Goal: Information Seeking & Learning: Learn about a topic

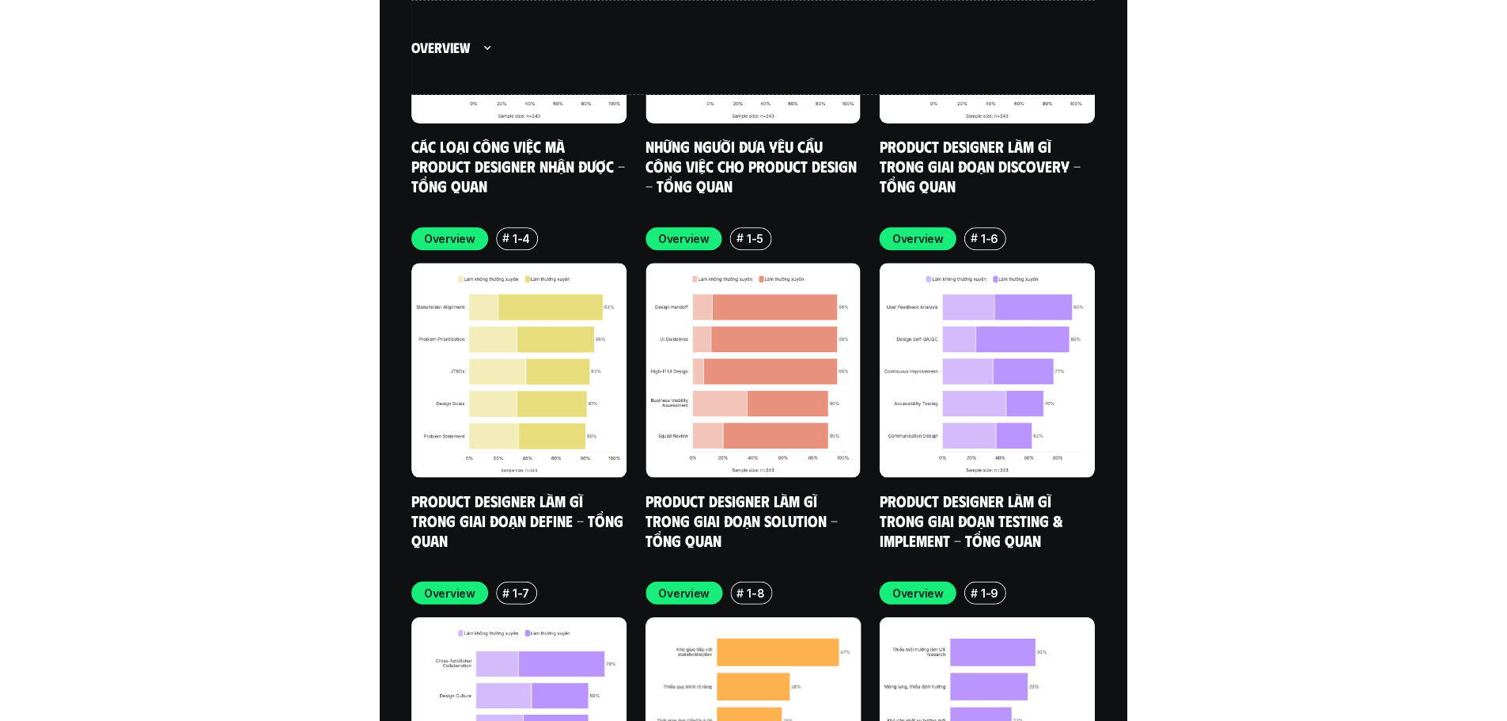
scroll to position [5696, 0]
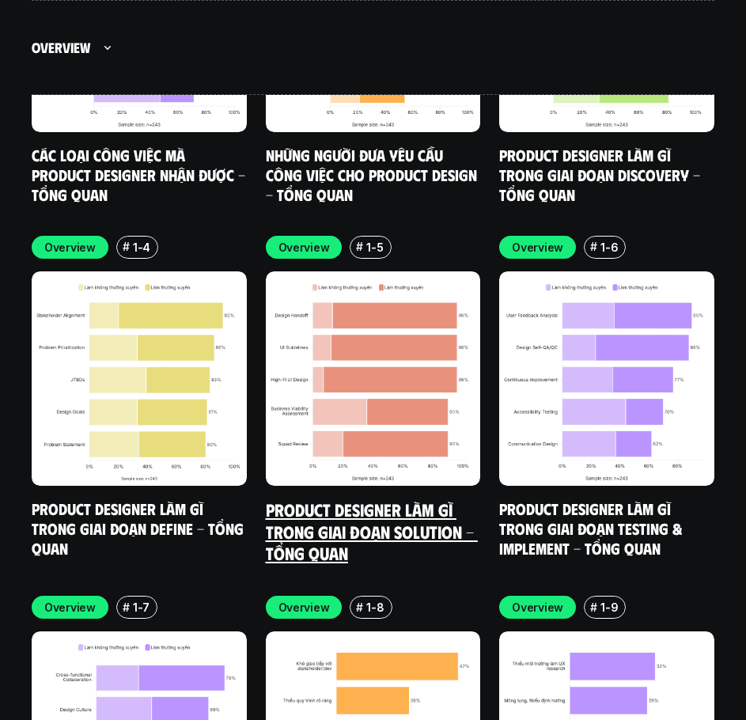
drag, startPoint x: 388, startPoint y: 437, endPoint x: 369, endPoint y: 436, distance: 19.1
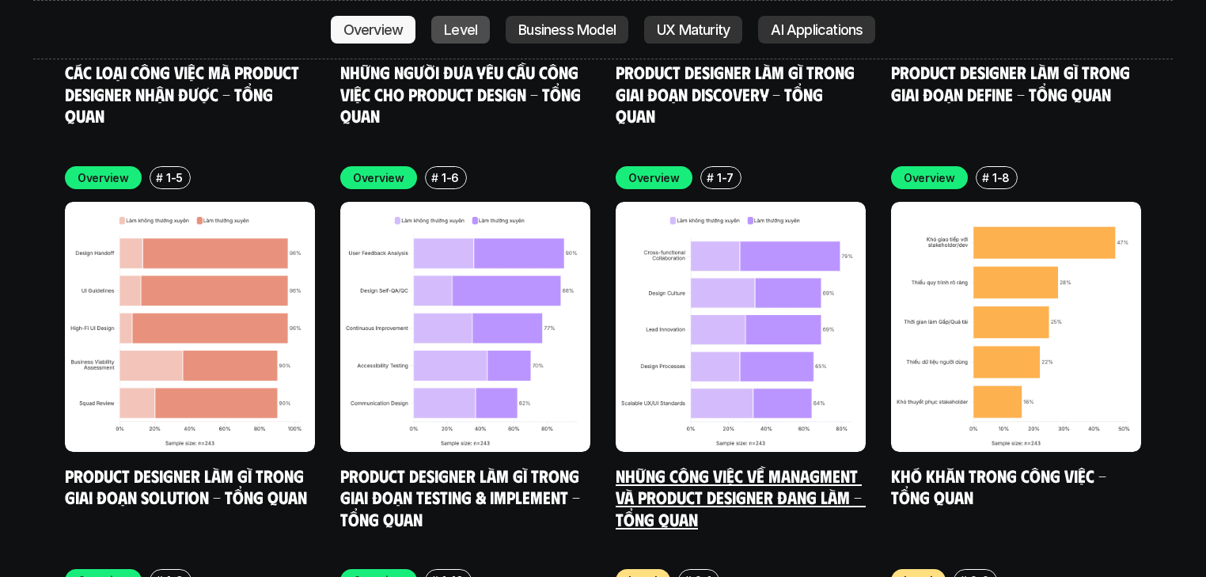
scroll to position [5860, 0]
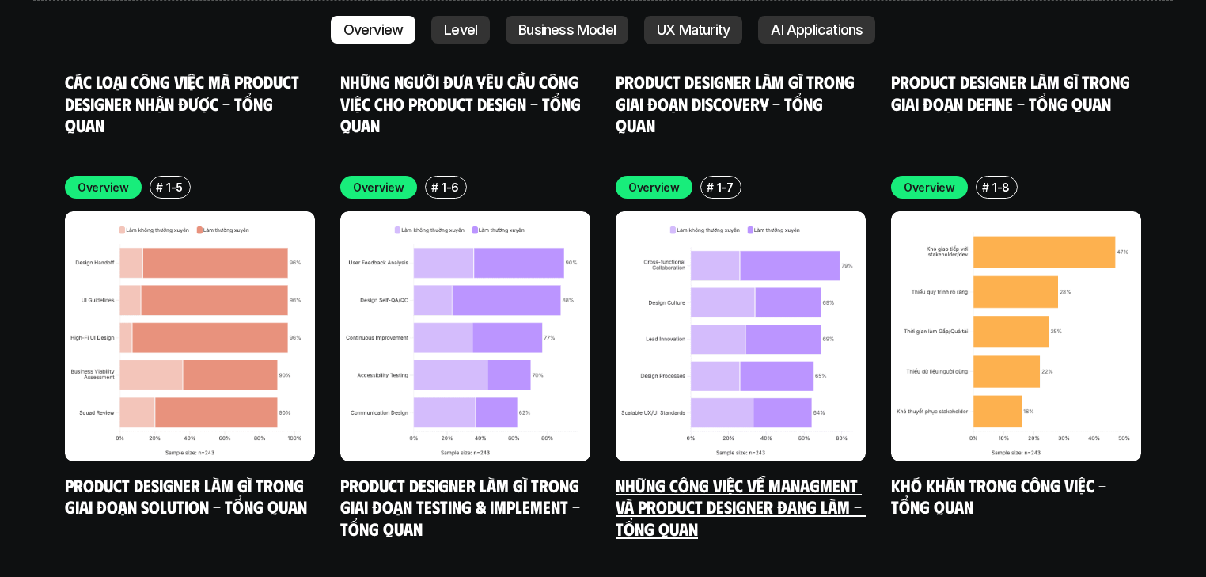
click at [745, 474] on link "Những công việc về Managment và Product Designer đang làm - Tổng quan" at bounding box center [740, 506] width 250 height 65
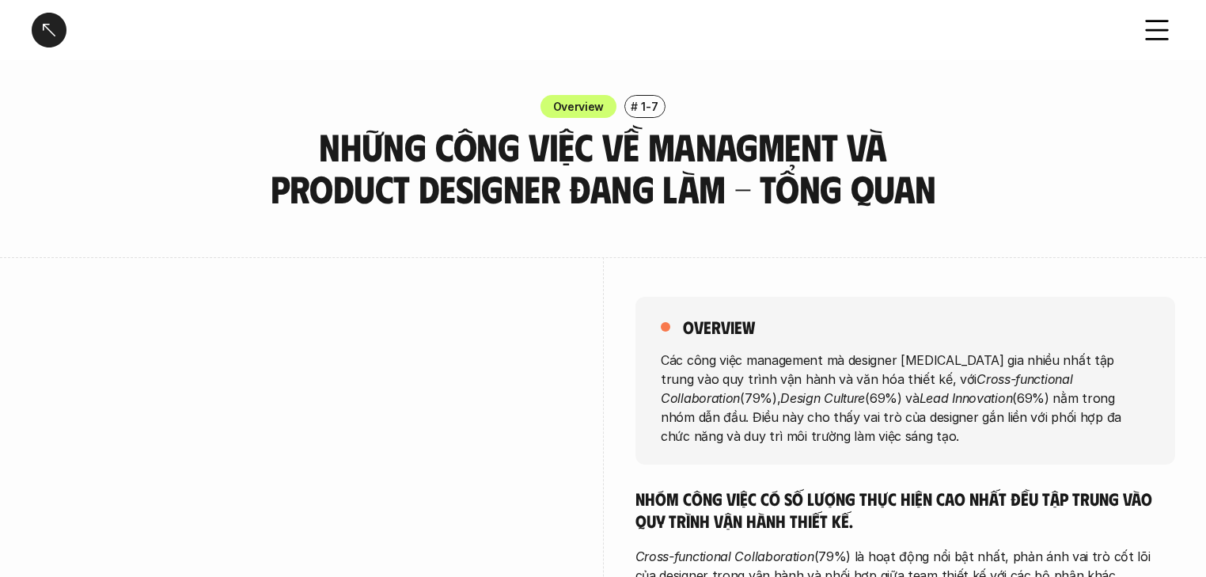
click at [665, 358] on p "Các công việc management mà designer tham gia nhiều nhất tập trung vào quy trìn…" at bounding box center [905, 397] width 489 height 95
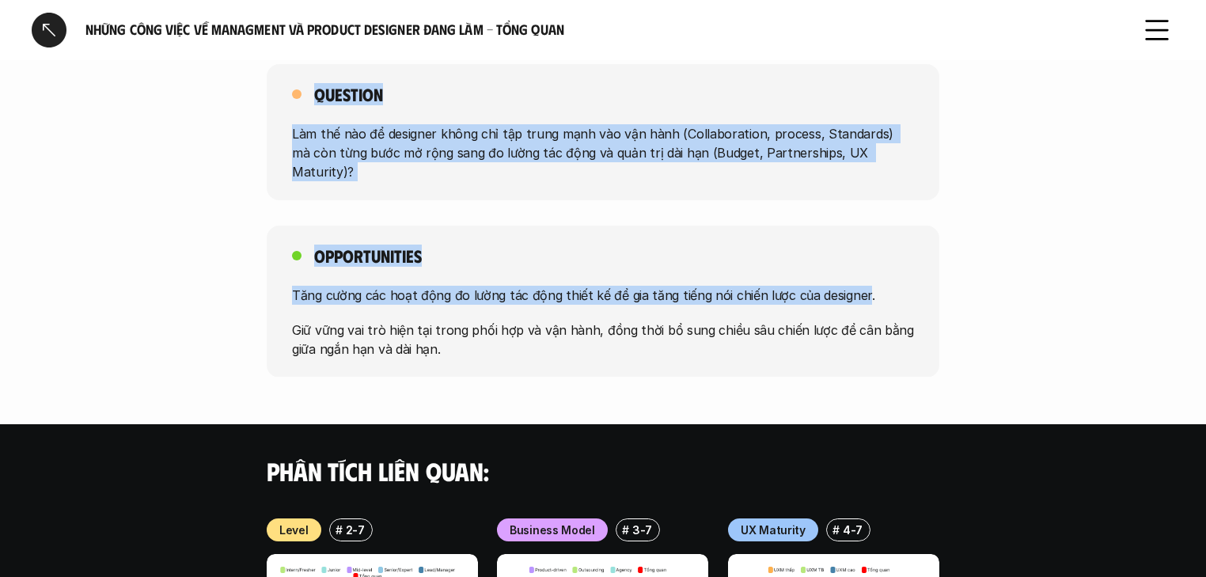
scroll to position [905, 0]
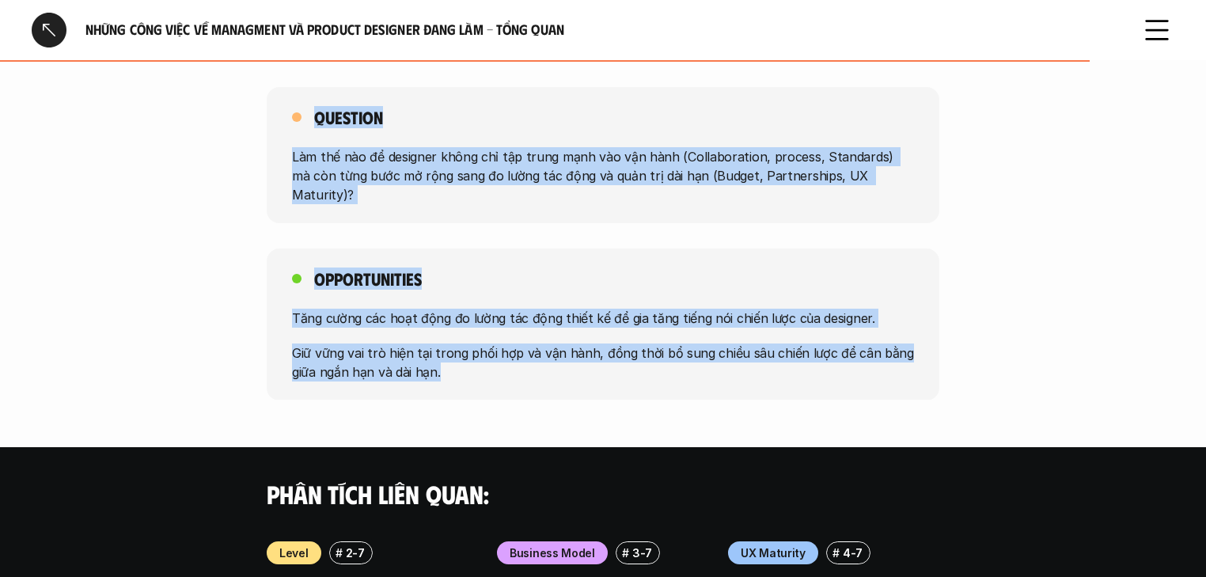
drag, startPoint x: 662, startPoint y: 358, endPoint x: 870, endPoint y: 364, distance: 208.1
click at [745, 364] on div "Những công việc về Managment và Product Designer đang làm - Tổng quan Overview …" at bounding box center [603, 35] width 1206 height 1881
copy div "Các công việc management mà designer tham gia nhiều nhất tập trung vào quy trìn…"
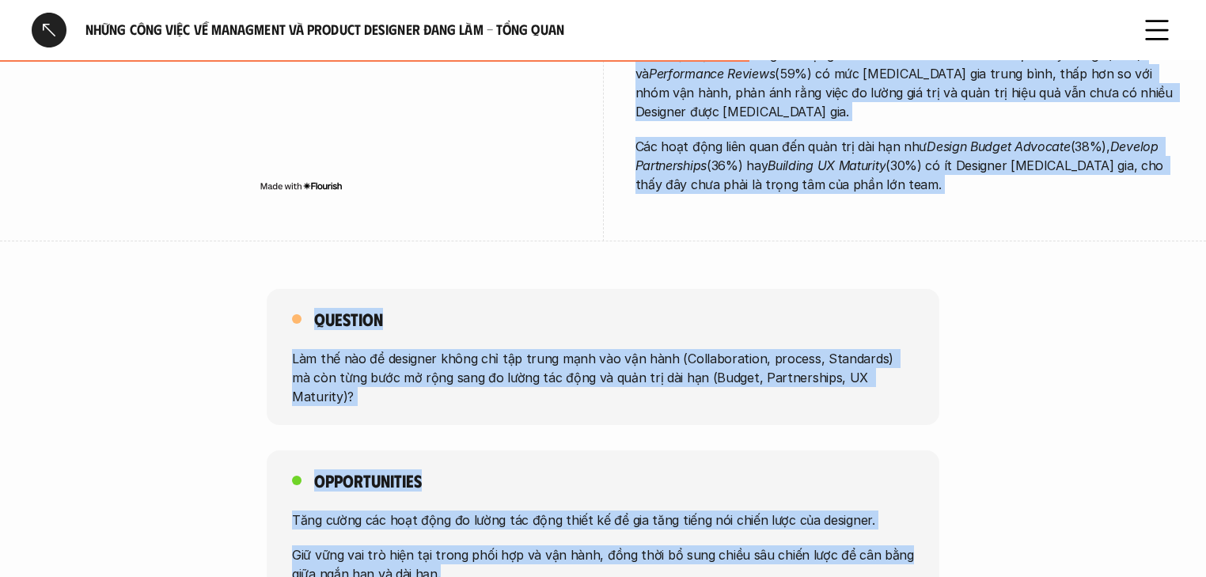
scroll to position [652, 0]
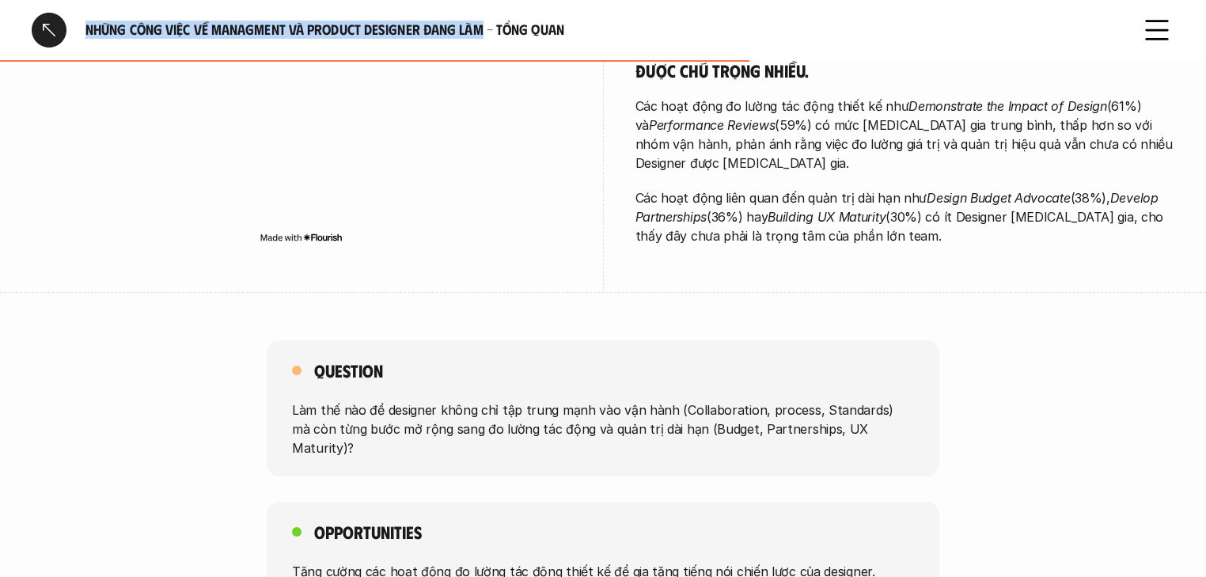
drag, startPoint x: 88, startPoint y: 31, endPoint x: 484, endPoint y: 39, distance: 396.4
click at [484, 39] on h6 "Những công việc về Managment và Product Designer đang làm - Tổng quan" at bounding box center [602, 30] width 1035 height 18
copy h6 "Những công việc về Managment và Product Designer đang làm"
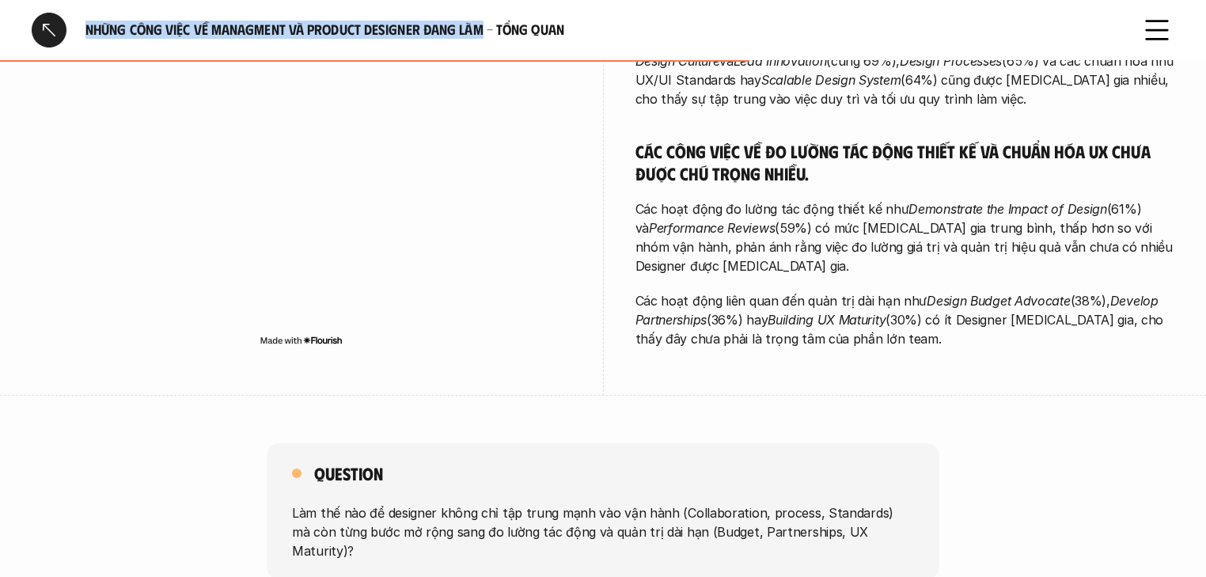
scroll to position [525, 0]
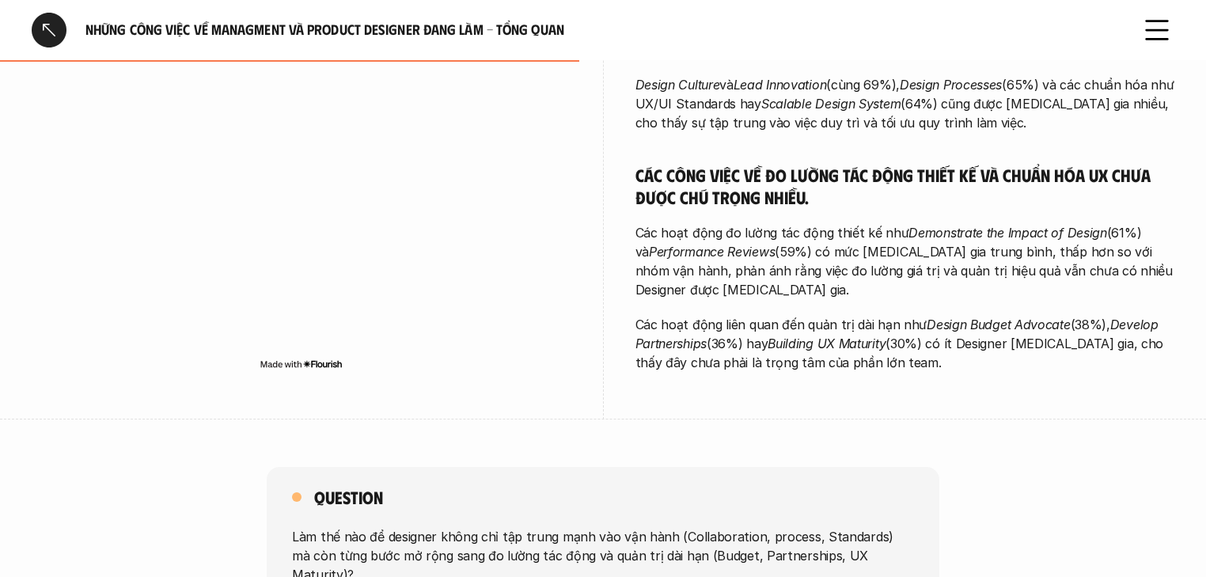
click at [545, 370] on div at bounding box center [302, 125] width 540 height 493
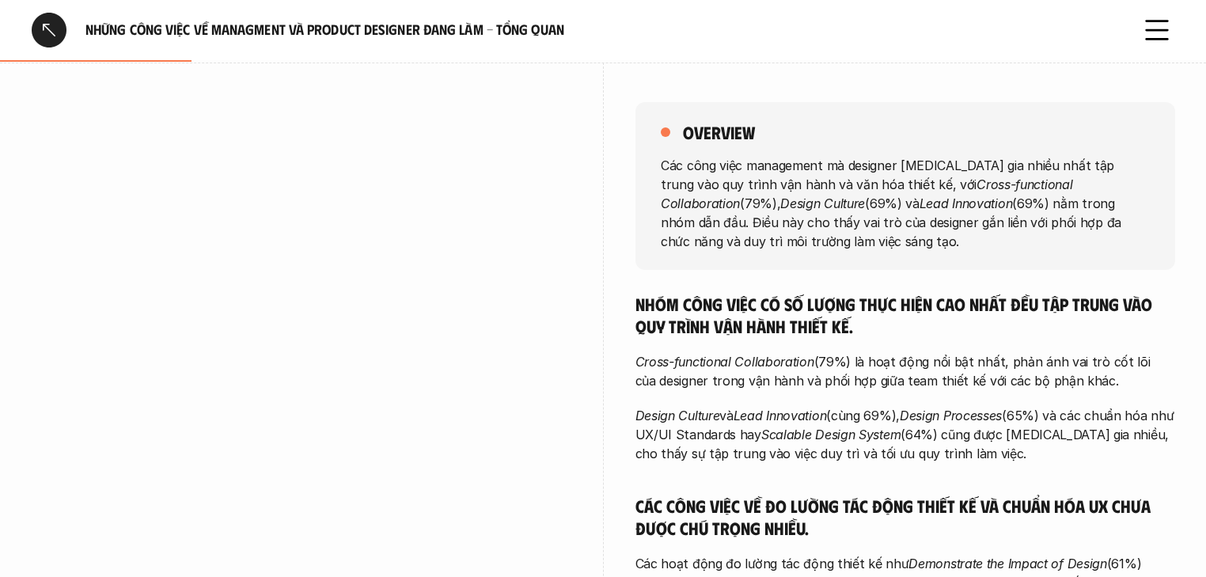
scroll to position [190, 0]
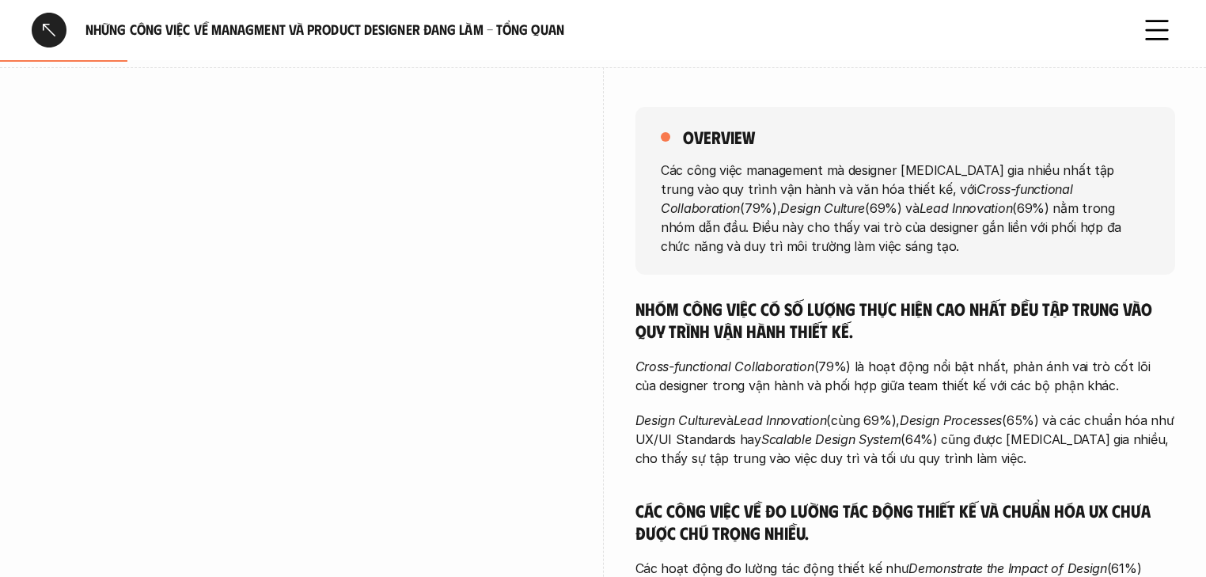
click at [3, 44] on div "Những công việc về Managment và Product Designer đang làm - Tổng quan" at bounding box center [603, 30] width 1206 height 60
click at [40, 32] on div at bounding box center [49, 30] width 35 height 35
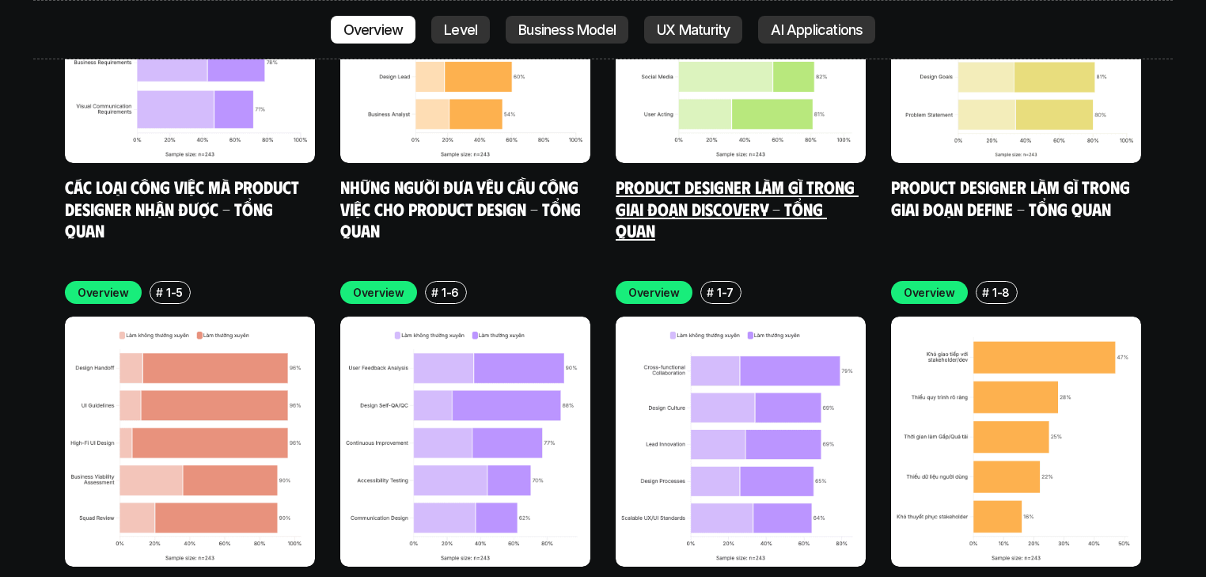
scroll to position [5846, 0]
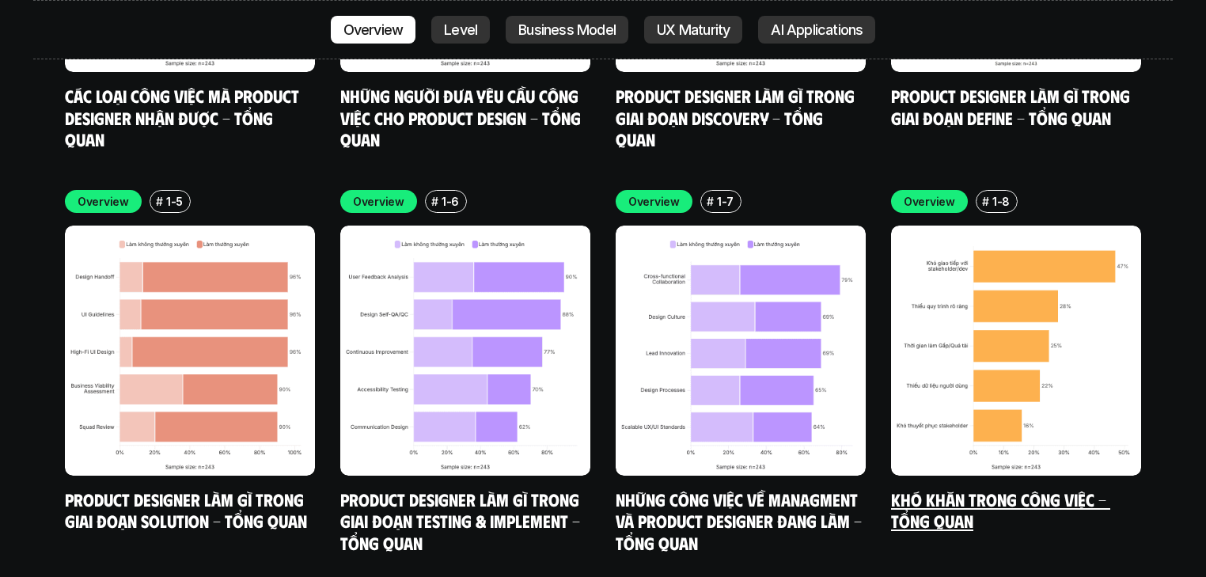
drag, startPoint x: 967, startPoint y: 405, endPoint x: 920, endPoint y: 415, distance: 48.4
click at [745, 488] on link "Khó khăn trong công việc - Tổng quan" at bounding box center [1000, 510] width 219 height 44
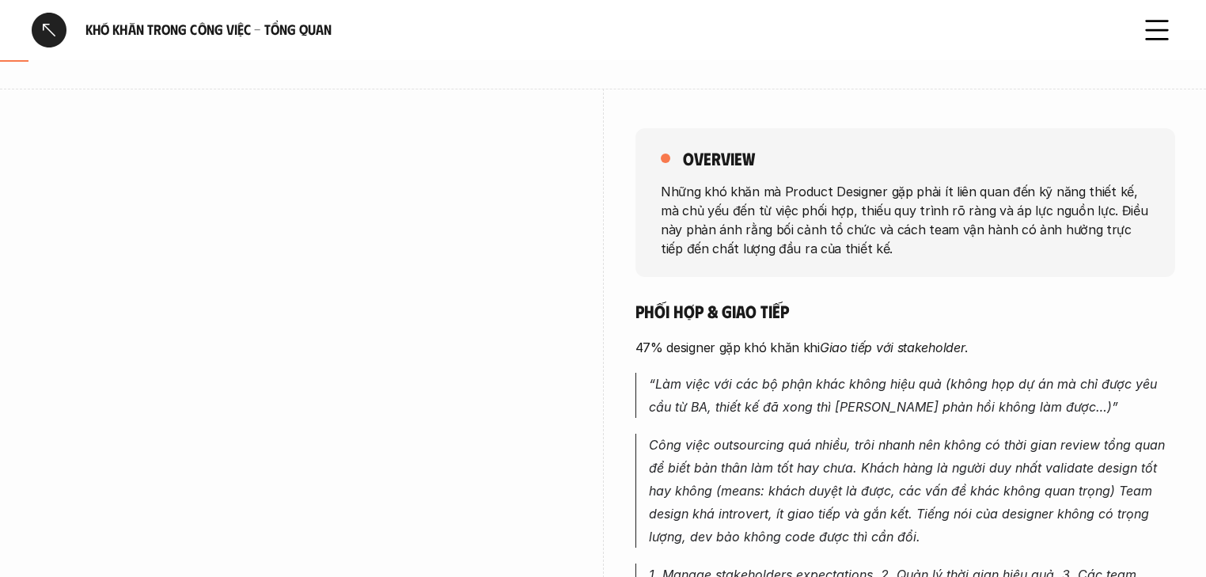
scroll to position [63, 0]
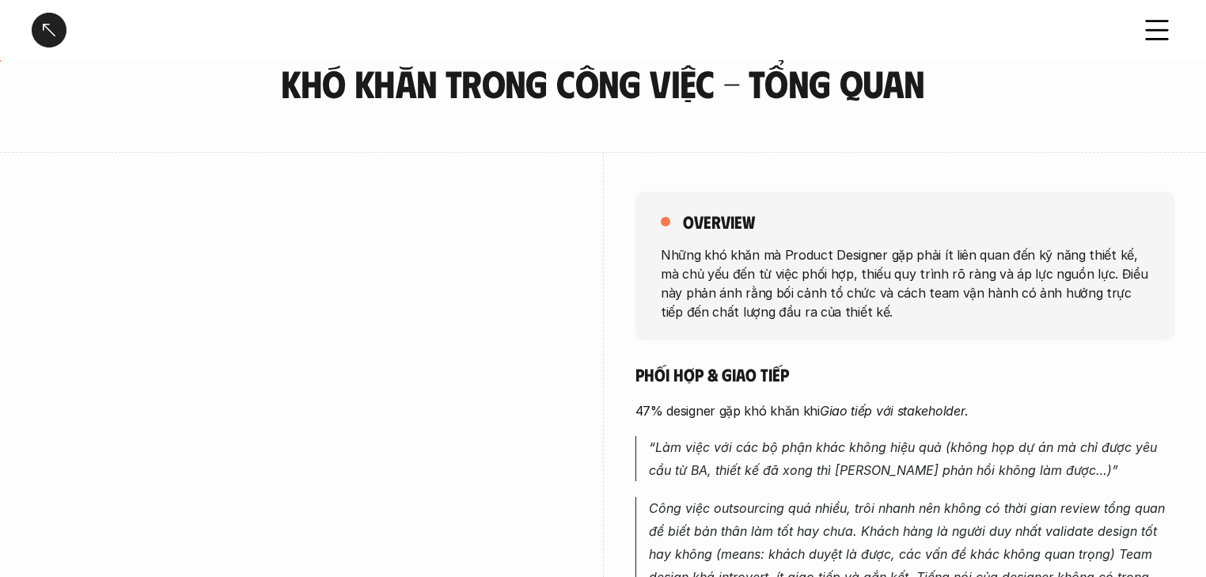
click at [661, 249] on p "Những khó khăn mà Product Designer gặp phải ít liên quan đến kỹ năng thiết kế, …" at bounding box center [905, 282] width 489 height 76
click at [440, 85] on h3 "Khó khăn trong công việc - Tổng quan" at bounding box center [603, 83] width 672 height 42
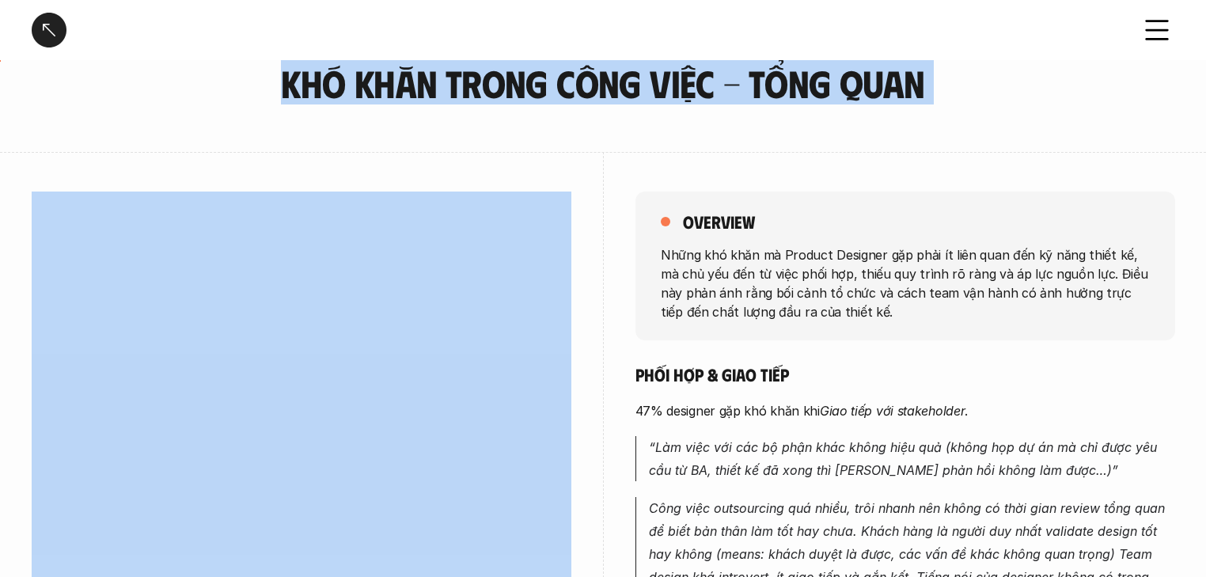
click at [440, 85] on h3 "Khó khăn trong công việc - Tổng quan" at bounding box center [603, 83] width 672 height 42
click at [718, 85] on h3 "Khó khăn trong công việc - Tổng quan" at bounding box center [603, 83] width 672 height 42
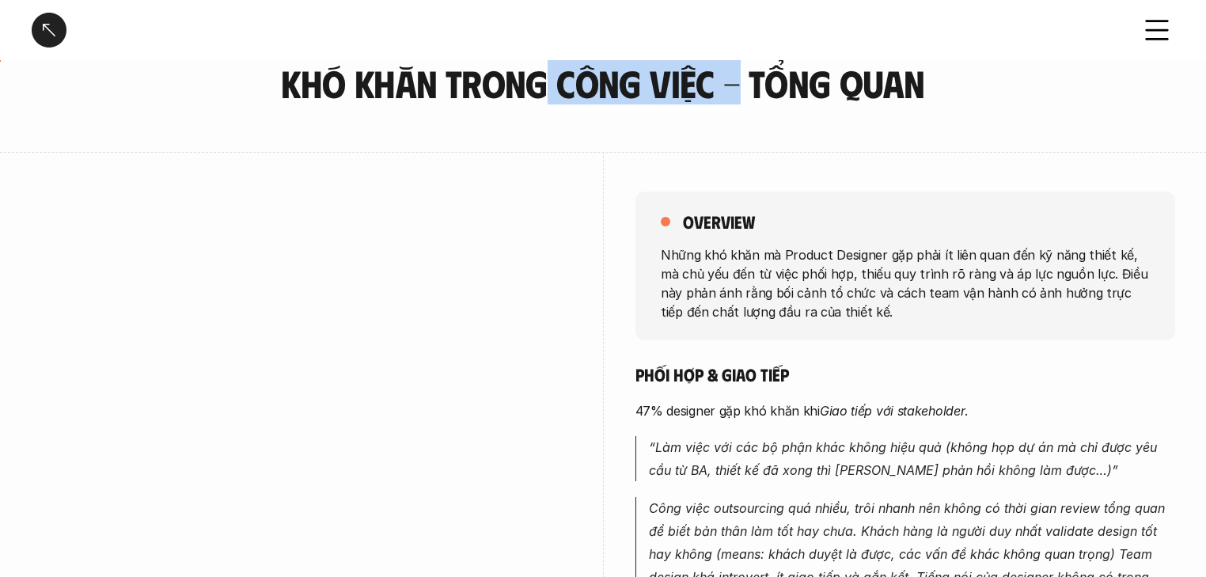
drag, startPoint x: 718, startPoint y: 85, endPoint x: 540, endPoint y: 81, distance: 178.8
click at [547, 83] on h3 "Khó khăn trong công việc - Tổng quan" at bounding box center [603, 83] width 672 height 42
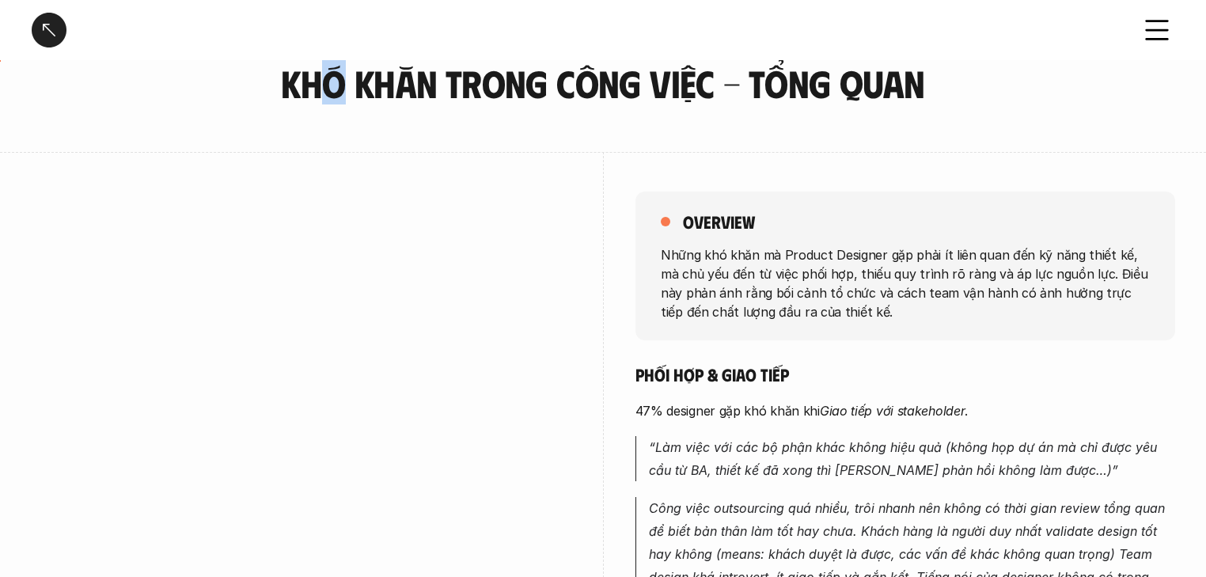
click at [332, 72] on h3 "Khó khăn trong công việc - Tổng quan" at bounding box center [603, 83] width 672 height 42
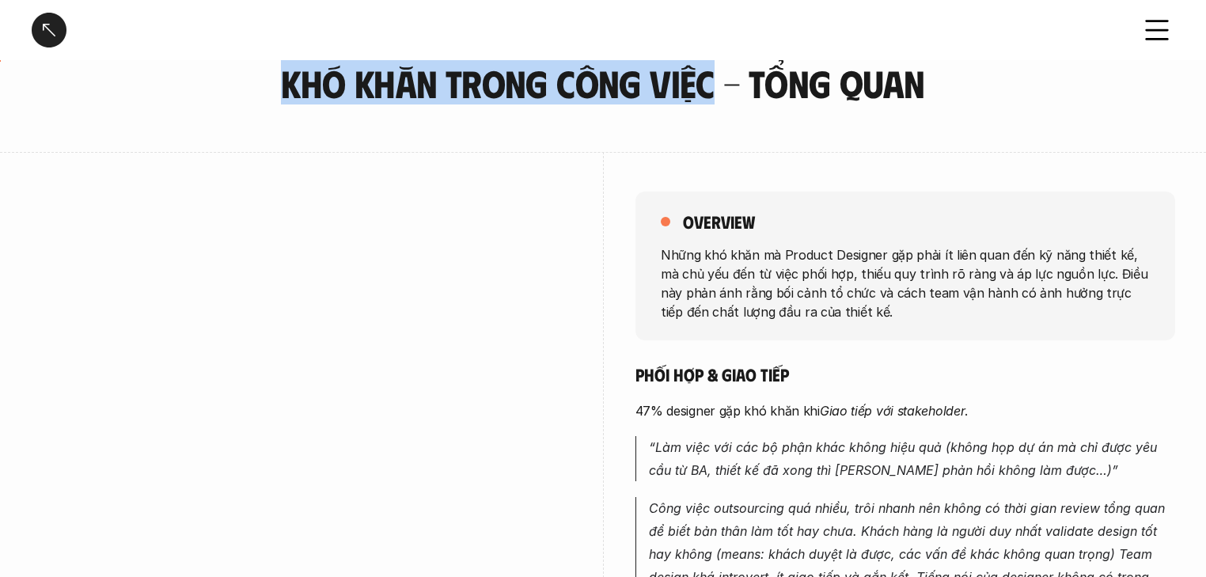
drag, startPoint x: 284, startPoint y: 81, endPoint x: 711, endPoint y: 92, distance: 427.3
click at [711, 92] on h3 "Khó khăn trong công việc - Tổng quan" at bounding box center [603, 83] width 672 height 42
copy h3 "Khó khăn trong công việc"
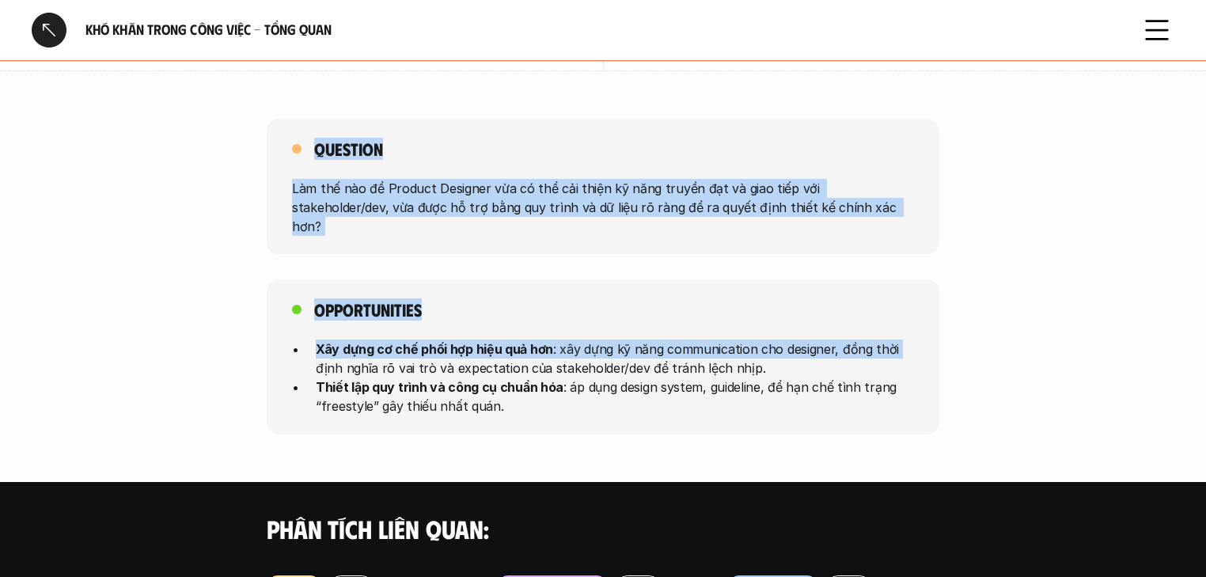
scroll to position [1279, 0]
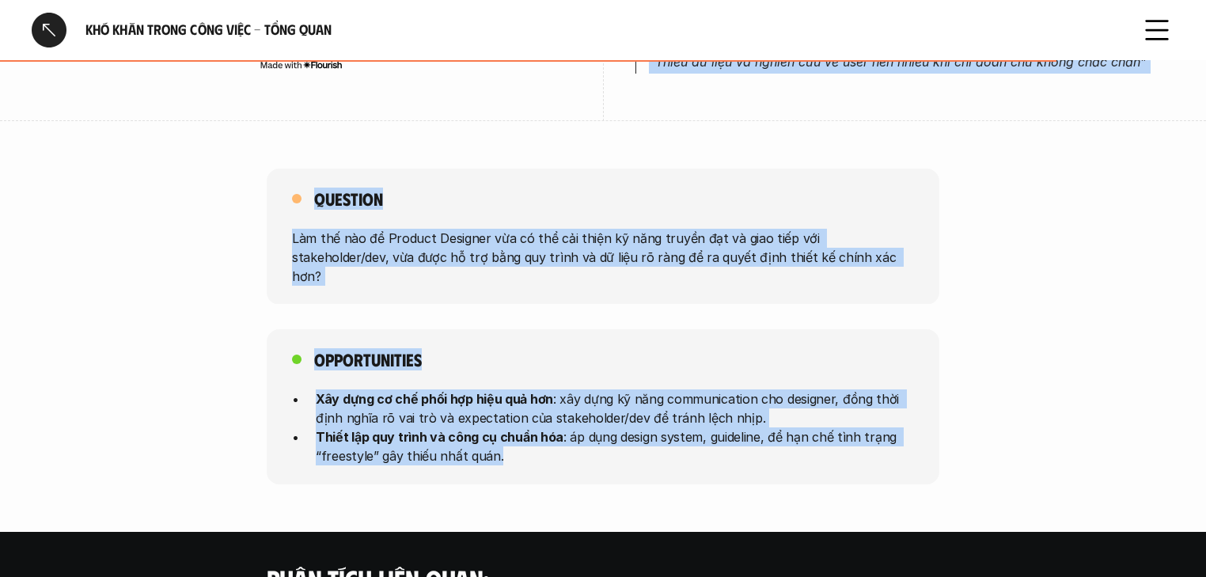
drag, startPoint x: 661, startPoint y: 249, endPoint x: 876, endPoint y: 430, distance: 281.9
copy div "Những khó khăn mà Product Designer gặp phải ít liên quan đến kỹ năng thiết kế, …"
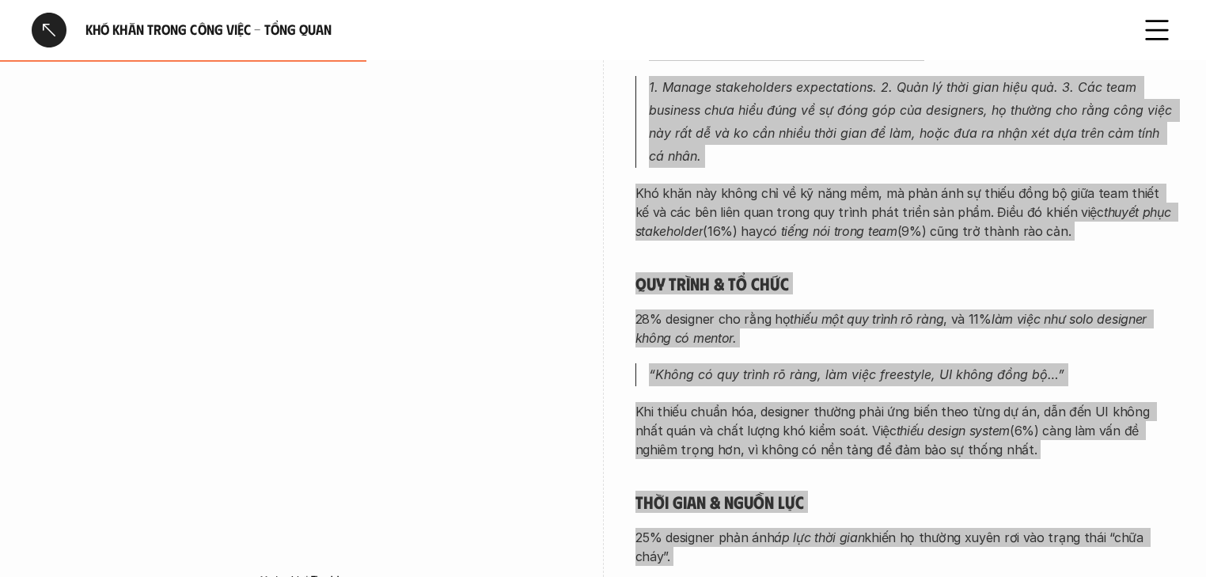
scroll to position [633, 0]
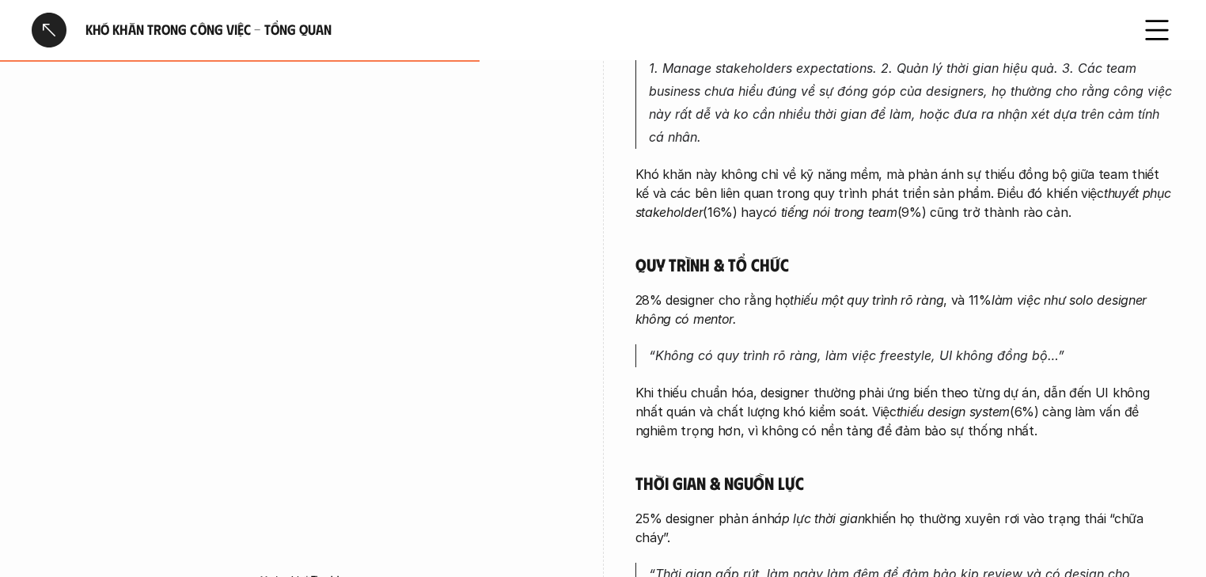
click at [582, 381] on div "overview Những khó khăn mà Product Designer gặp phải ít liên quan đến kỹ năng t…" at bounding box center [603, 174] width 1142 height 1185
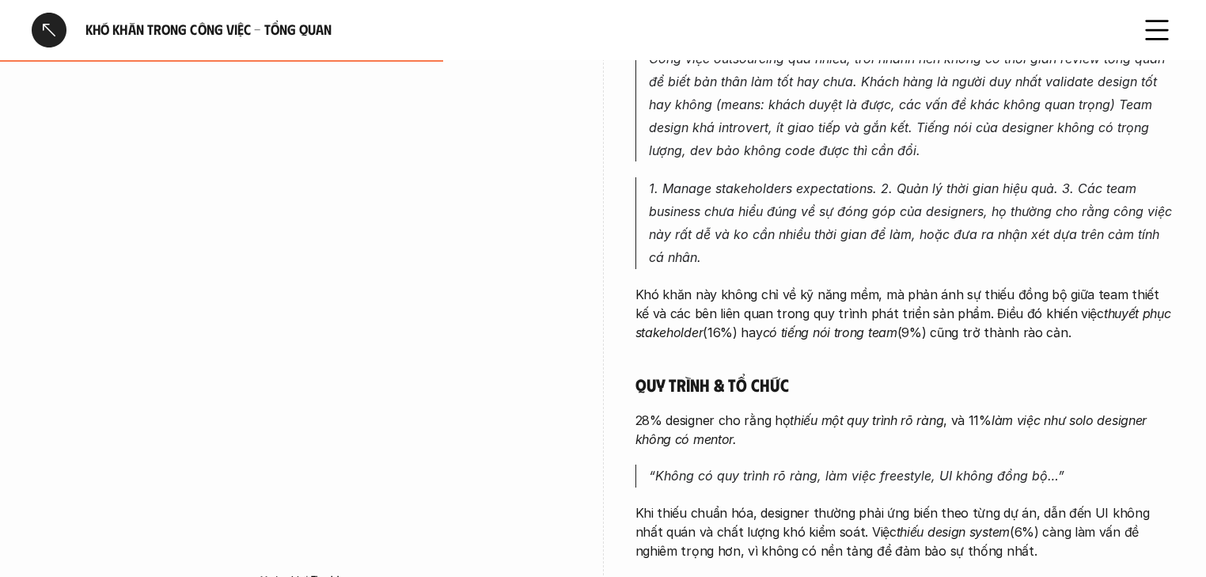
scroll to position [443, 0]
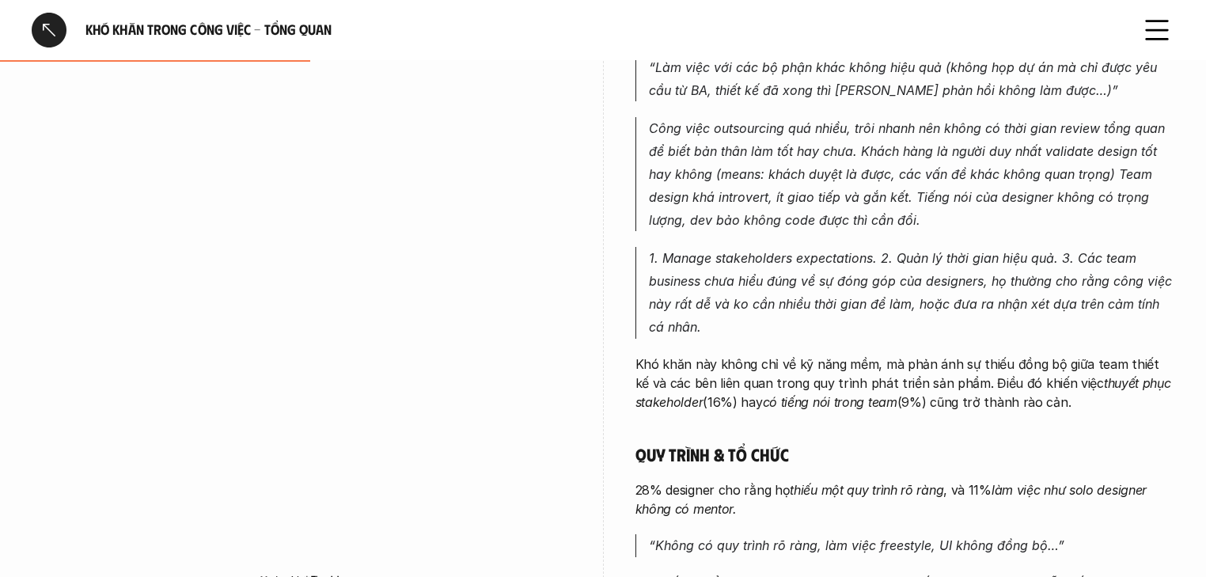
click at [43, 32] on div at bounding box center [49, 30] width 35 height 35
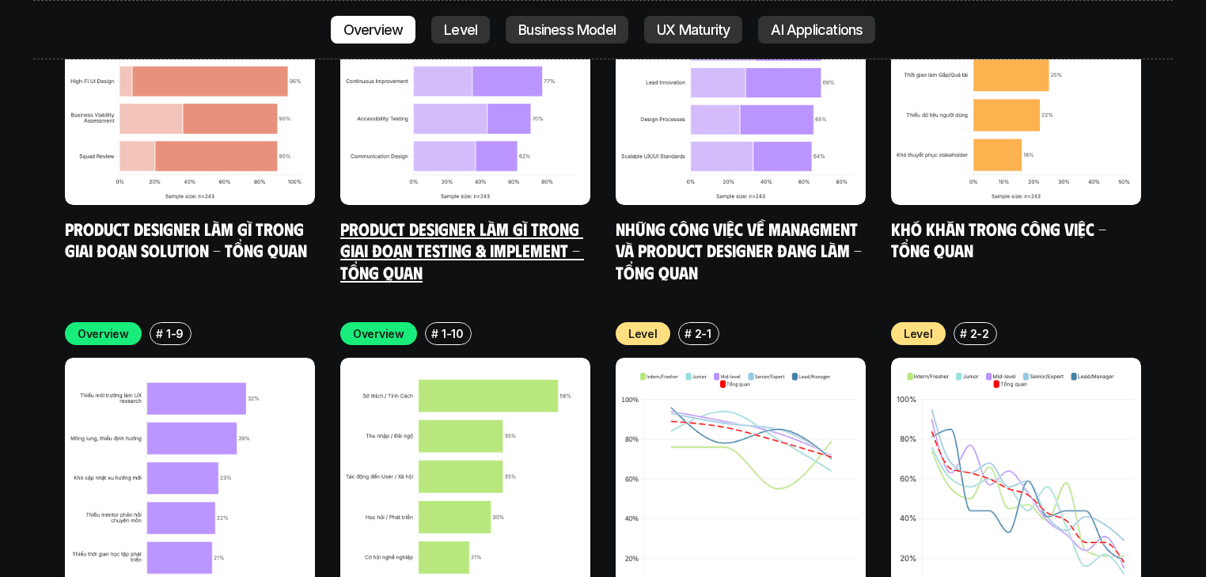
scroll to position [6162, 0]
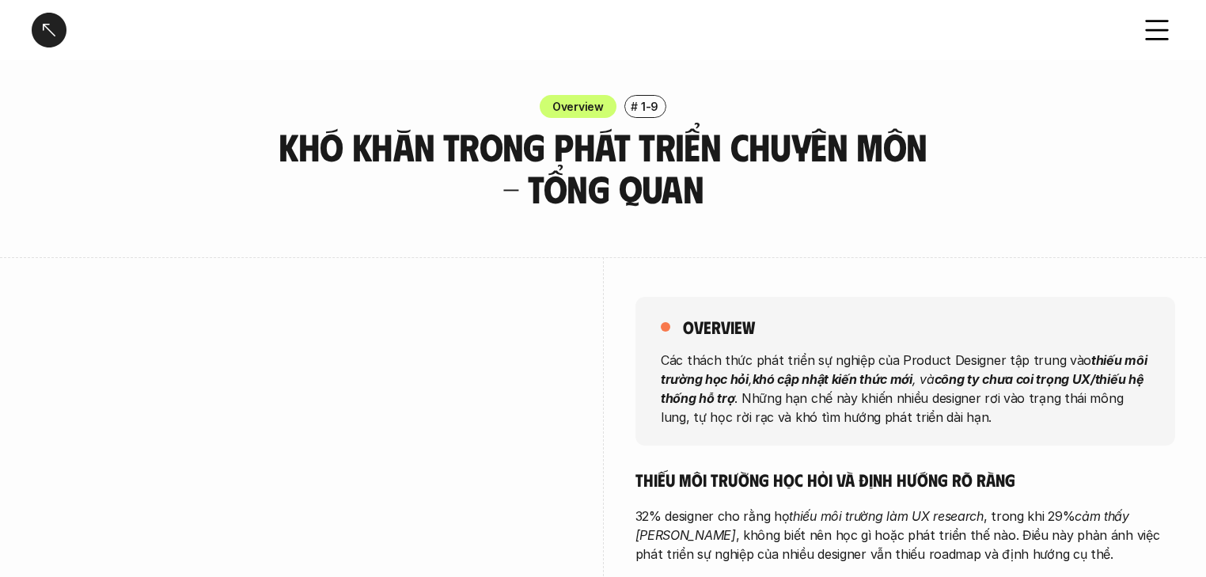
click at [499, 145] on h3 "Khó khăn trong phát triển chuyên môn - Tổng quan" at bounding box center [603, 168] width 672 height 84
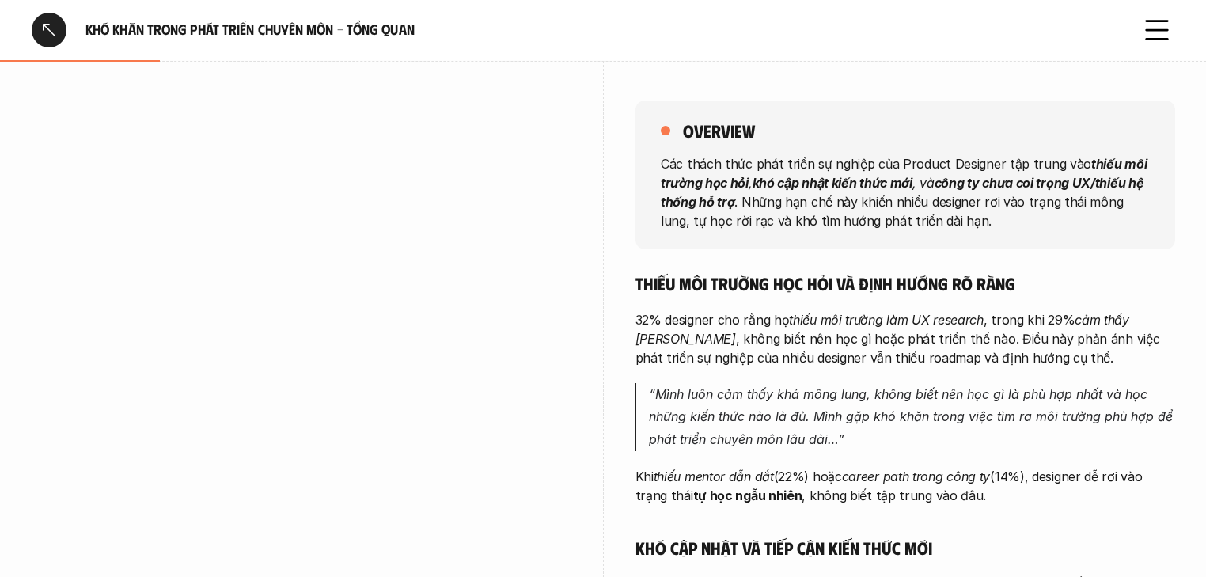
scroll to position [190, 0]
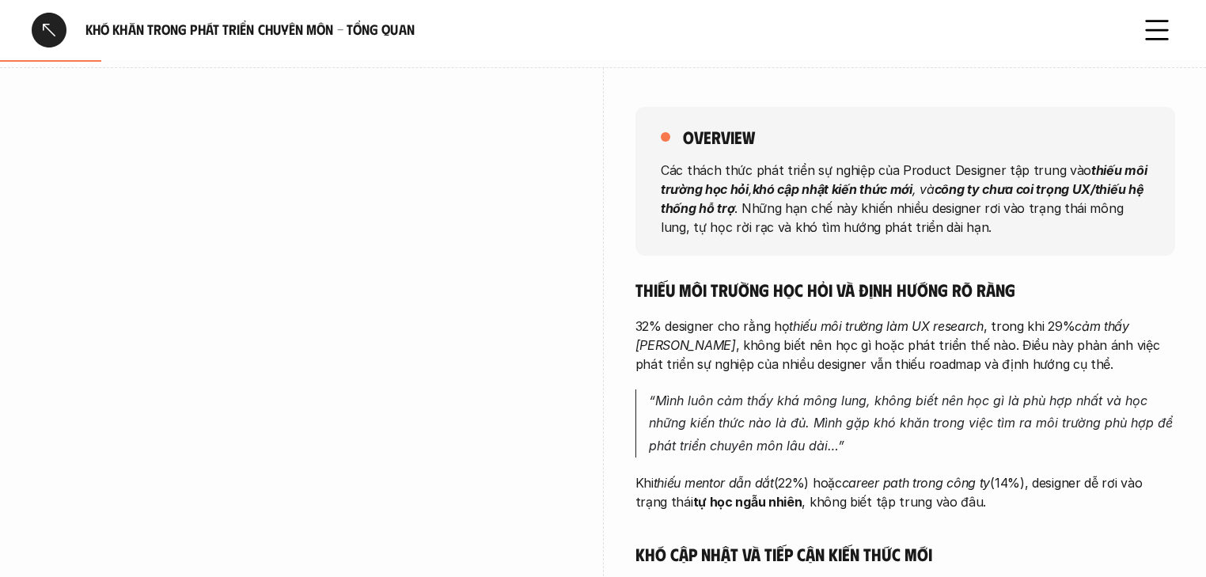
click at [231, 87] on div at bounding box center [302, 357] width 540 height 580
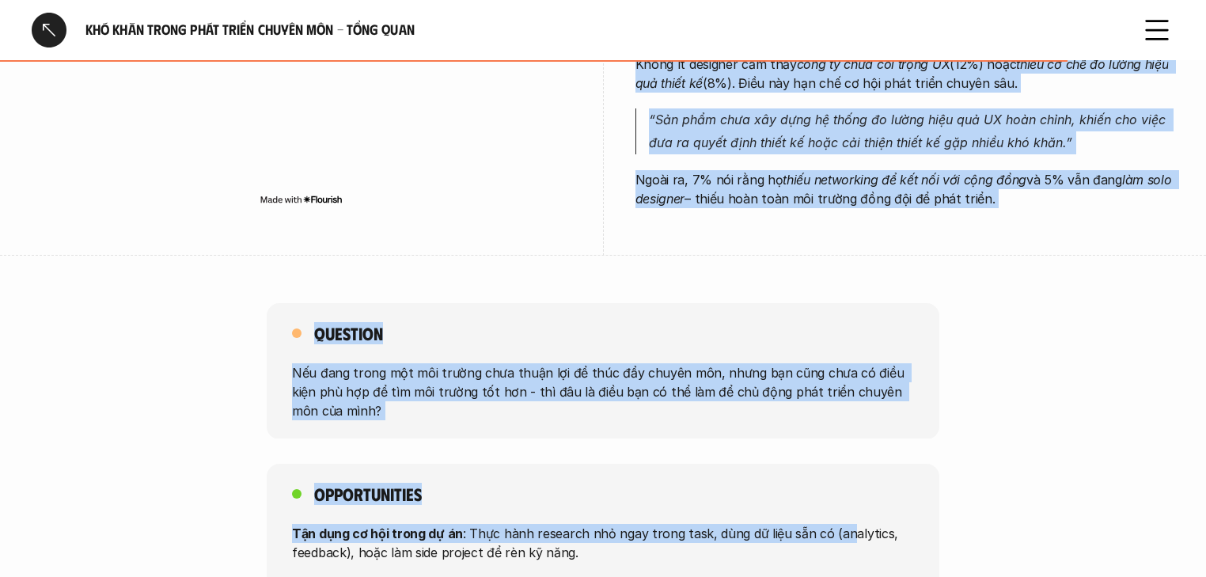
scroll to position [1139, 0]
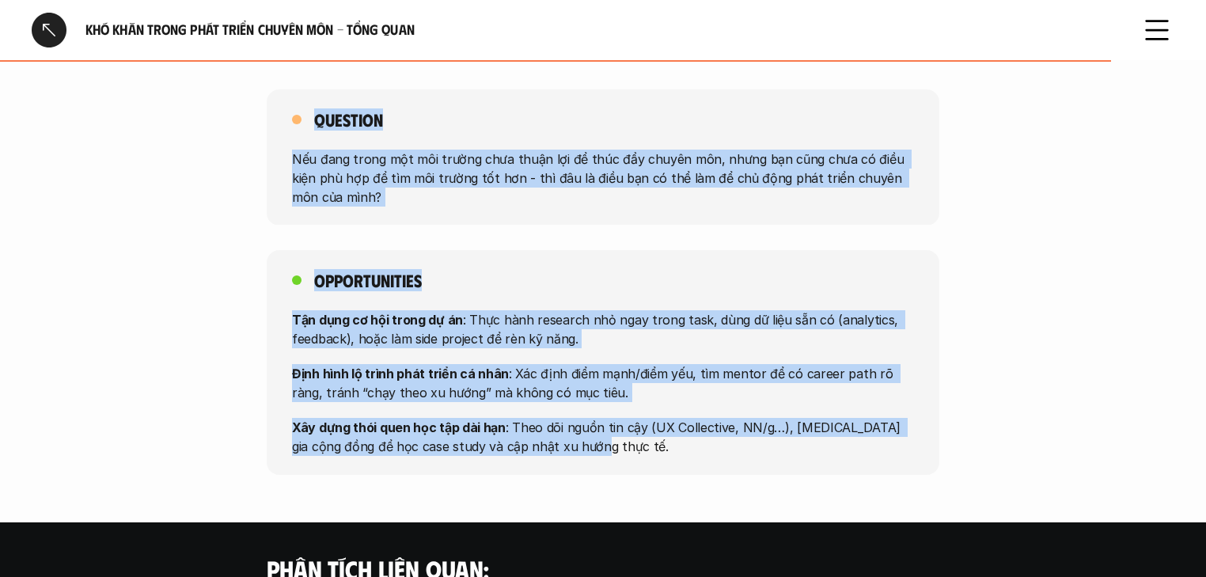
drag, startPoint x: 658, startPoint y: 165, endPoint x: 810, endPoint y: 456, distance: 327.6
copy div "Các thách thức phát triển sự nghiệp của Product Designer tập trung vào thiếu mô…"
click at [745, 415] on div "Opportunities Tận dụng cơ hội trong dự án : Thực hành research nhỏ ngay trong t…" at bounding box center [603, 362] width 672 height 225
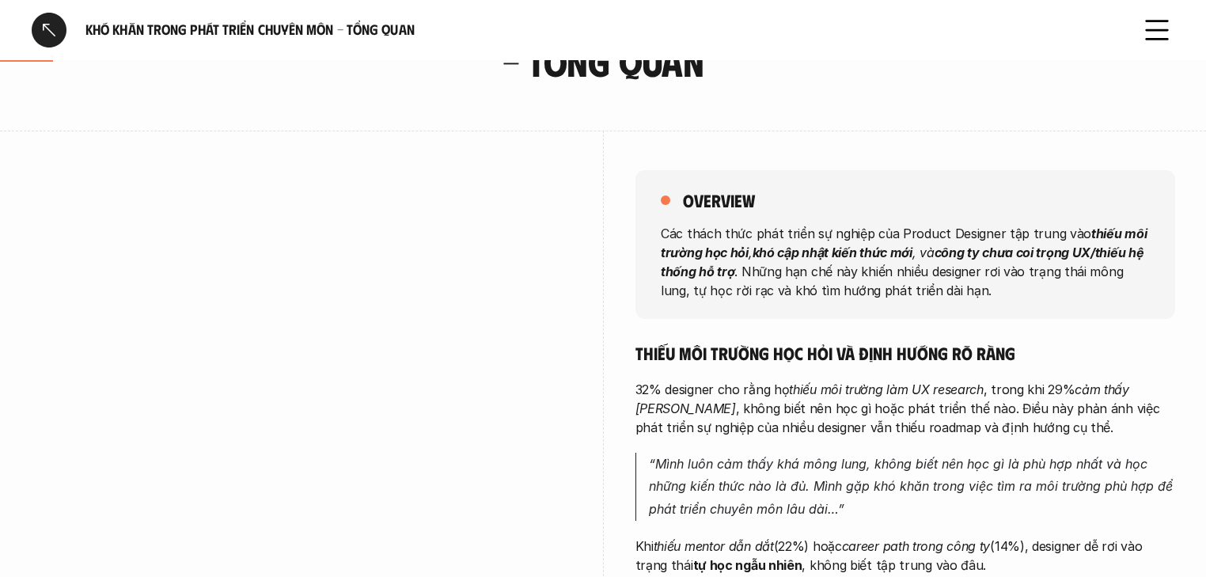
scroll to position [127, 0]
click at [42, 29] on div at bounding box center [49, 30] width 35 height 35
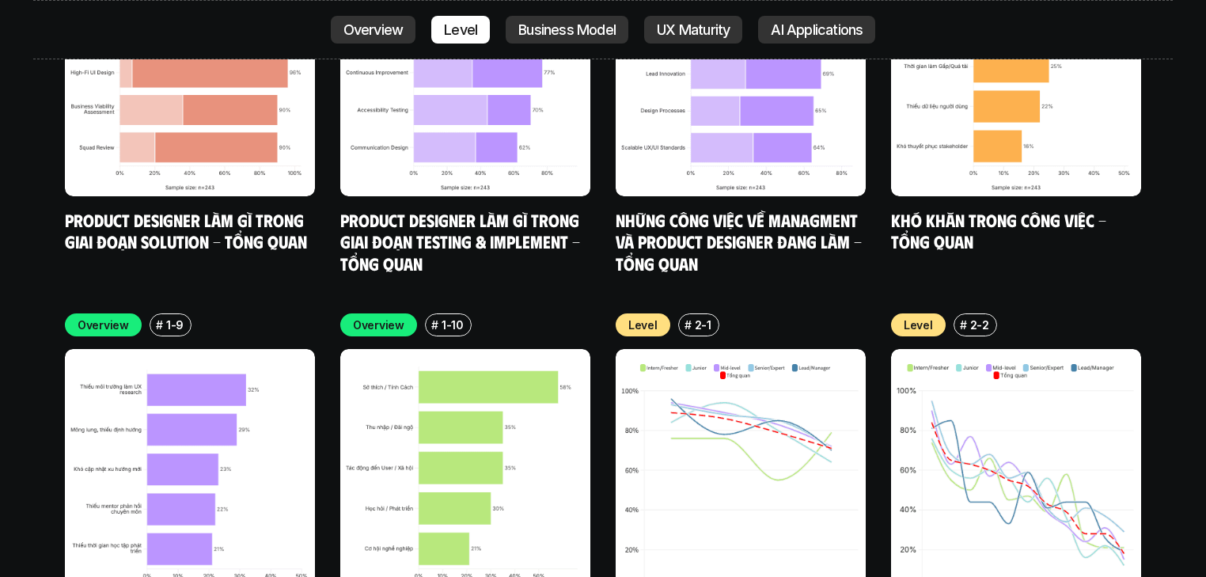
scroll to position [6226, 0]
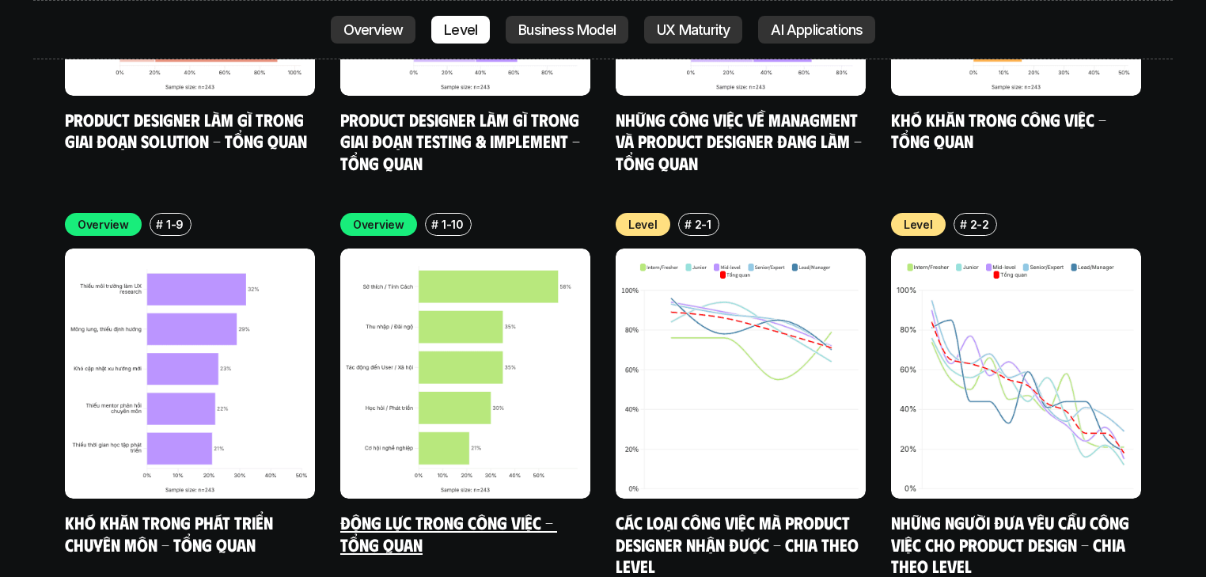
click at [434, 511] on link "Động lực trong công việc - Tổng quan" at bounding box center [448, 533] width 217 height 44
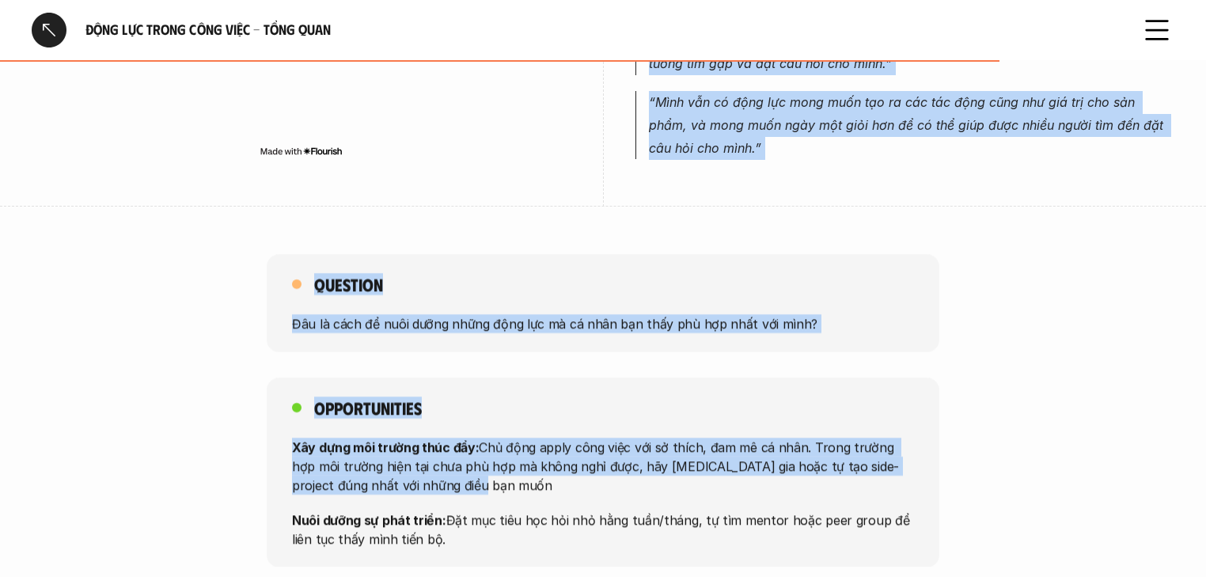
scroll to position [1139, 0]
click at [744, 509] on p "Nuôi dưỡng sự phát triển: Đặt mục tiêu học hỏi nhỏ hằng tuần/tháng, tự tìm ment…" at bounding box center [603, 528] width 622 height 38
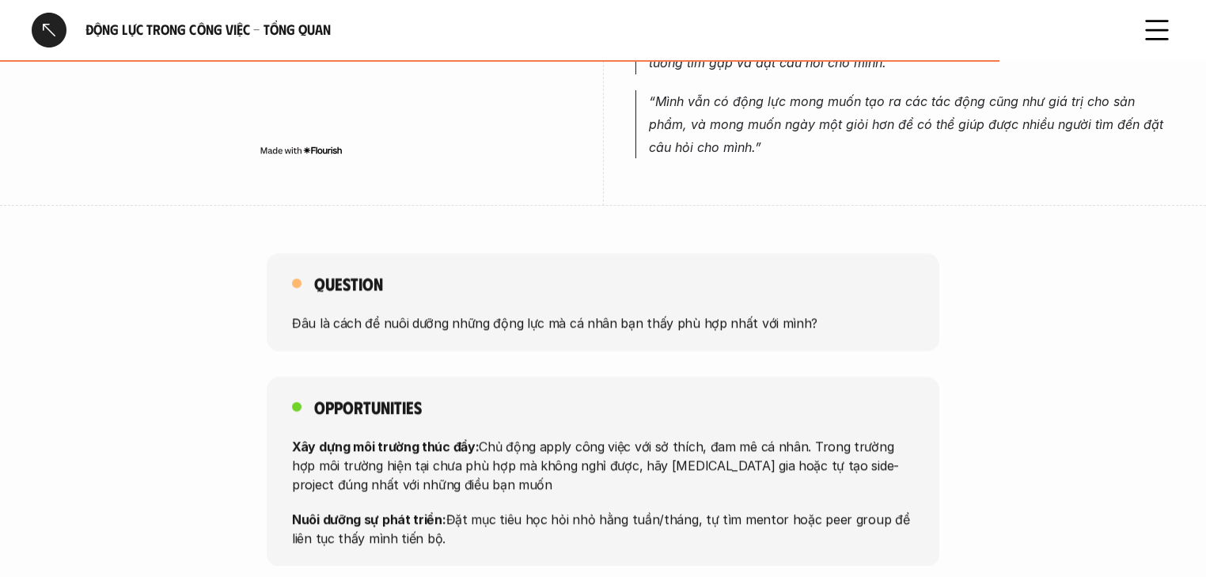
drag, startPoint x: 740, startPoint y: 496, endPoint x: 611, endPoint y: 487, distance: 129.2
click at [611, 509] on p "Nuôi dưỡng sự phát triển: Đặt mục tiêu học hỏi nhỏ hằng tuần/tháng, tự tìm ment…" at bounding box center [603, 528] width 622 height 38
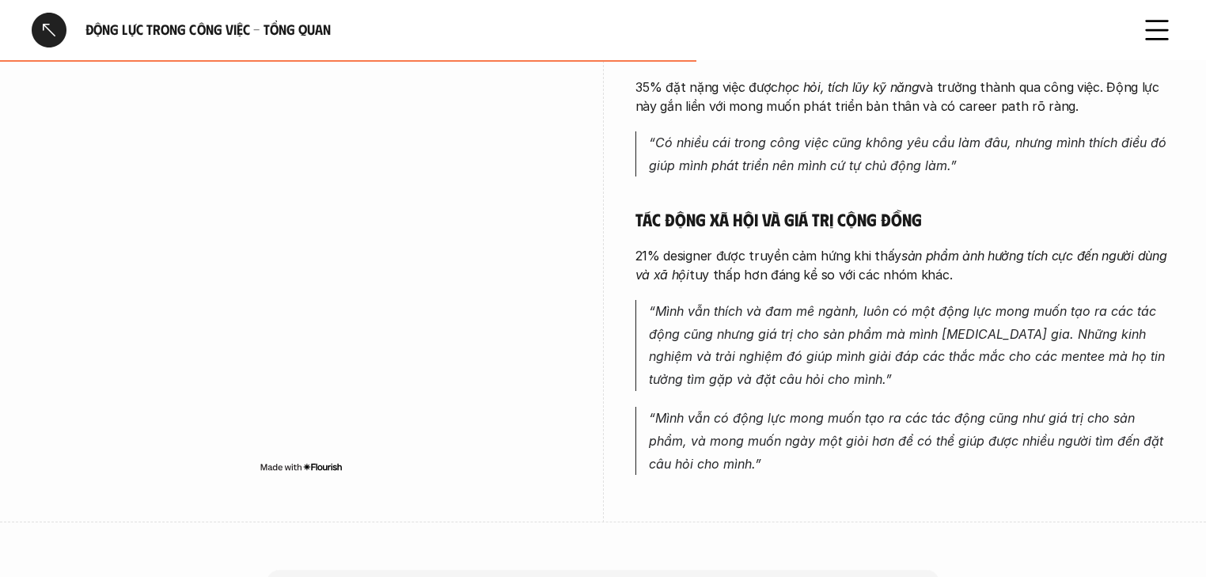
click at [745, 303] on em "“Mình vẫn thích và đam mê ngành, luôn có một động lực mong muốn tạo ra các tác …" at bounding box center [909, 345] width 520 height 84
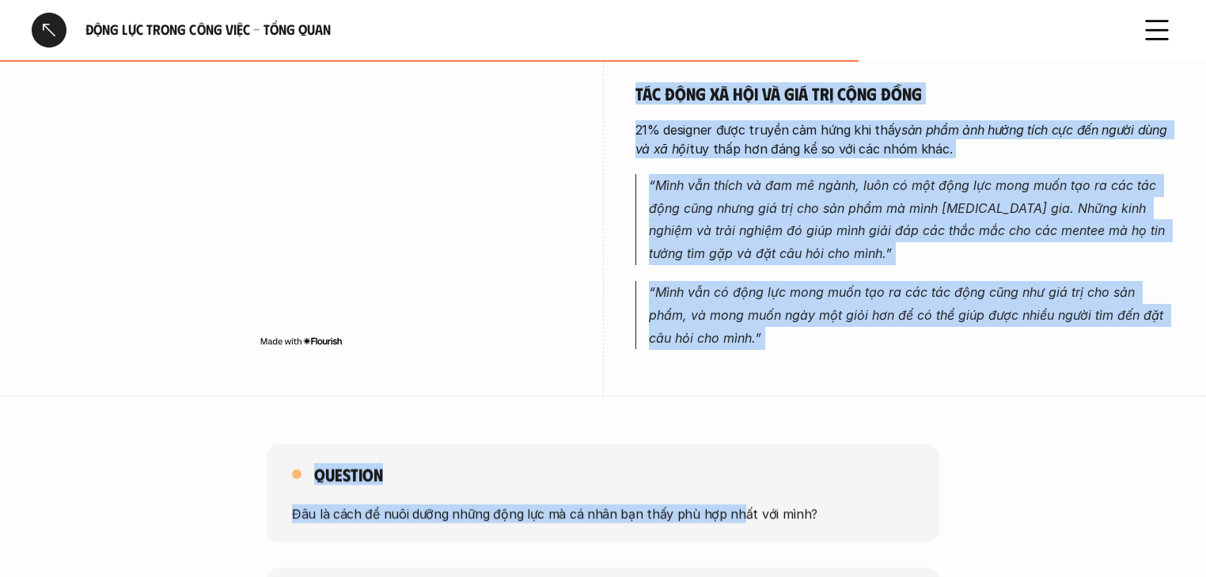
scroll to position [1266, 0]
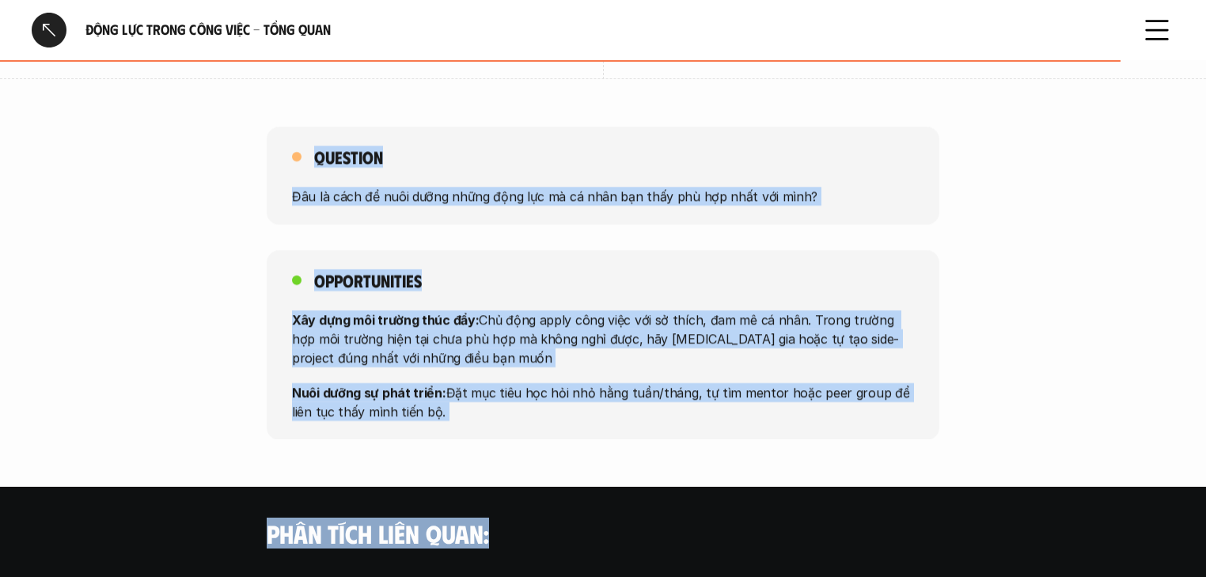
drag, startPoint x: 658, startPoint y: 248, endPoint x: 667, endPoint y: 440, distance: 192.4
click at [453, 382] on p "Nuôi dưỡng sự phát triển: Đặt mục tiêu học hỏi nhỏ hằng tuần/tháng, tự tìm ment…" at bounding box center [603, 401] width 622 height 38
click at [427, 382] on p "Nuôi dưỡng sự phát triển: Đặt mục tiêu học hỏi nhỏ hằng tuần/tháng, tự tìm ment…" at bounding box center [603, 401] width 622 height 38
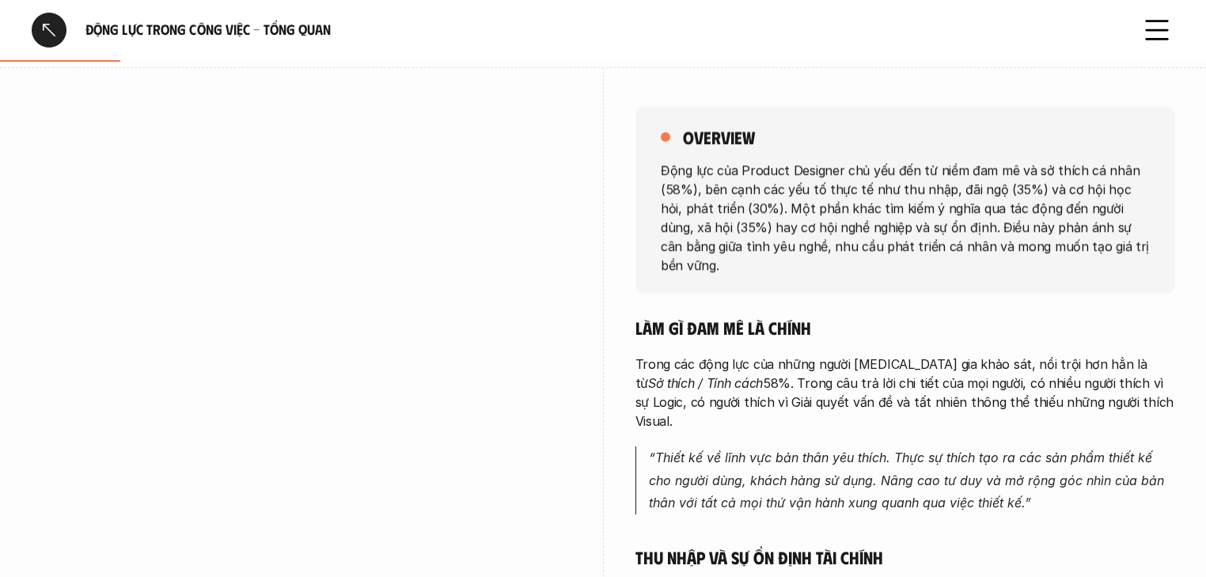
scroll to position [63, 0]
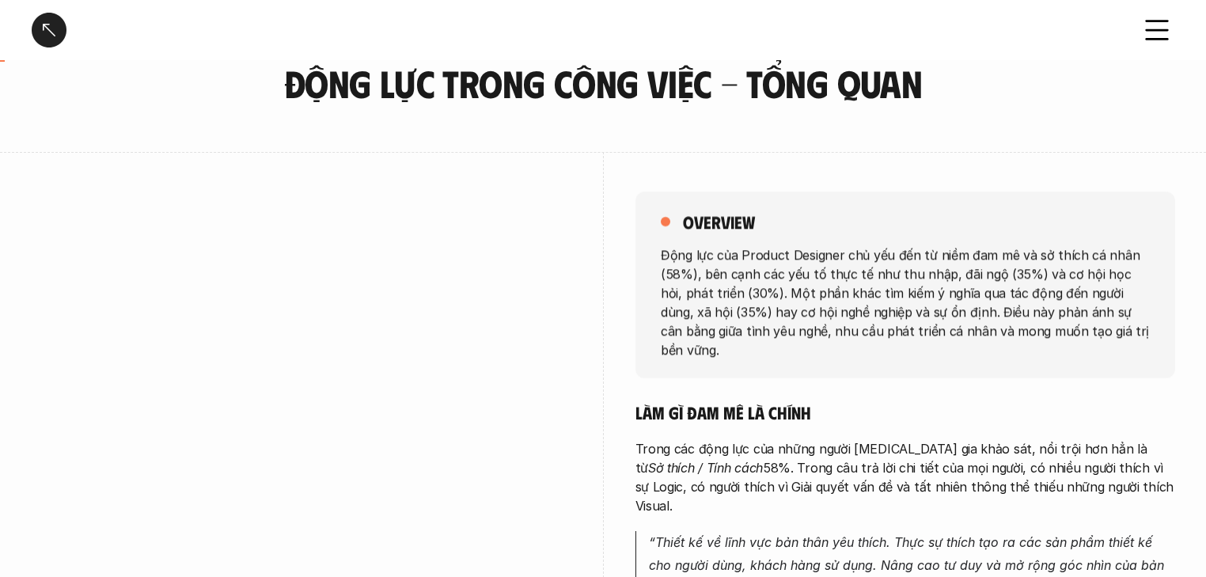
drag, startPoint x: 415, startPoint y: 373, endPoint x: 658, endPoint y: 258, distance: 269.3
copy div "Động lực của Product Designer chủ yếu đến từ niềm đam mê và sở thích cá nhân (5…"
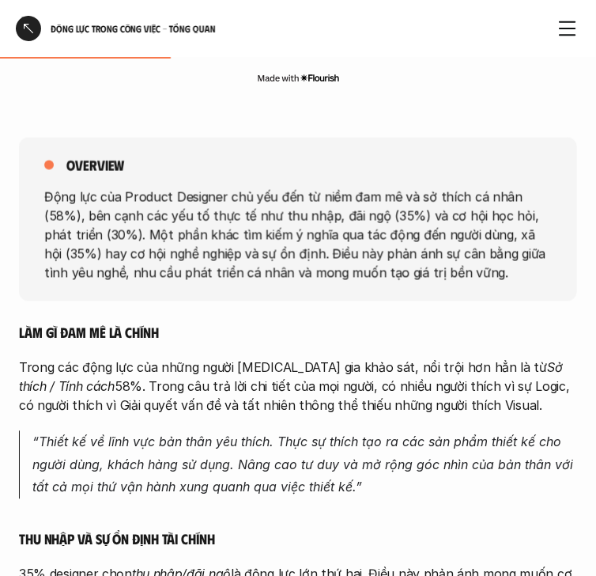
scroll to position [633, 0]
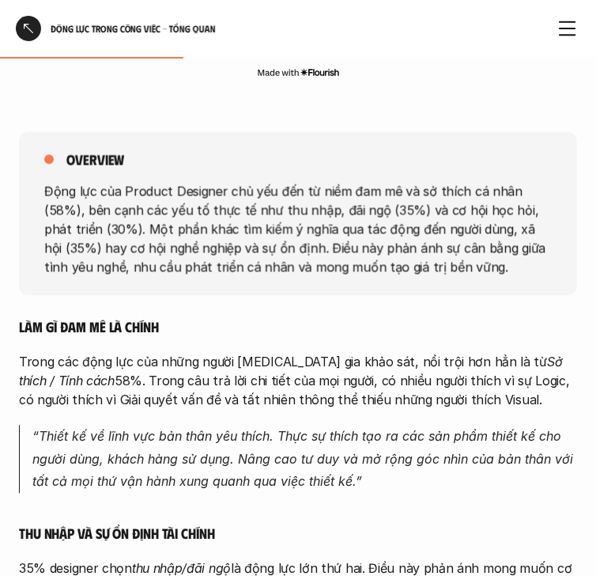
click at [301, 369] on p "Trong các động lực của những người tham gia khảo sát, nổi trội hơn hẳn là từ Sở…" at bounding box center [298, 381] width 558 height 57
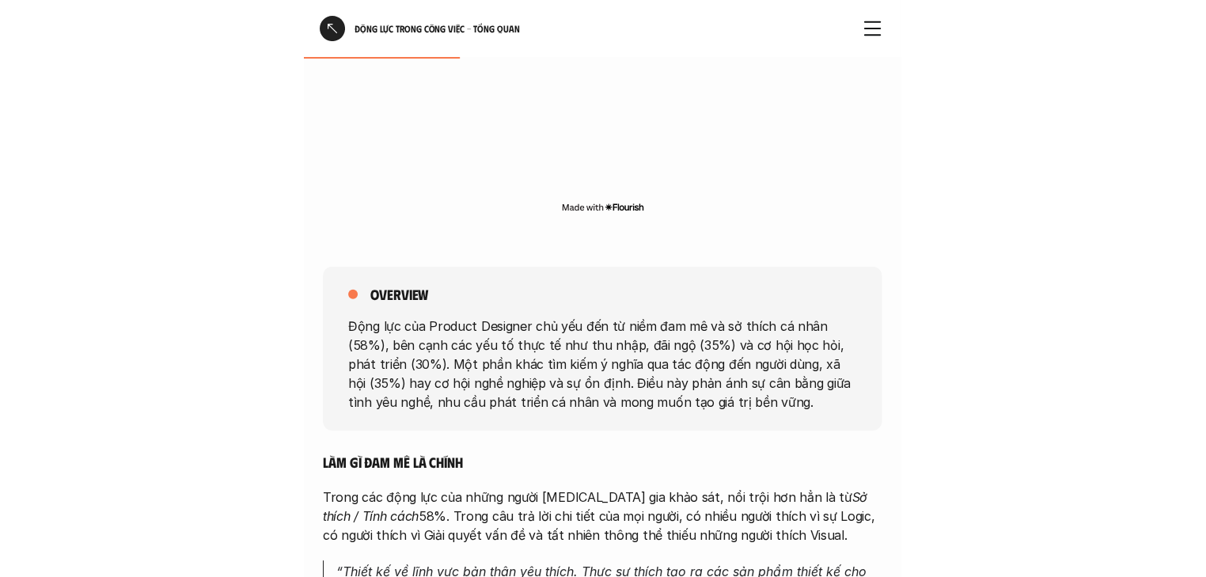
scroll to position [443, 0]
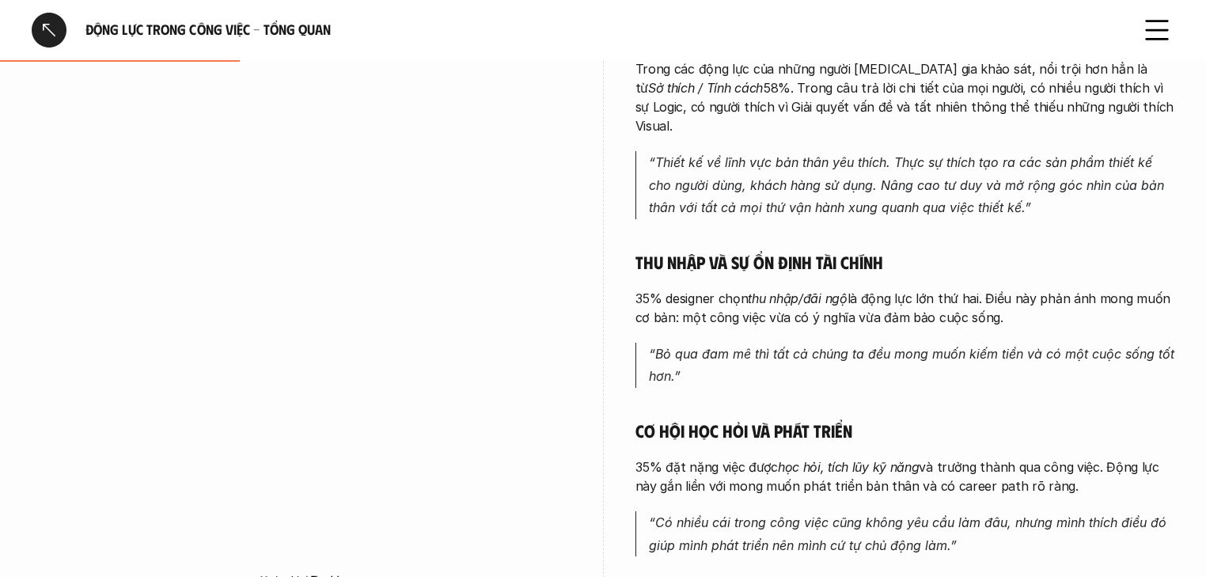
click at [0, 185] on div "overview Động lực của Product Designer chủ yếu đến từ niềm đam mê và sở thích c…" at bounding box center [603, 337] width 1206 height 1130
click at [47, 41] on div at bounding box center [49, 30] width 35 height 35
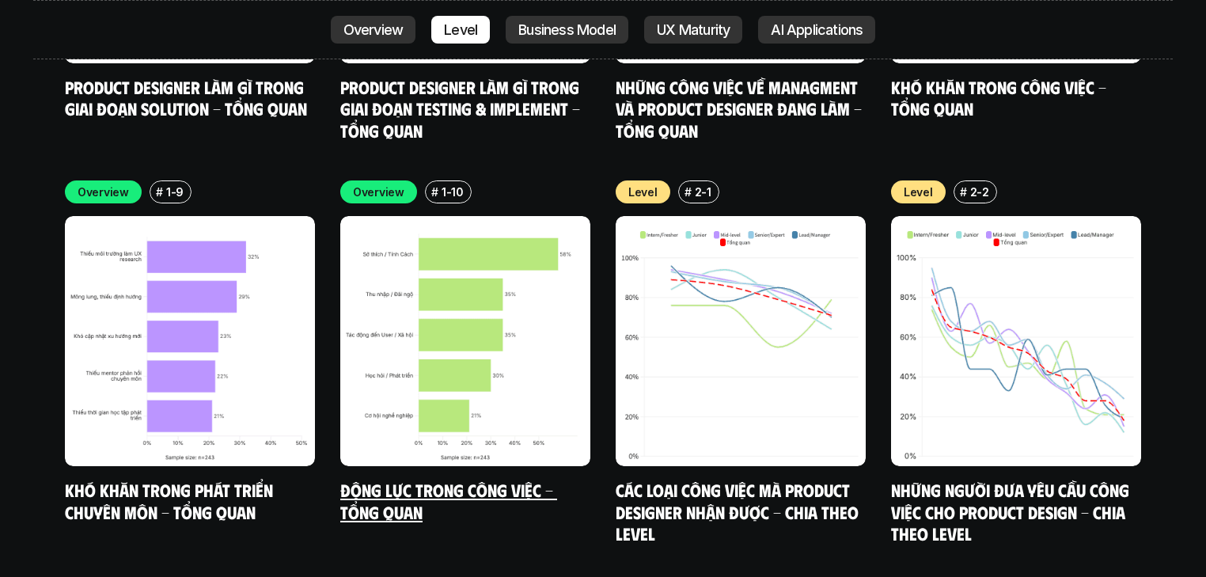
scroll to position [6416, 0]
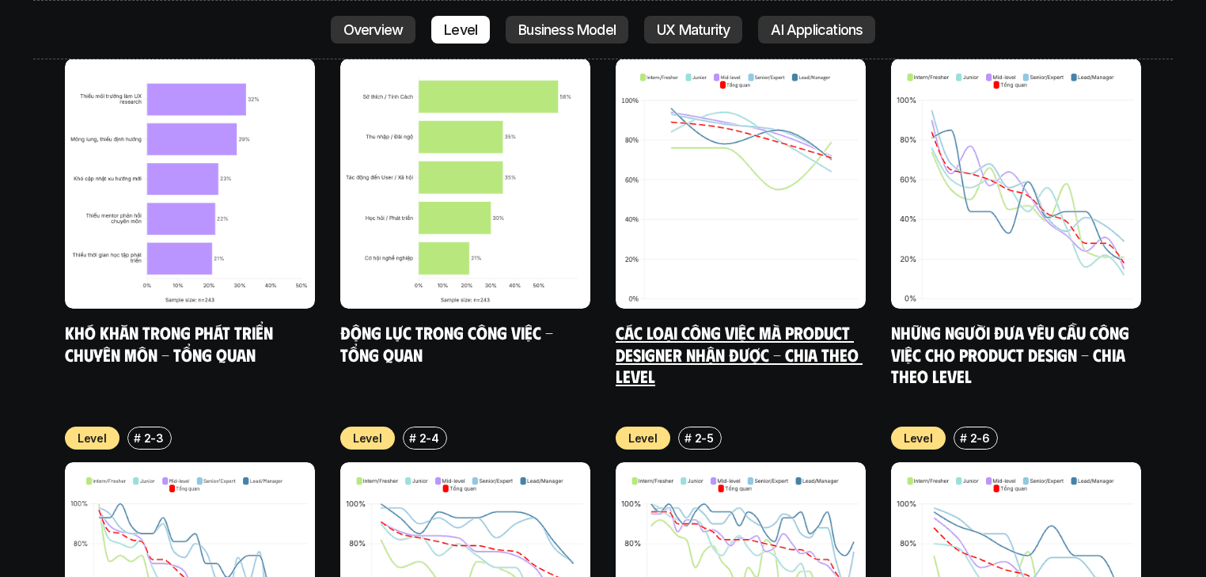
click at [740, 321] on link "Các loại công việc mà Product Designer nhận được - Chia theo Level" at bounding box center [738, 353] width 247 height 65
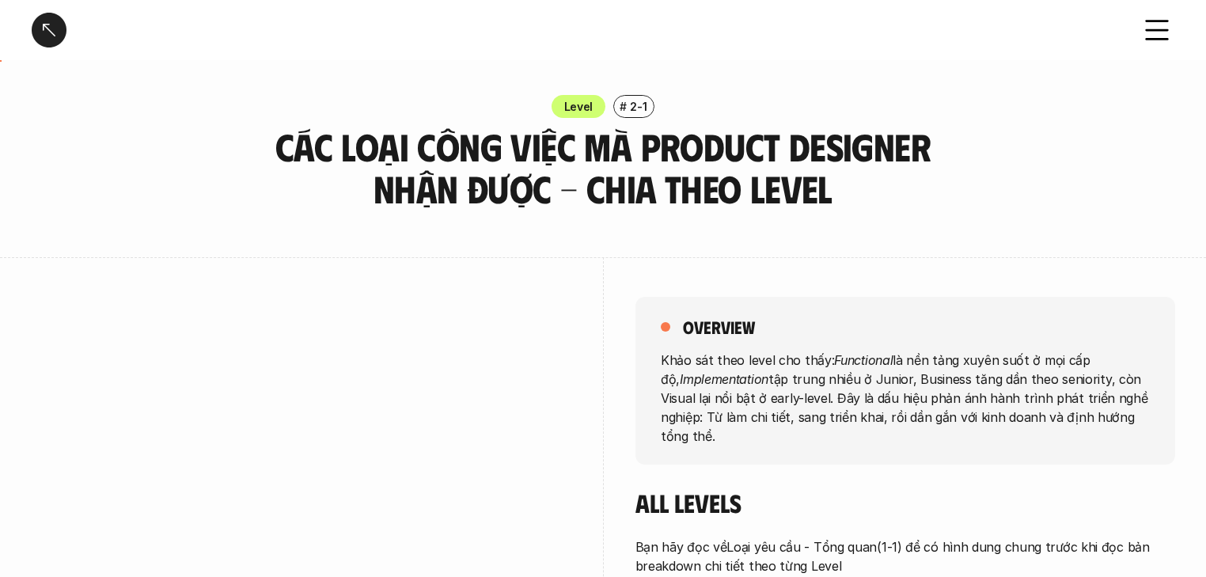
click at [360, 155] on h3 "Các loại công việc mà Product Designer nhận được - Chia theo Level" at bounding box center [603, 168] width 672 height 84
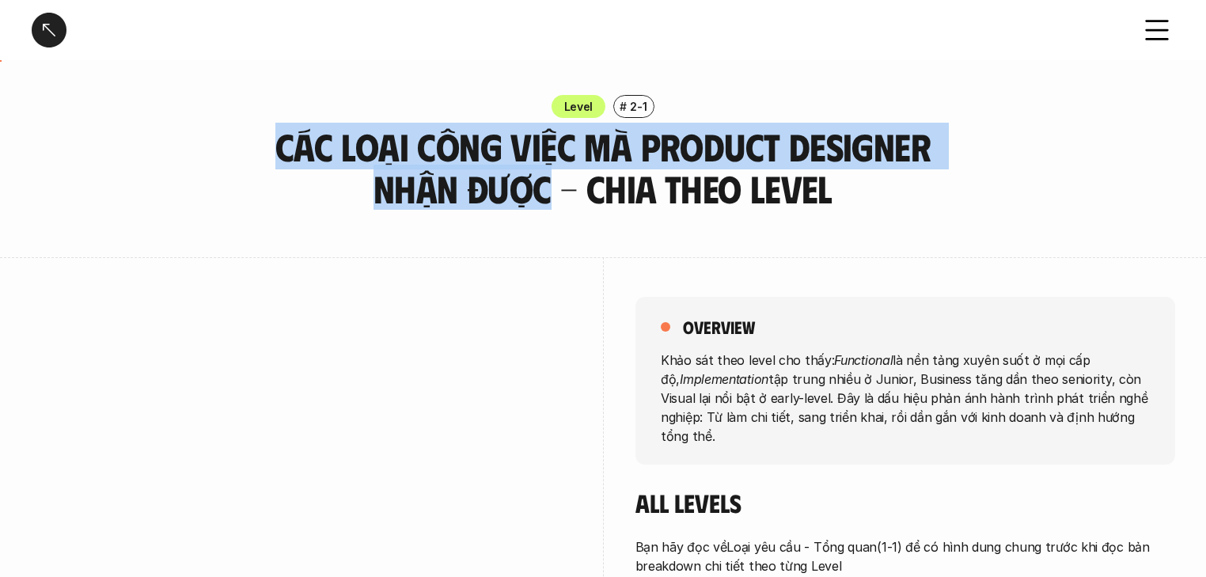
drag, startPoint x: 287, startPoint y: 146, endPoint x: 547, endPoint y: 200, distance: 265.1
click at [547, 201] on h3 "Các loại công việc mà Product Designer nhận được - Chia theo Level" at bounding box center [603, 168] width 672 height 84
copy h3 "Các loại công việc mà Product Designer nhận được"
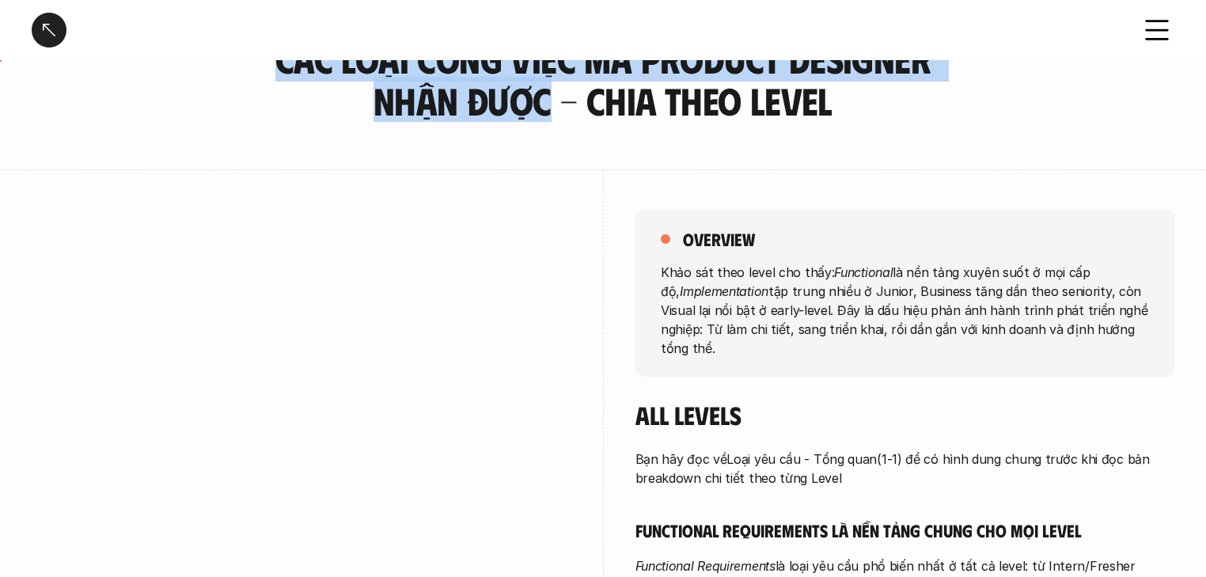
scroll to position [190, 0]
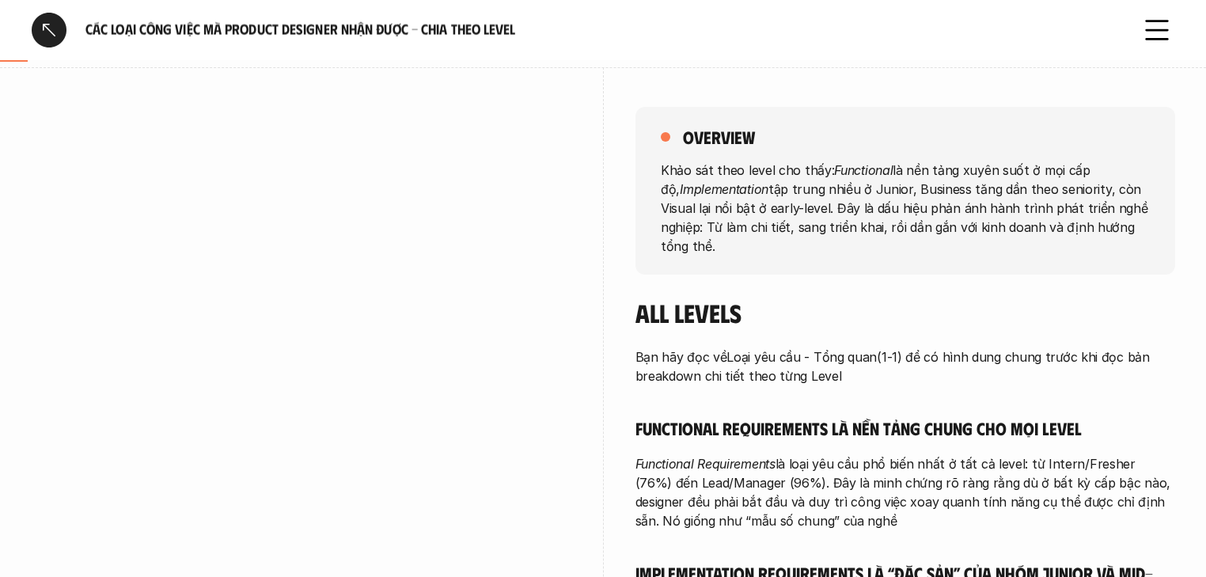
click at [662, 168] on p "Khảo sát theo level cho thấy: Functional là nền tảng xuyên suốt ở mọi cấp độ, I…" at bounding box center [905, 207] width 489 height 95
click at [345, 88] on div at bounding box center [302, 357] width 540 height 580
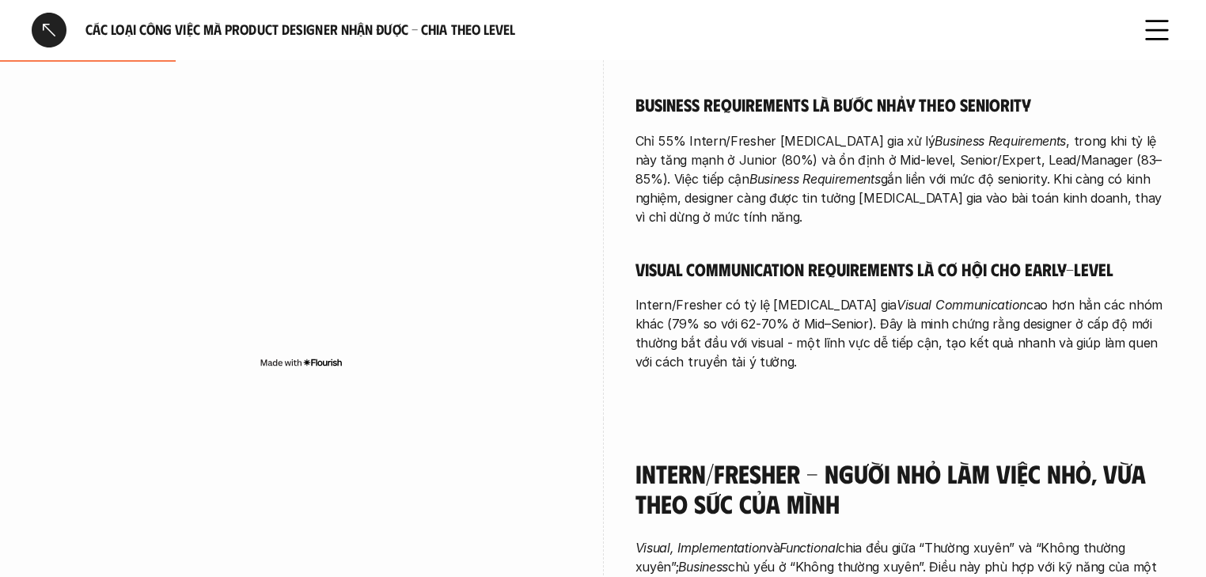
scroll to position [886, 0]
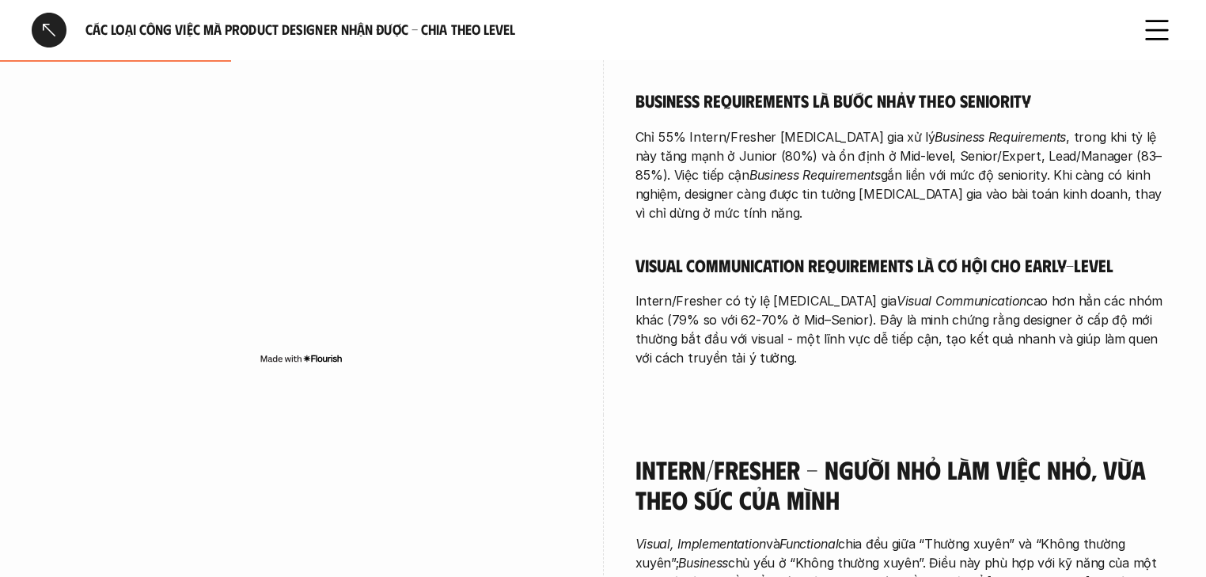
drag, startPoint x: 659, startPoint y: 169, endPoint x: 910, endPoint y: 341, distance: 303.9
copy div "Khảo sát theo level cho thấy: Functional là nền tảng xuyên suốt ở mọi cấp độ, I…"
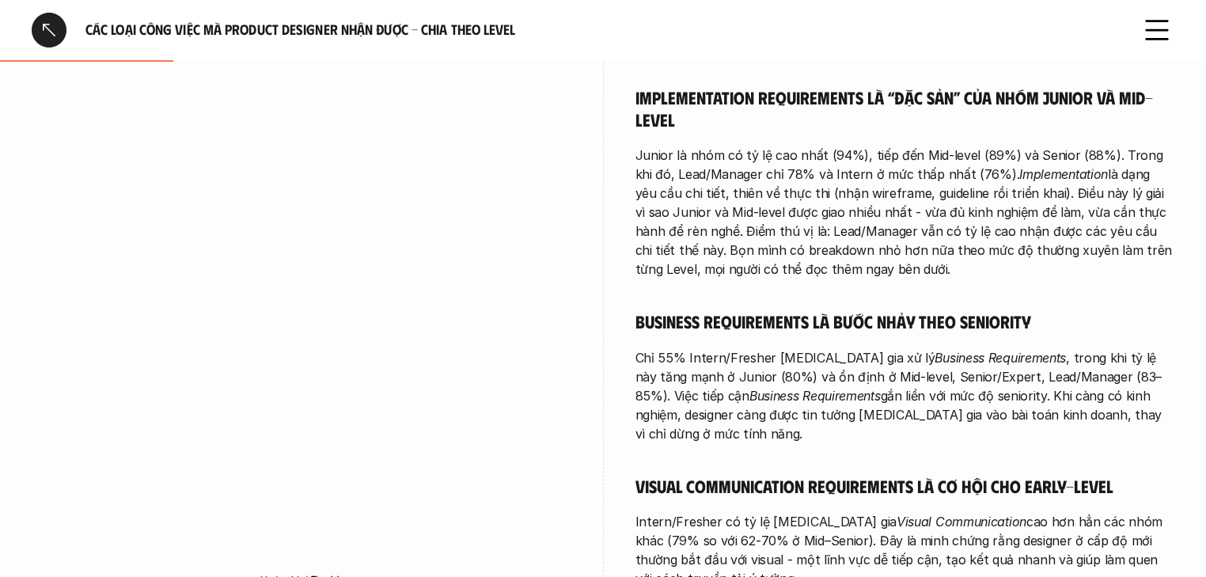
scroll to position [570, 0]
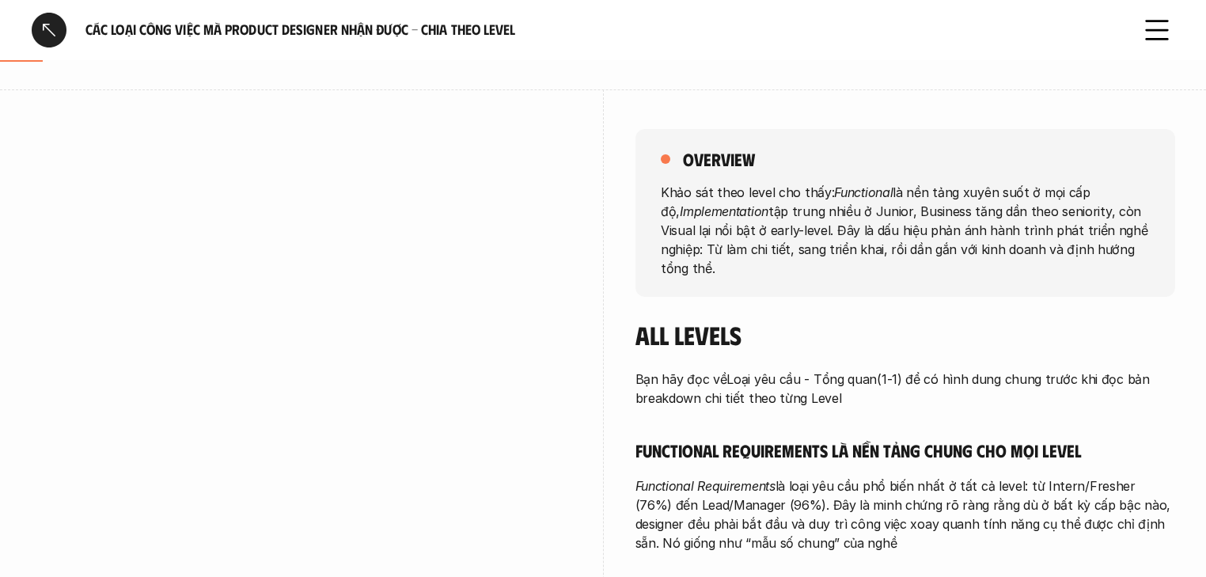
scroll to position [63, 0]
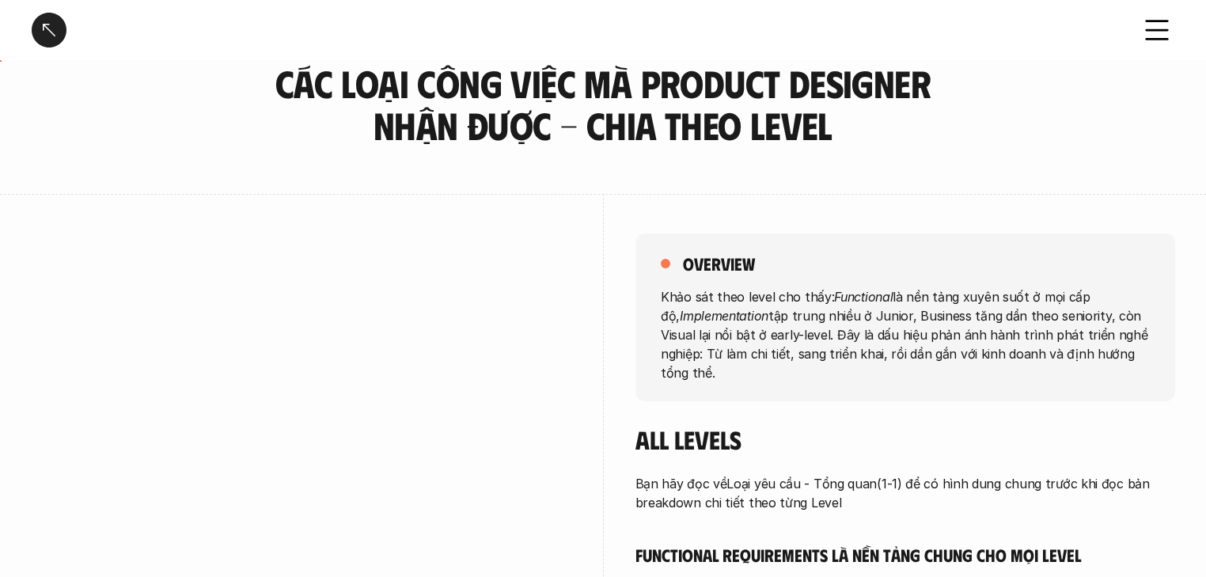
click at [670, 291] on p "Khảo sát theo level cho thấy: Functional là nền tảng xuyên suốt ở mọi cấp độ, I…" at bounding box center [905, 333] width 489 height 95
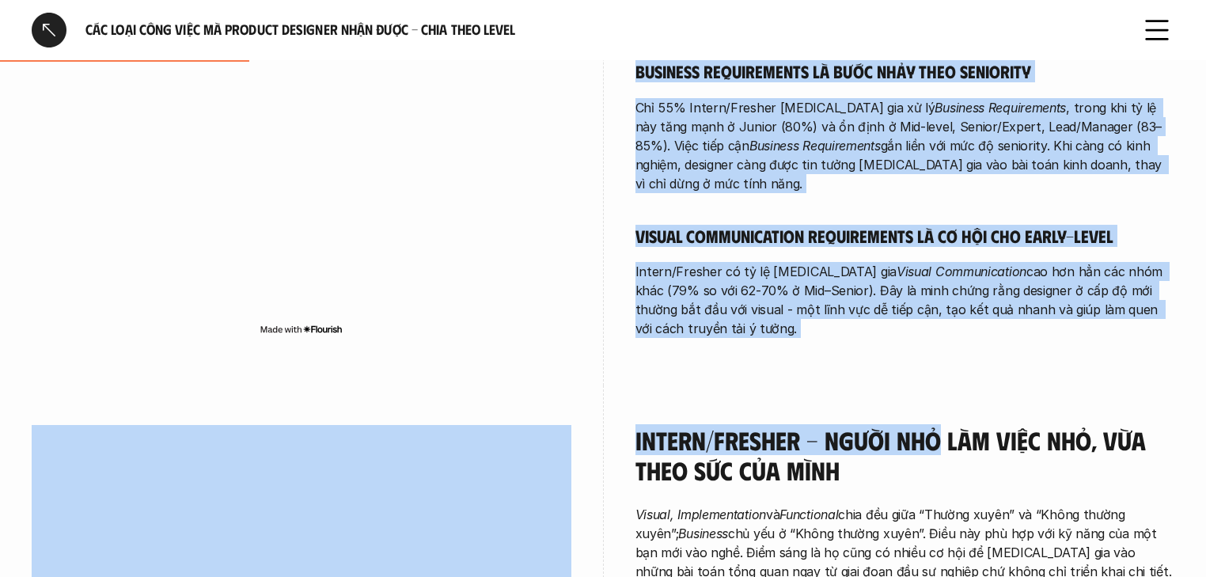
scroll to position [949, 0]
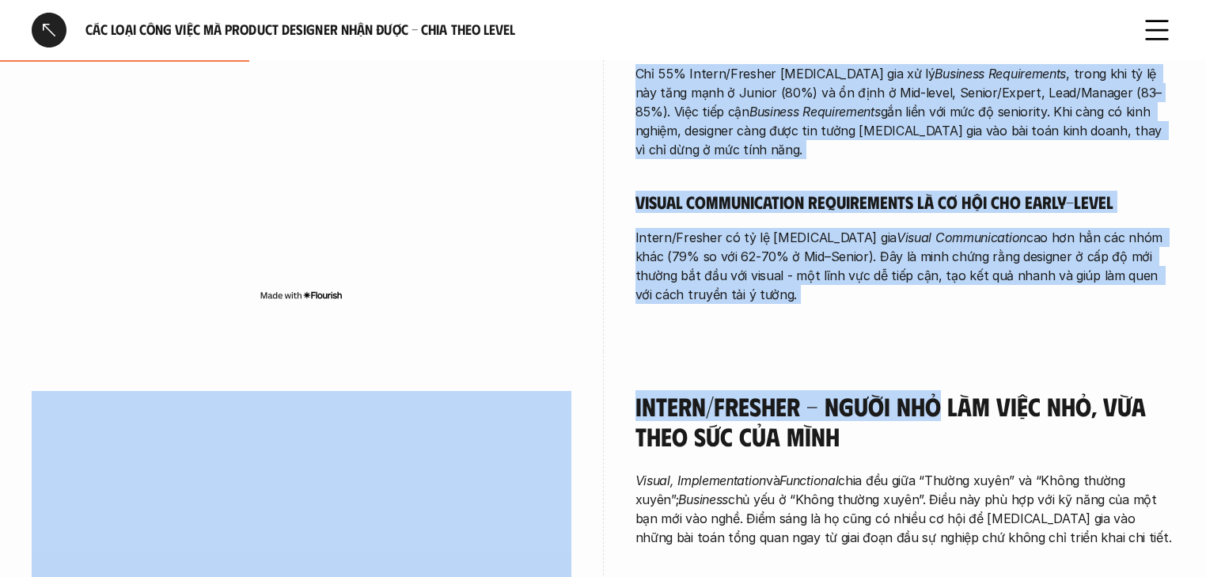
drag, startPoint x: 660, startPoint y: 295, endPoint x: 711, endPoint y: 272, distance: 56.3
copy div "Khảo sát theo level cho thấy: Functional là nền tảng xuyên suốt ở mọi cấp độ, I…"
click at [745, 272] on p "Intern/Fresher có tỷ lệ tham gia Visual Communication cao hơn hẳn các nhóm khác…" at bounding box center [905, 266] width 540 height 76
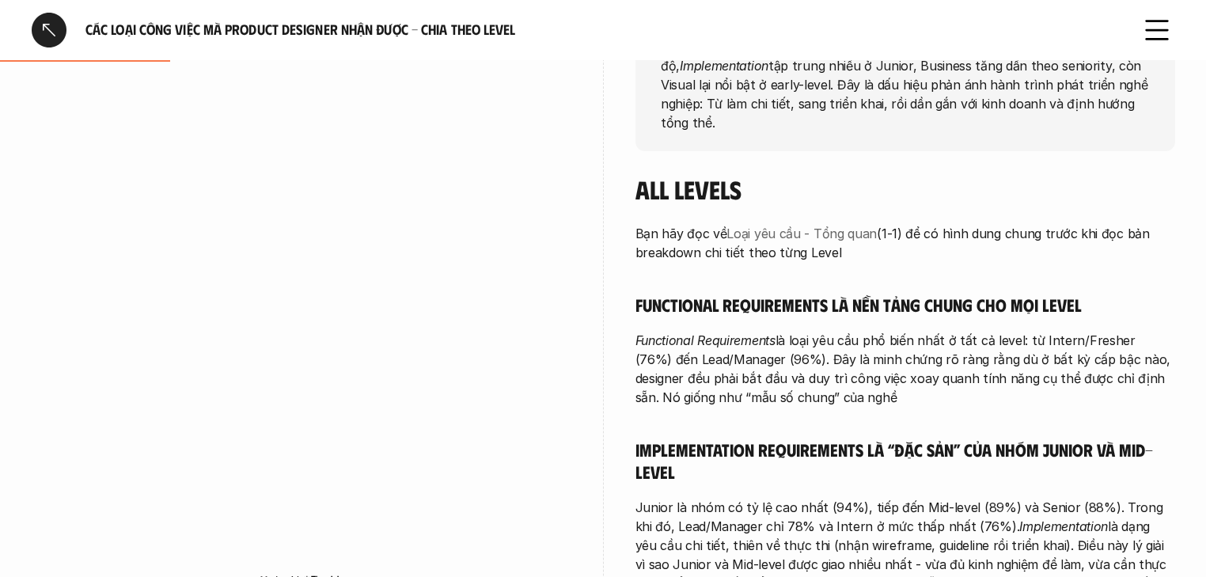
scroll to position [253, 0]
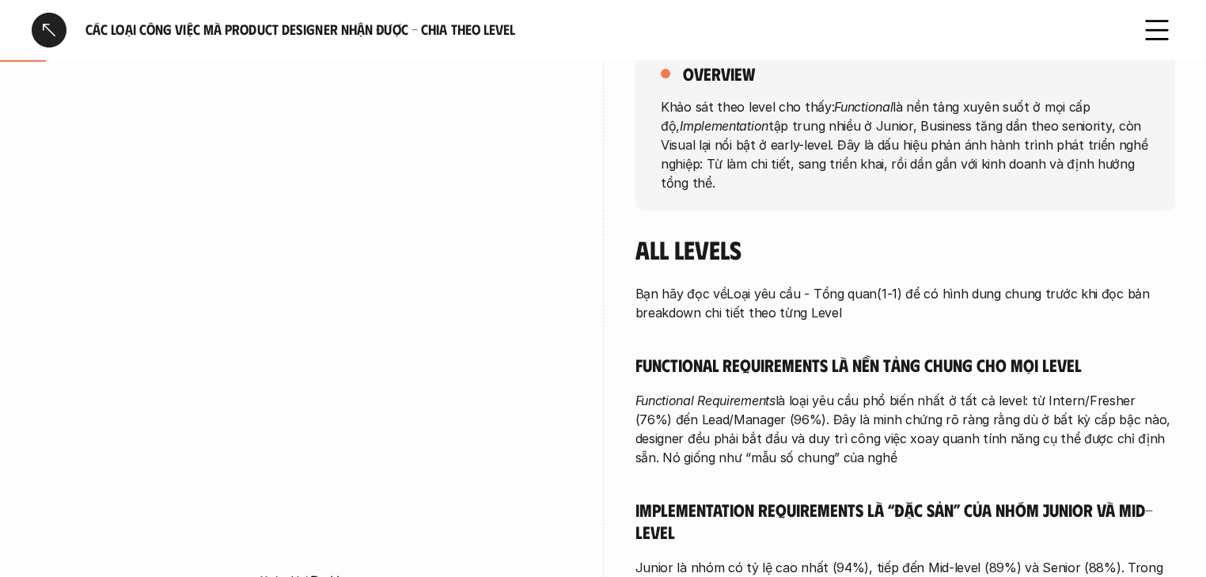
click at [745, 285] on p "Bạn hãy đọc về Loại yêu cầu - Tổng quan (1-1) để có hình dung chung trước khi đ…" at bounding box center [905, 303] width 540 height 38
drag, startPoint x: 576, startPoint y: 297, endPoint x: 582, endPoint y: 304, distance: 9.5
click at [582, 304] on div "overview Khảo sát theo level cho thấy: Functional là nền tảng xuyên suốt ở mọi …" at bounding box center [603, 525] width 1142 height 1043
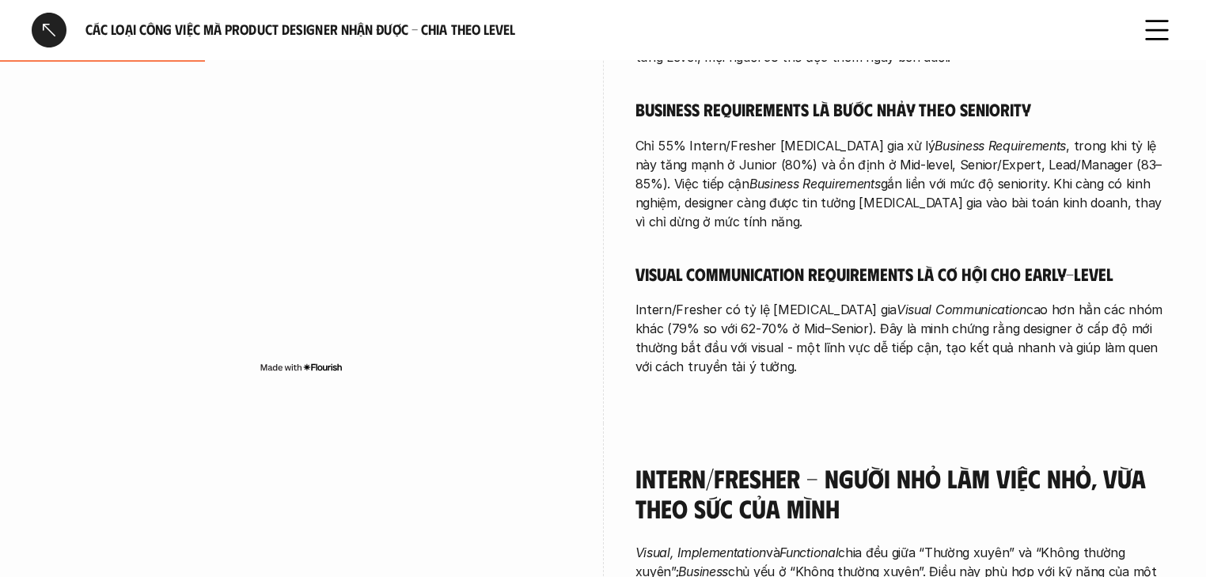
scroll to position [886, 0]
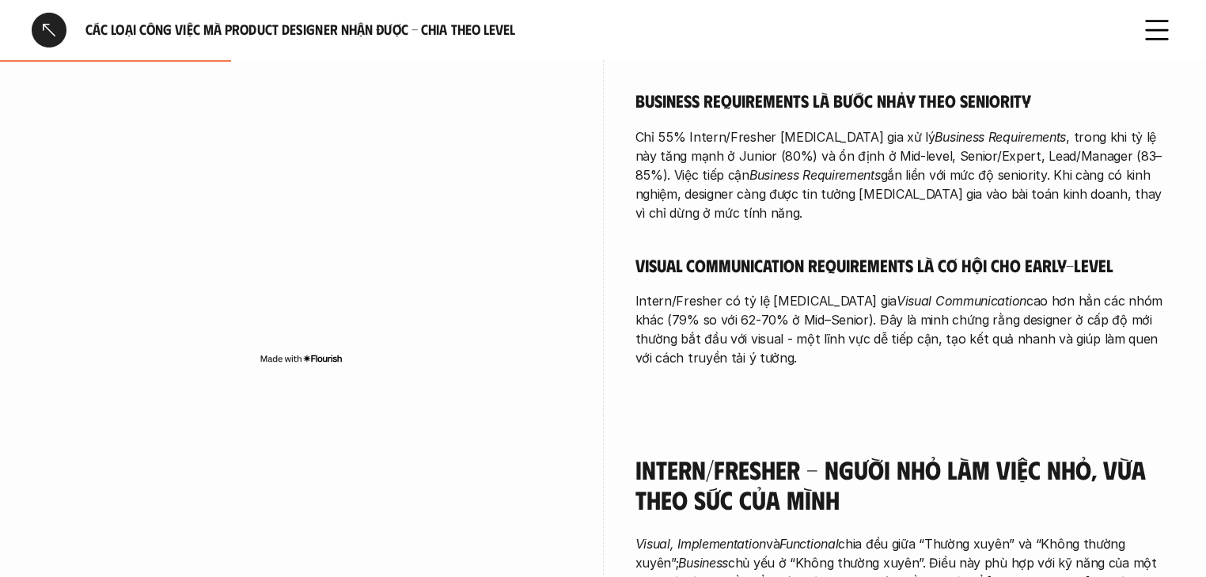
click at [488, 359] on div at bounding box center [302, 125] width 540 height 580
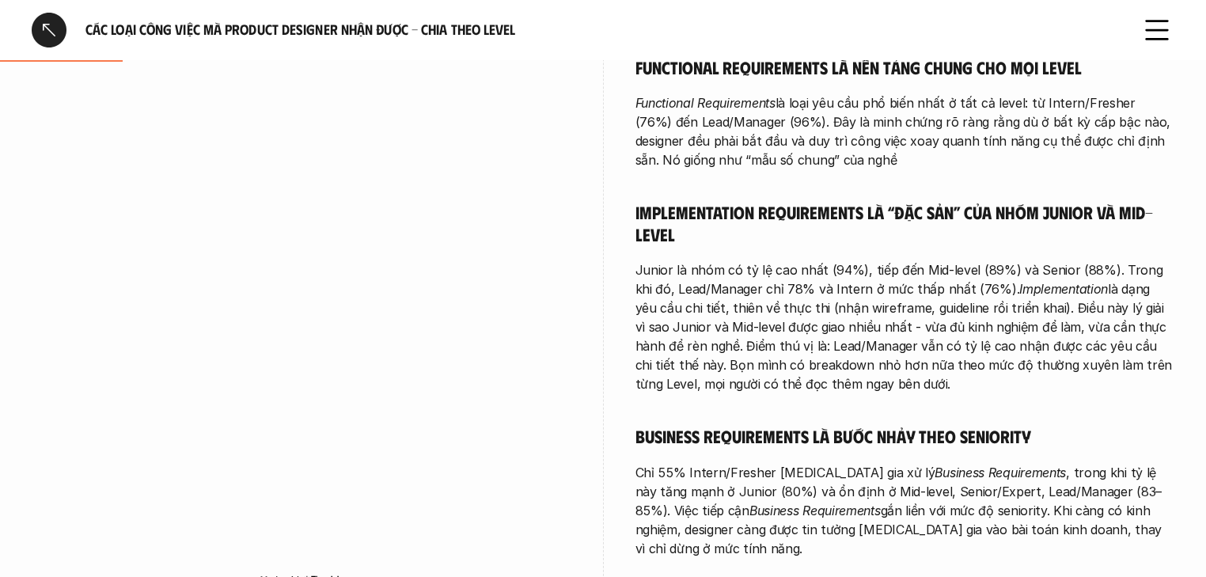
scroll to position [506, 0]
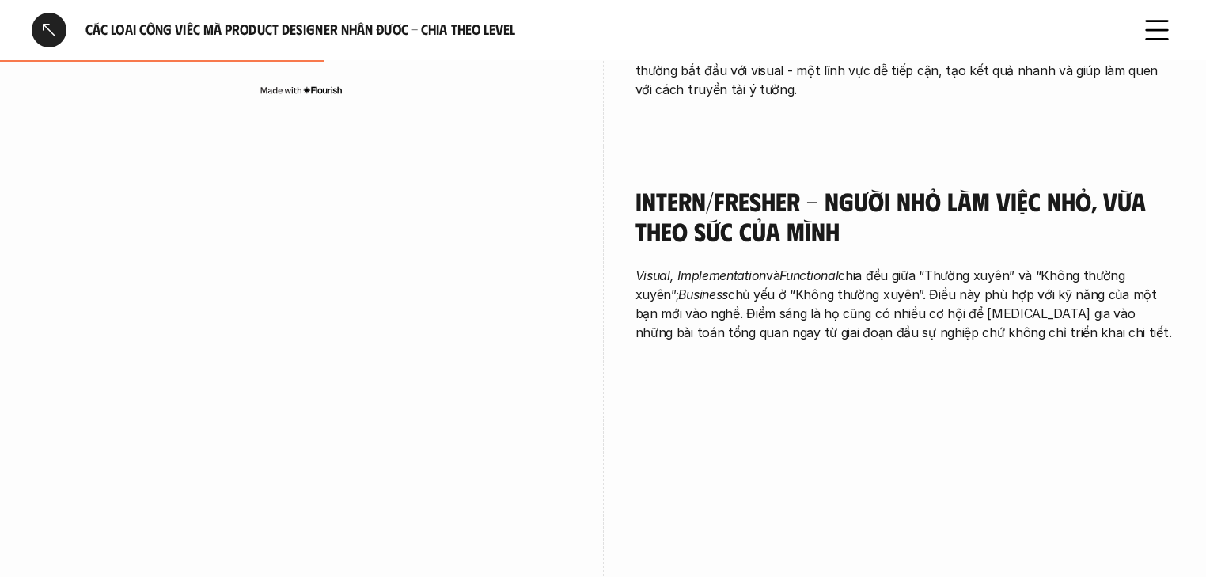
scroll to position [1202, 0]
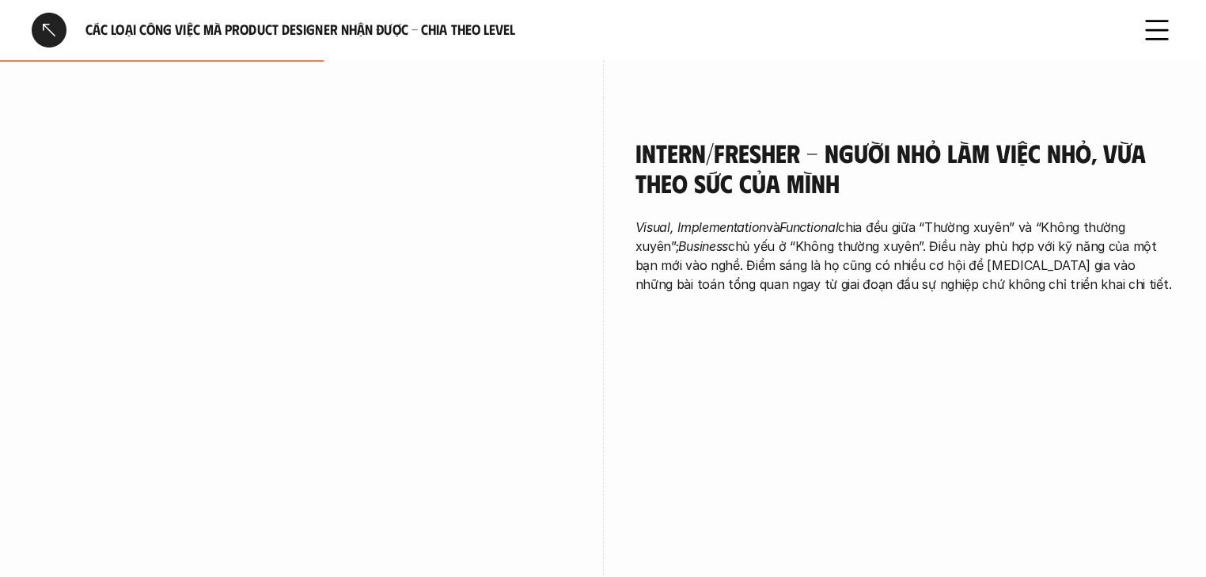
click at [642, 138] on h4 "Intern/Fresher - Người nhỏ làm việc nhỏ, vừa theo sức của mình" at bounding box center [905, 168] width 540 height 61
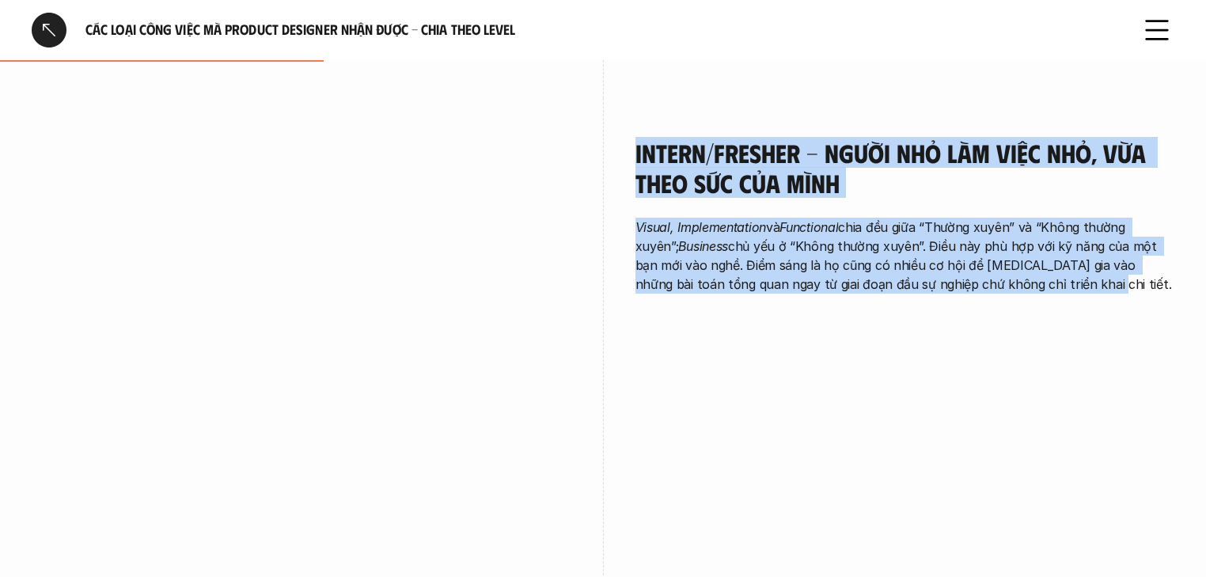
drag, startPoint x: 638, startPoint y: 127, endPoint x: 1038, endPoint y: 275, distance: 426.7
click at [745, 275] on div "Intern/Fresher - Người nhỏ làm việc nhỏ, vừa theo sức của mình Visual, Implemen…" at bounding box center [905, 219] width 540 height 243
copy div "Intern/Fresher - Người nhỏ làm việc nhỏ, vừa theo sức của mình Visual, Implemen…"
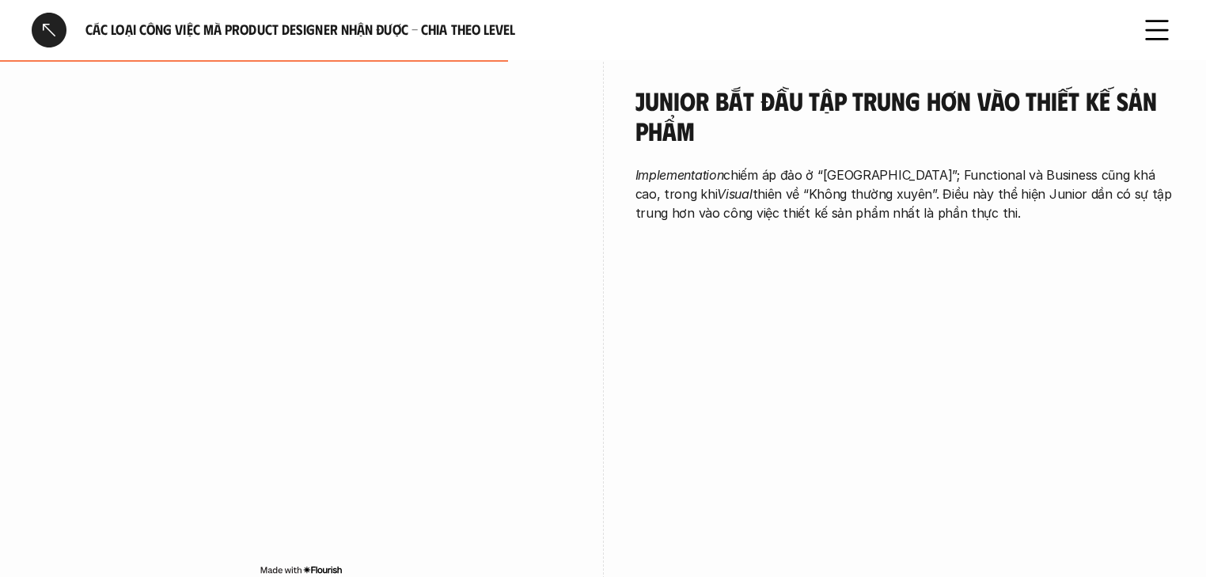
scroll to position [1835, 0]
drag, startPoint x: 950, startPoint y: 193, endPoint x: 627, endPoint y: 64, distance: 348.3
click at [627, 64] on div "Junior bắt đầu tập trung hơn vào thiết kế sản phẩm Implementation chiếm áp đảo …" at bounding box center [603, 335] width 1142 height 580
click at [27, 180] on div "overview Khảo sát theo level cho thấy: Functional là nền tảng xuyên suốt ở mọi …" at bounding box center [603, 393] width 1206 height 3943
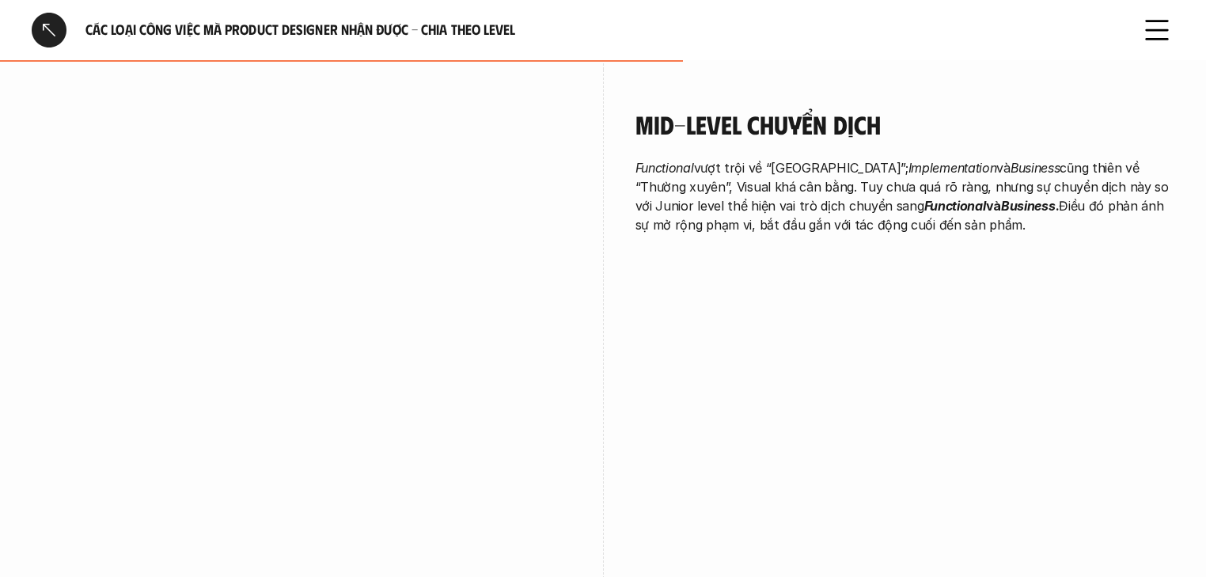
scroll to position [2342, 0]
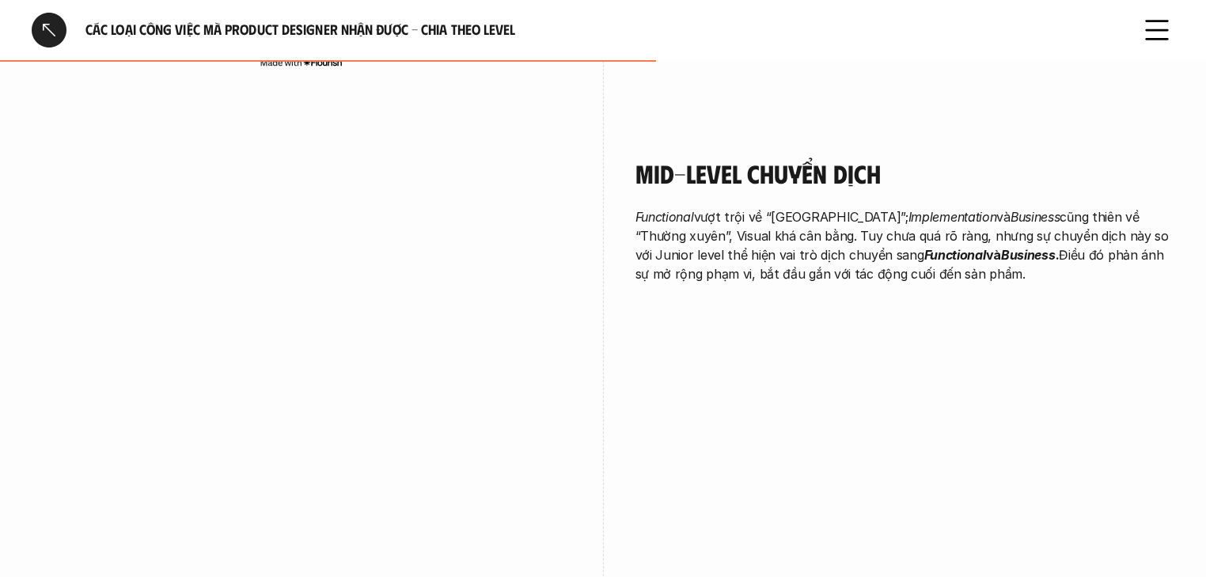
drag, startPoint x: 971, startPoint y: 263, endPoint x: 630, endPoint y: 161, distance: 355.9
click at [630, 161] on div "Mid-level chuyển dịch Functional vượt trội về “Thường xuyên”; Implementation và…" at bounding box center [603, 409] width 1142 height 580
click at [745, 263] on p "Functional vượt trội về “Thường xuyên”; Implementation và Business cũng thiên v…" at bounding box center [905, 245] width 540 height 76
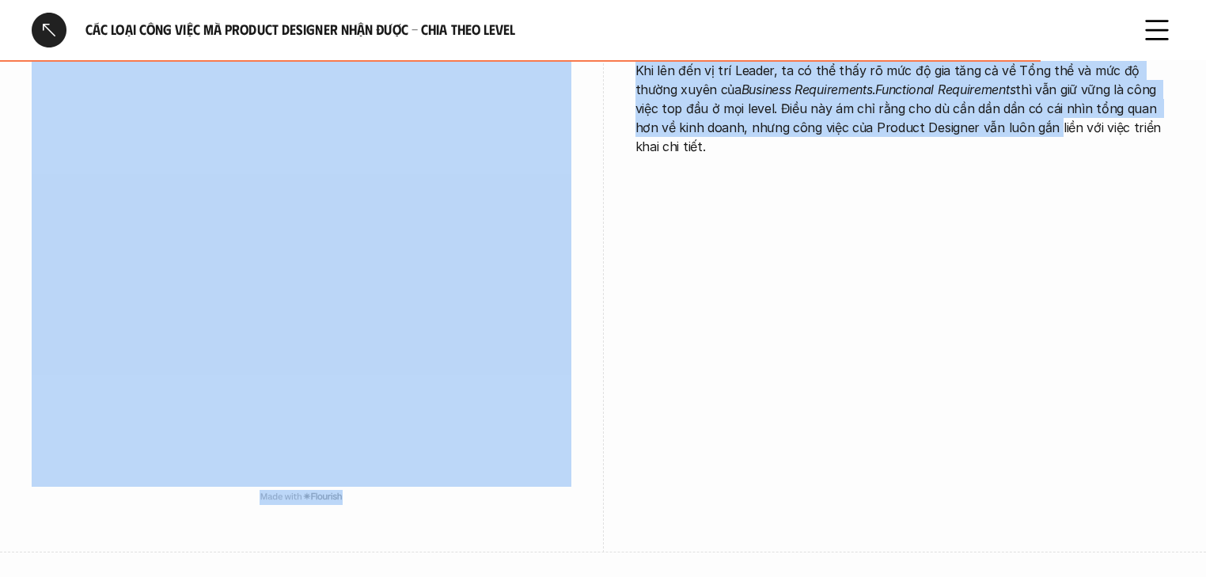
scroll to position [3511, 0]
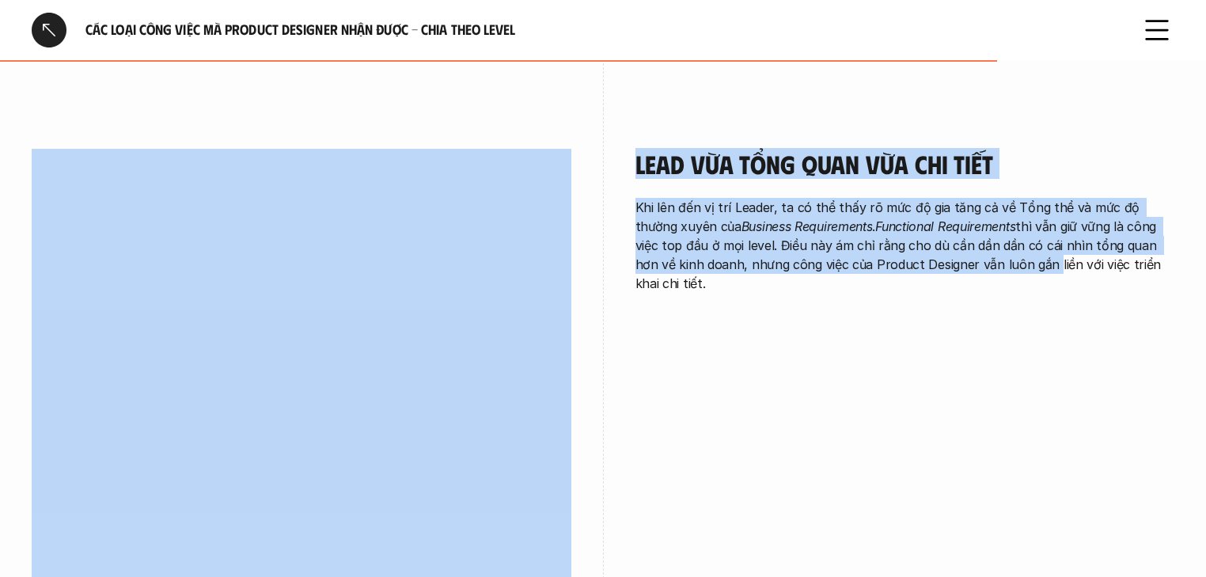
drag, startPoint x: 639, startPoint y: 153, endPoint x: 1154, endPoint y: 248, distance: 523.5
click at [745, 267] on div "Lead vừa tổng quan vừa chi tiết Khi lên đến vị trí Leader, ta có thể thấy rõ mứ…" at bounding box center [905, 224] width 540 height 231
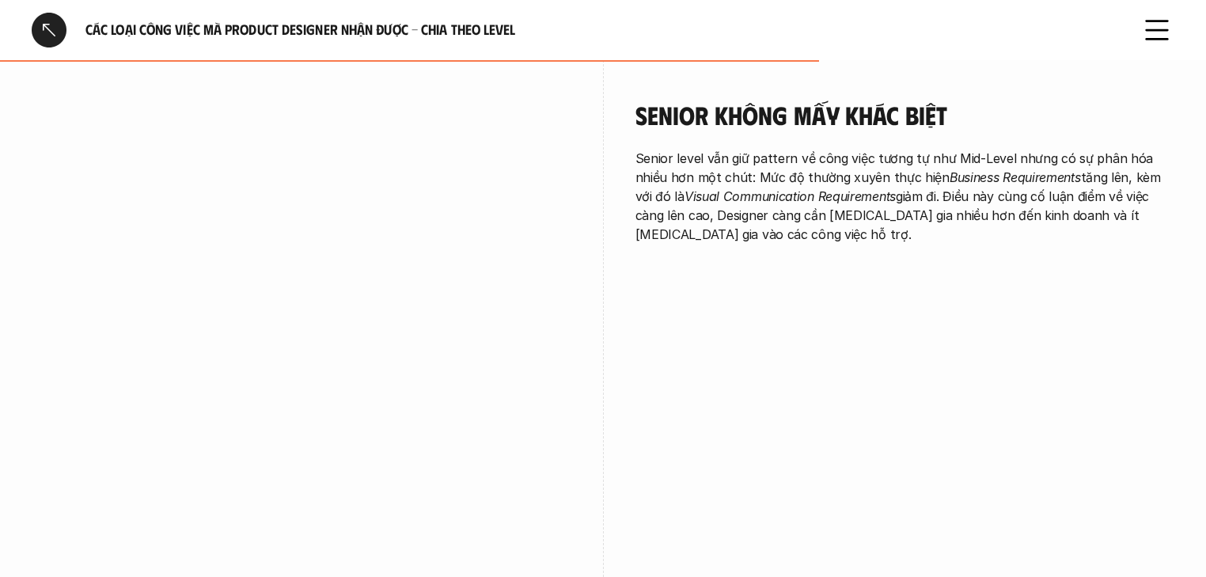
scroll to position [3004, 0]
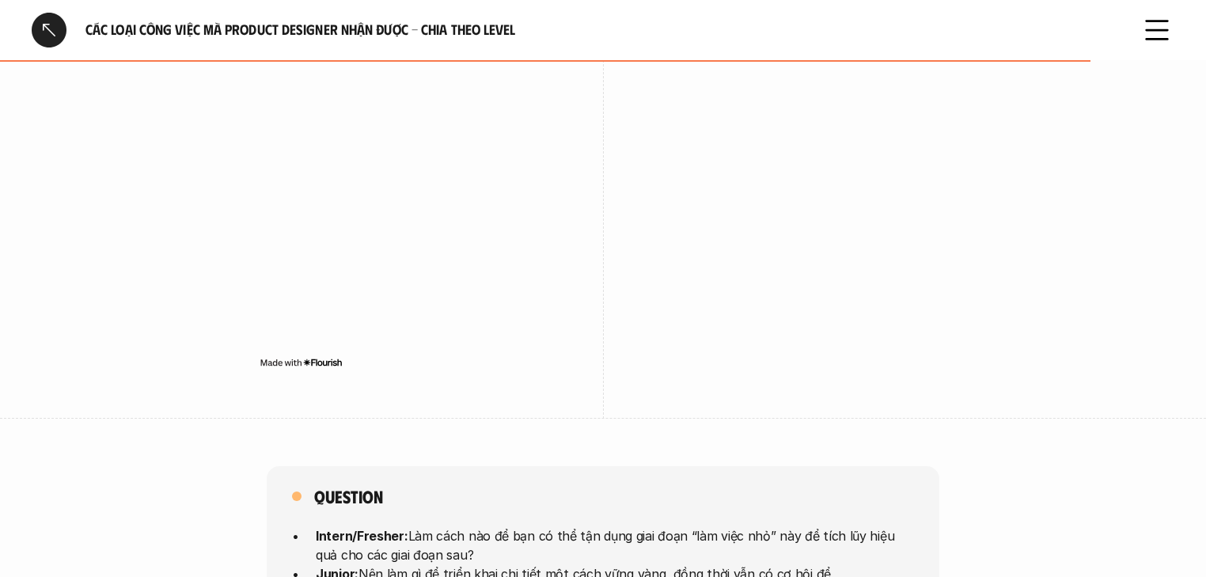
scroll to position [3574, 0]
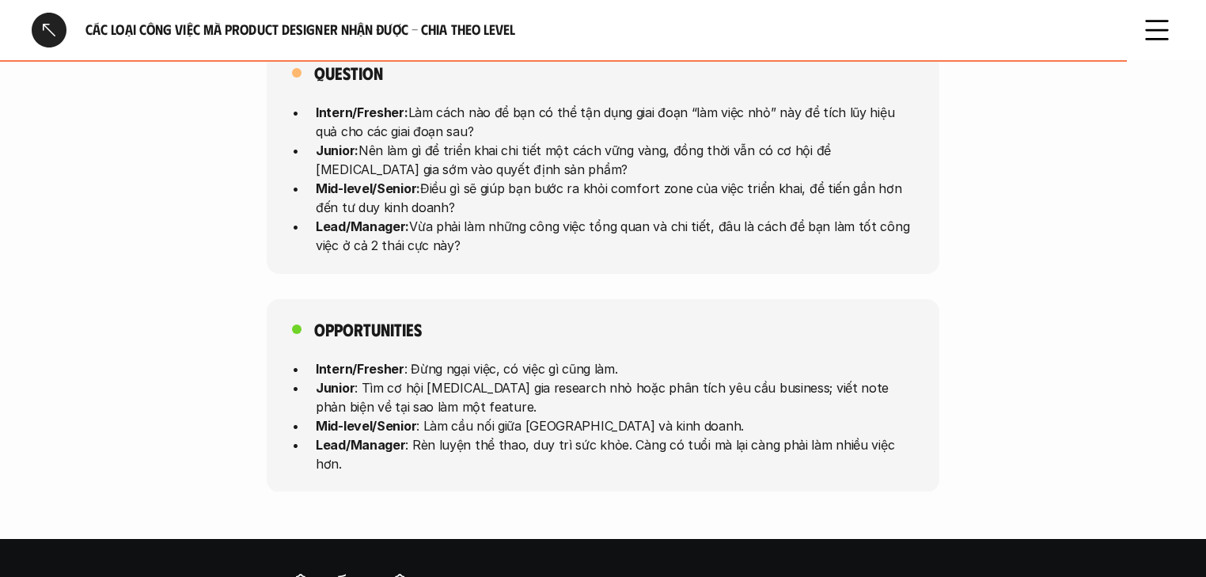
scroll to position [4270, 0]
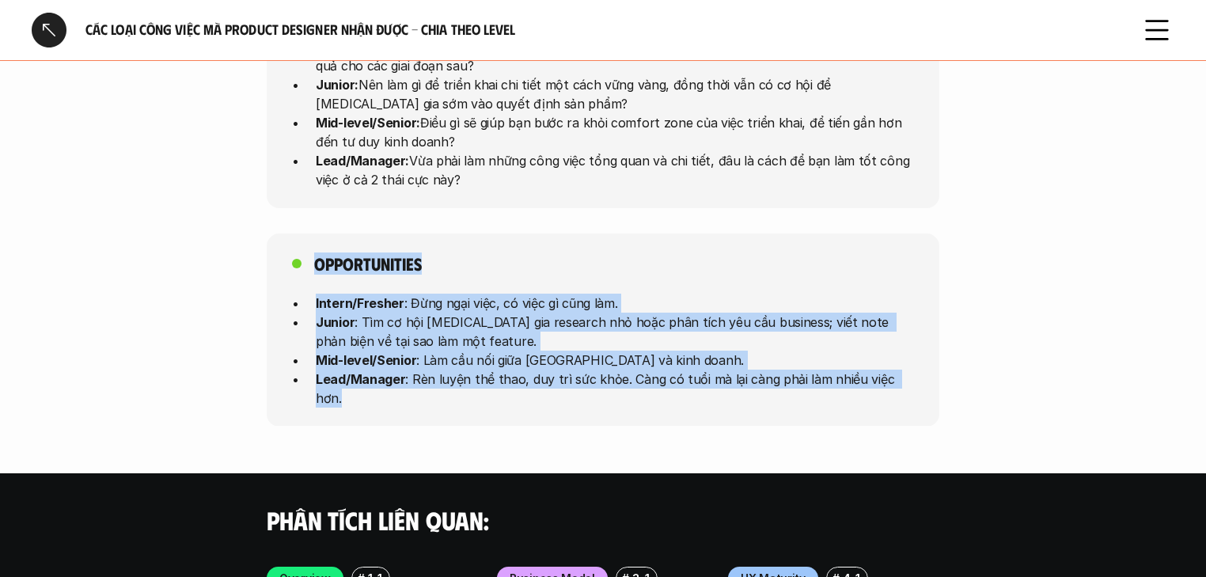
drag, startPoint x: 922, startPoint y: 356, endPoint x: 305, endPoint y: 230, distance: 628.9
click at [305, 233] on div "Opportunities Intern/Fresher : Đừng ngại việc, có việc gì cũng làm. Junior : Tì…" at bounding box center [603, 329] width 672 height 193
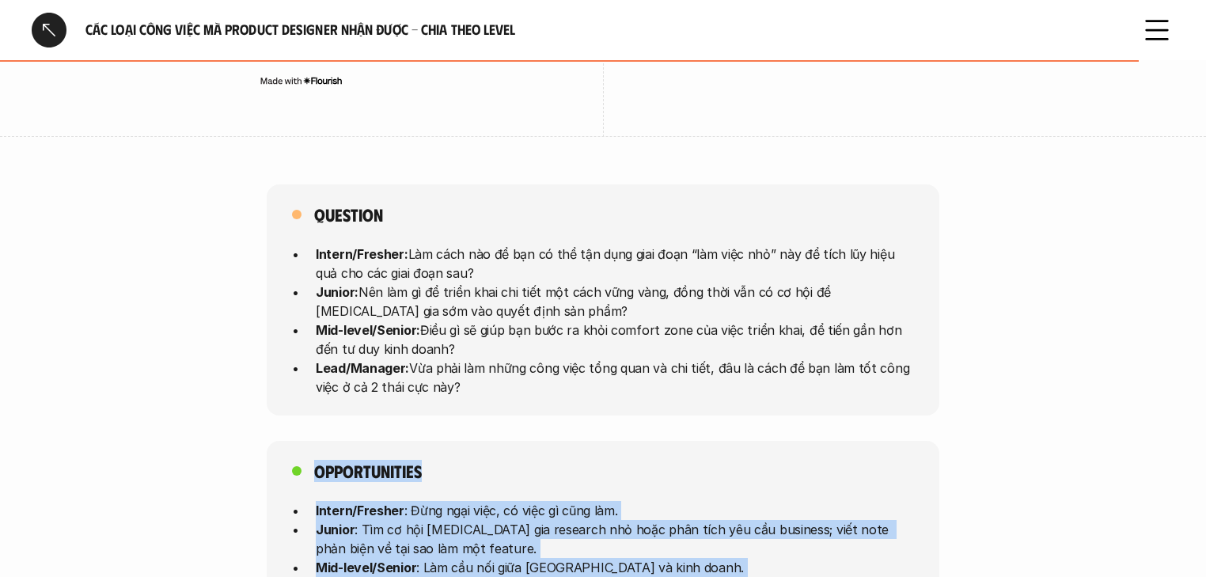
scroll to position [4080, 0]
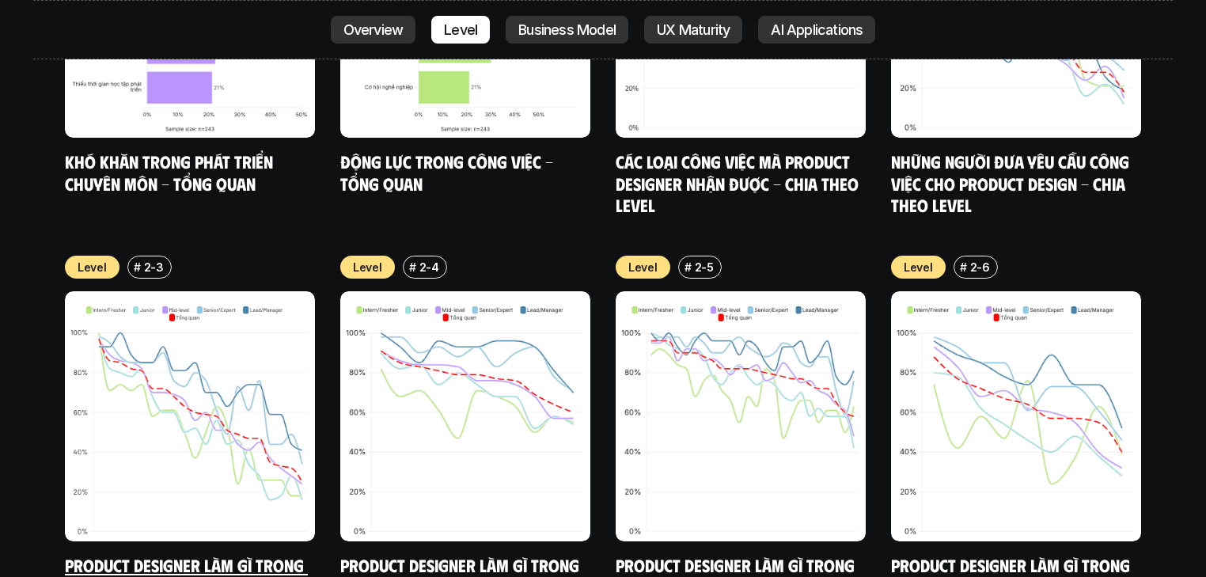
scroll to position [6732, 0]
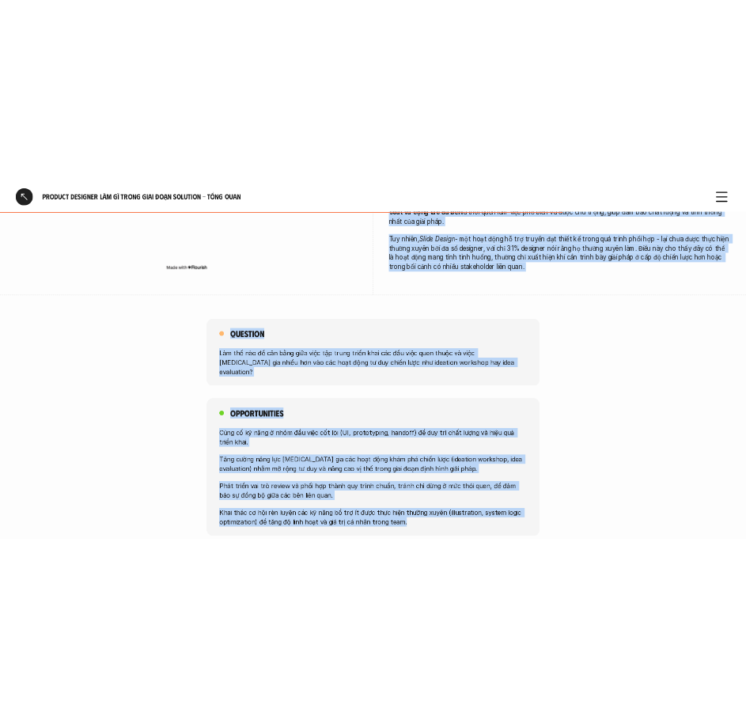
scroll to position [1284, 0]
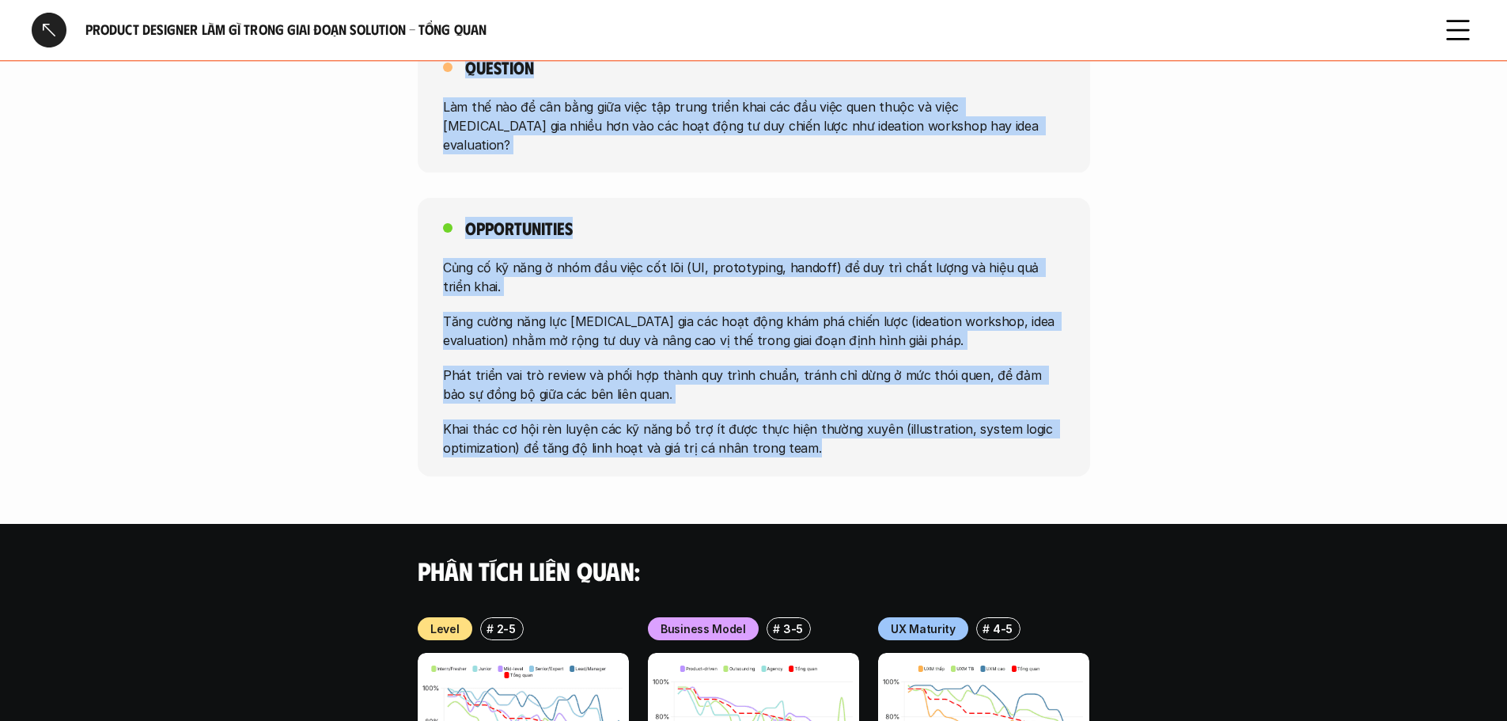
drag, startPoint x: 787, startPoint y: 94, endPoint x: 823, endPoint y: 369, distance: 277.7
click at [745, 369] on div "Product Designer làm gì trong giai đoạn Solution - Tổng quan Overview # 1-5 Pro…" at bounding box center [753, 34] width 1507 height 2637
copy div "Designer tham gia khảo sát chủ yếu tập trung vào các đầu việc triển khai giải p…"
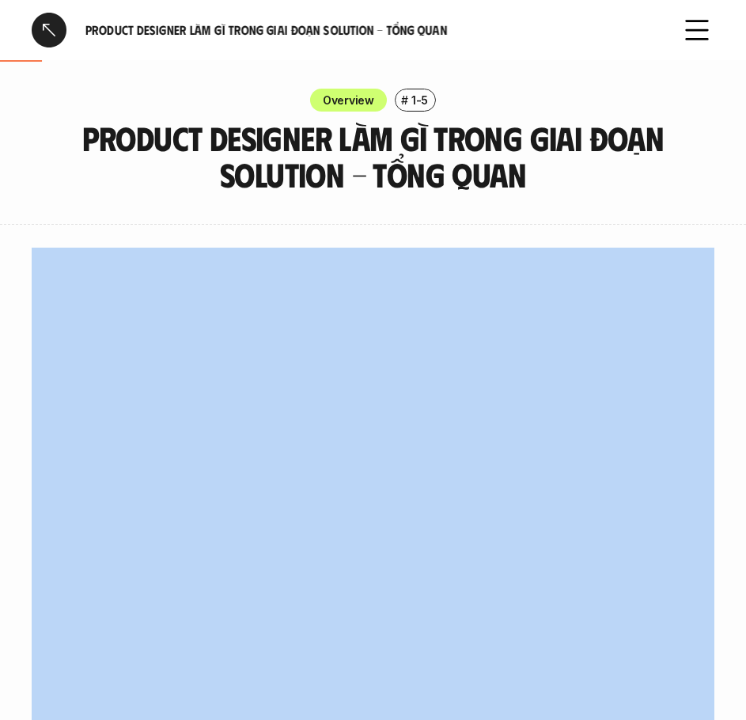
scroll to position [0, 0]
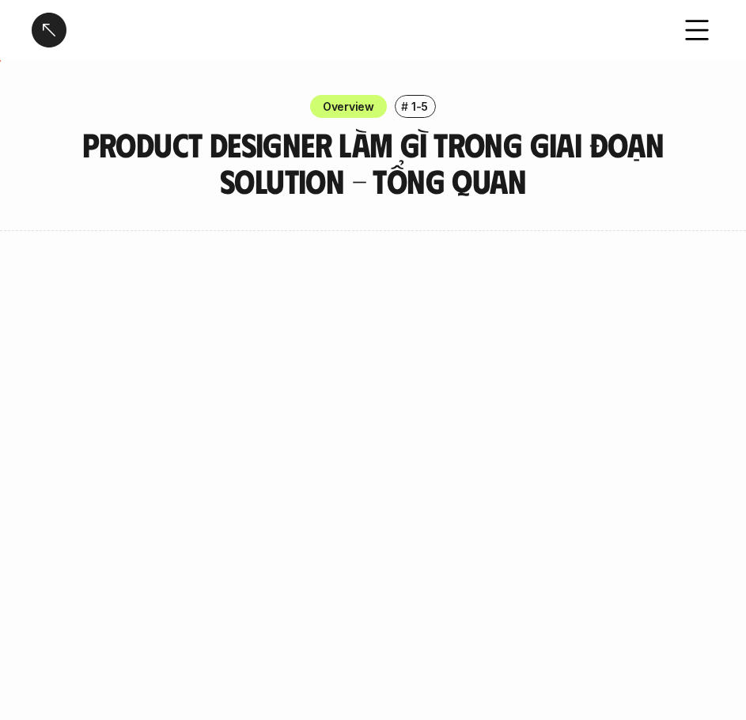
click at [312, 180] on h3 "Product Designer làm gì trong giai đoạn Solution - Tổng quan" at bounding box center [373, 162] width 634 height 73
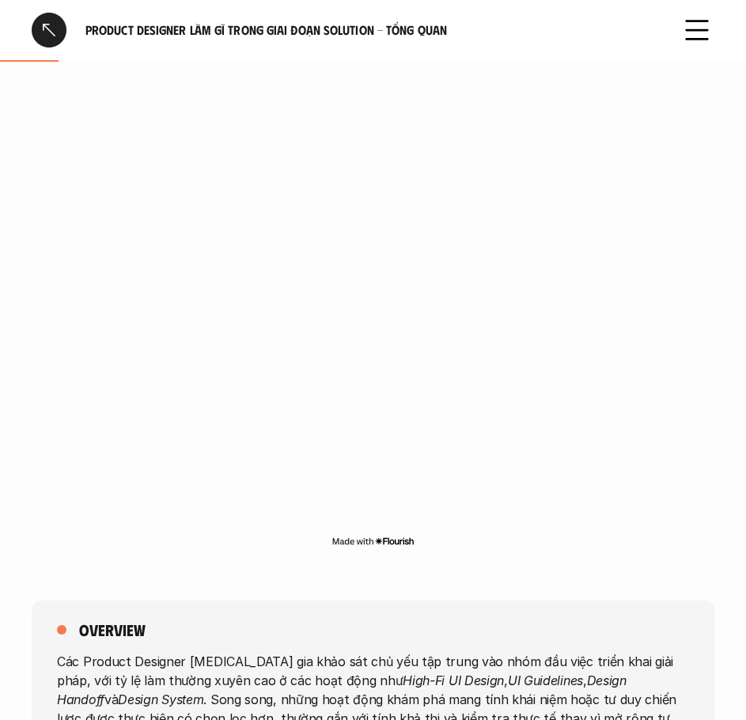
scroll to position [79, 0]
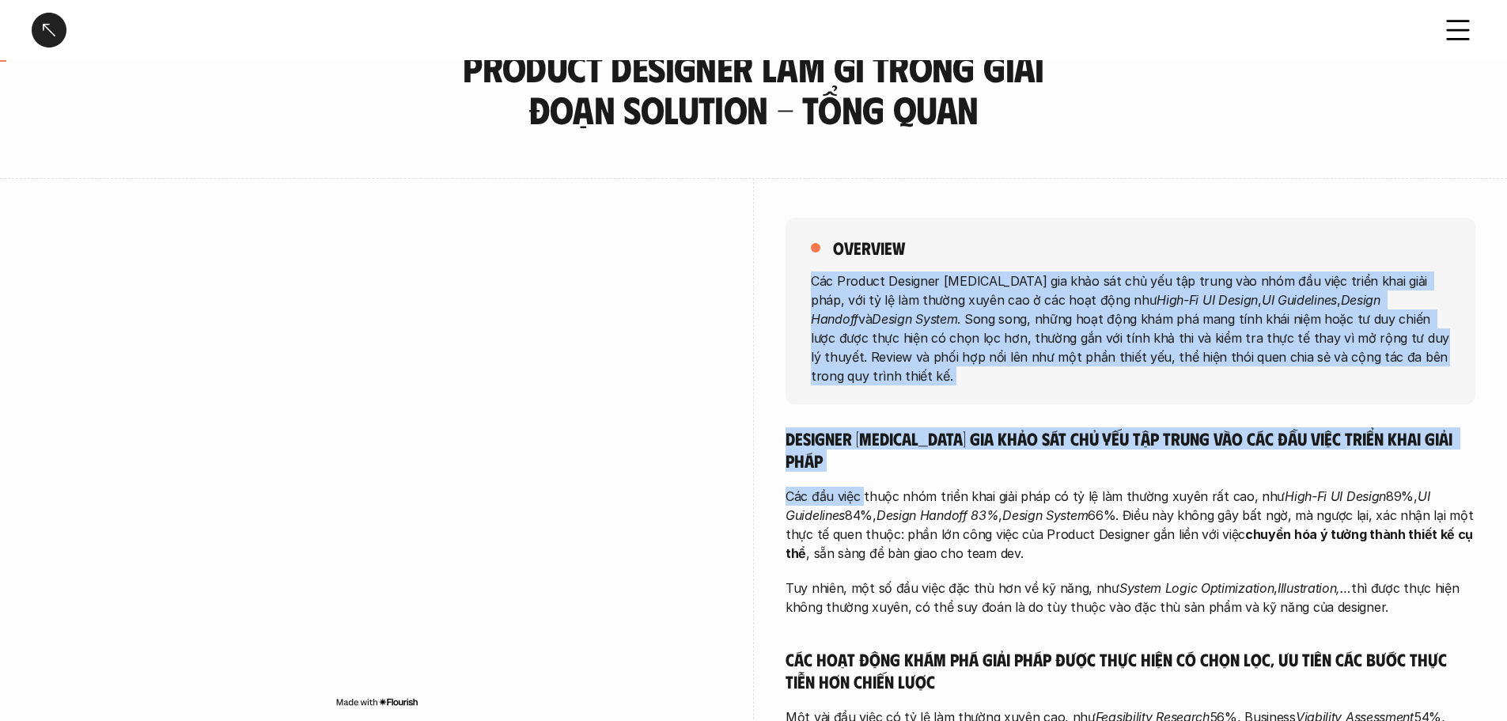
drag, startPoint x: 811, startPoint y: 273, endPoint x: 865, endPoint y: 443, distance: 178.6
click at [745, 443] on div "overview Các Product Designer tham gia khảo sát chủ yếu tập trung vào nhóm đầu …" at bounding box center [1131, 686] width 690 height 1017
click at [745, 302] on p "Các Product Designer tham gia khảo sát chủ yếu tập trung vào nhóm đầu việc triể…" at bounding box center [1130, 328] width 639 height 114
click at [745, 288] on p "Các Product Designer tham gia khảo sát chủ yếu tập trung vào nhóm đầu việc triể…" at bounding box center [1130, 328] width 639 height 114
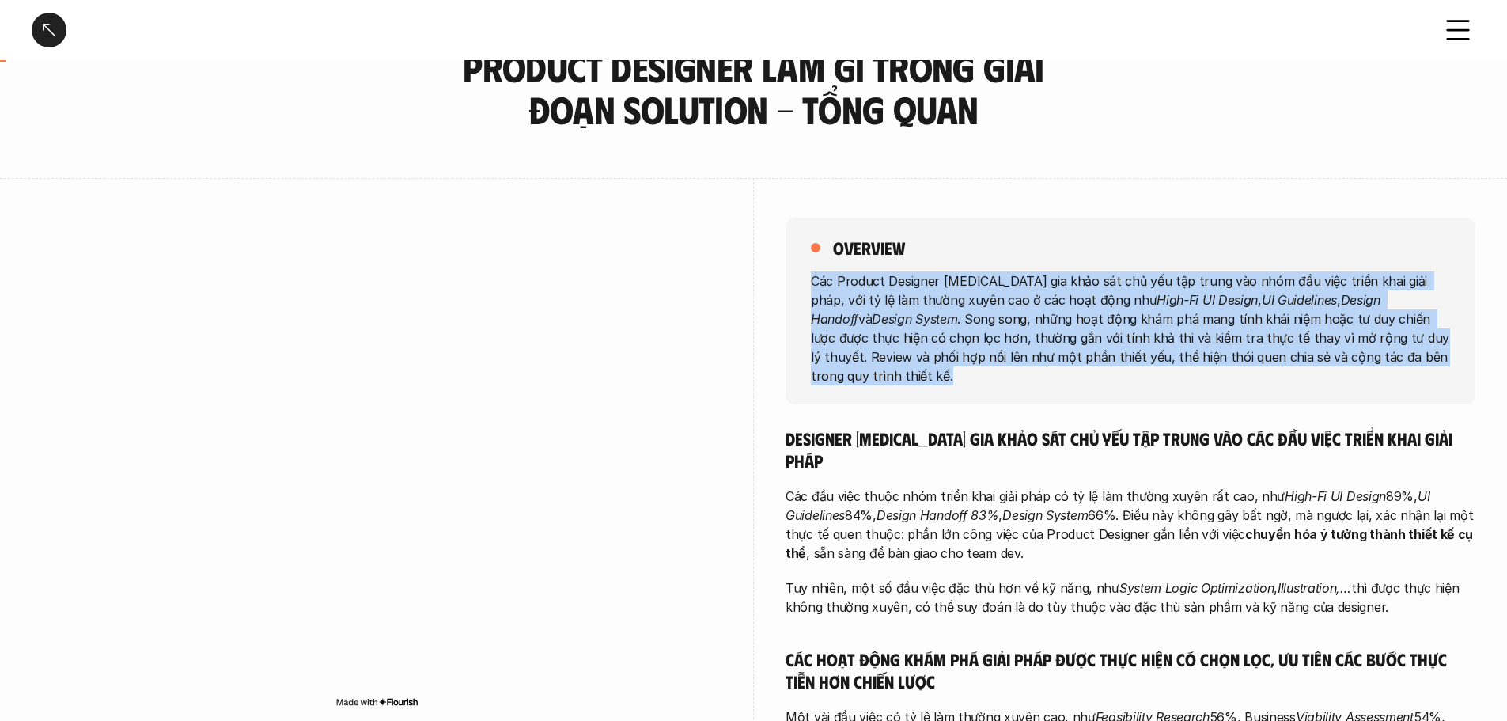
drag, startPoint x: 812, startPoint y: 278, endPoint x: 1369, endPoint y: 378, distance: 565.0
click at [745, 378] on div "overview Các Product Designer tham gia khảo sát chủ yếu tập trung vào nhóm đầu …" at bounding box center [1131, 311] width 690 height 187
copy p "Các Product Designer tham gia khảo sát chủ yếu tập trung vào nhóm đầu việc triể…"
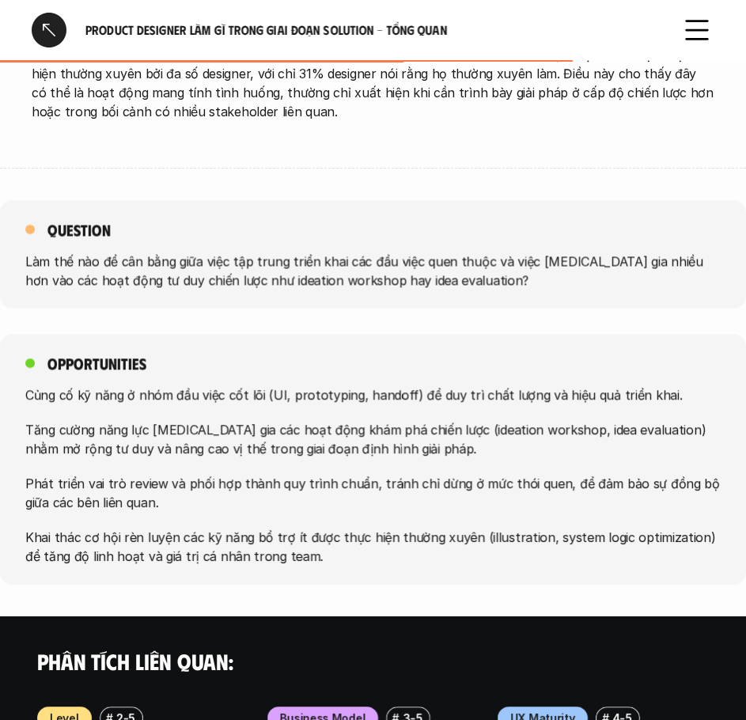
scroll to position [1582, 0]
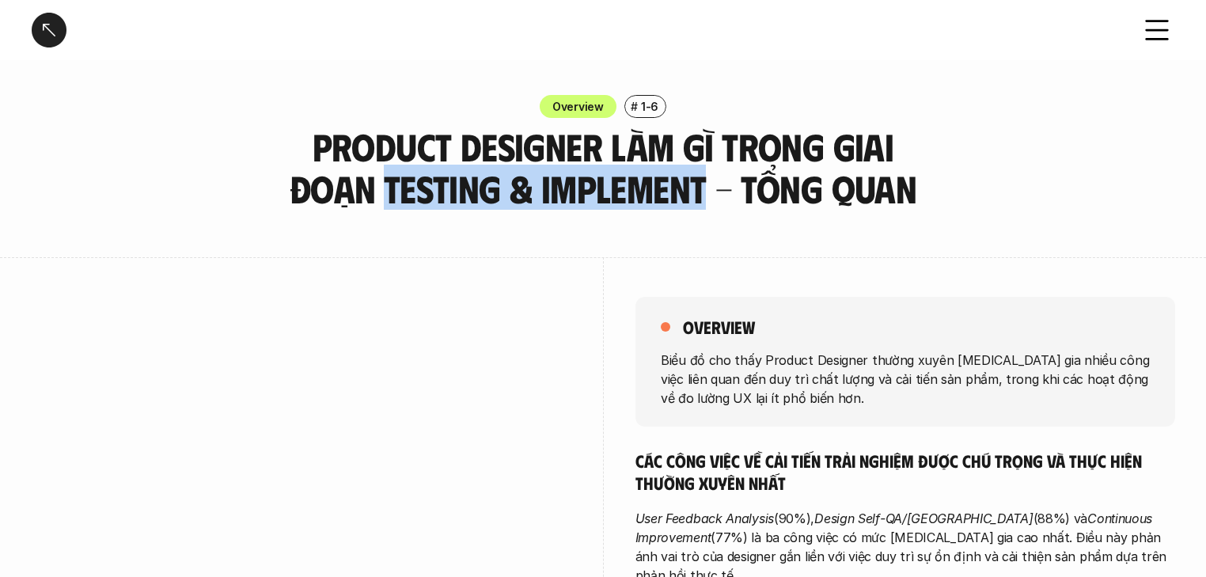
drag, startPoint x: 655, startPoint y: 192, endPoint x: 335, endPoint y: 187, distance: 319.6
click at [335, 187] on h3 "Product Designer làm gì trong giai đoạn Testing & Implement - Tổng quan" at bounding box center [603, 168] width 672 height 84
copy h3 "Testing & Implement"
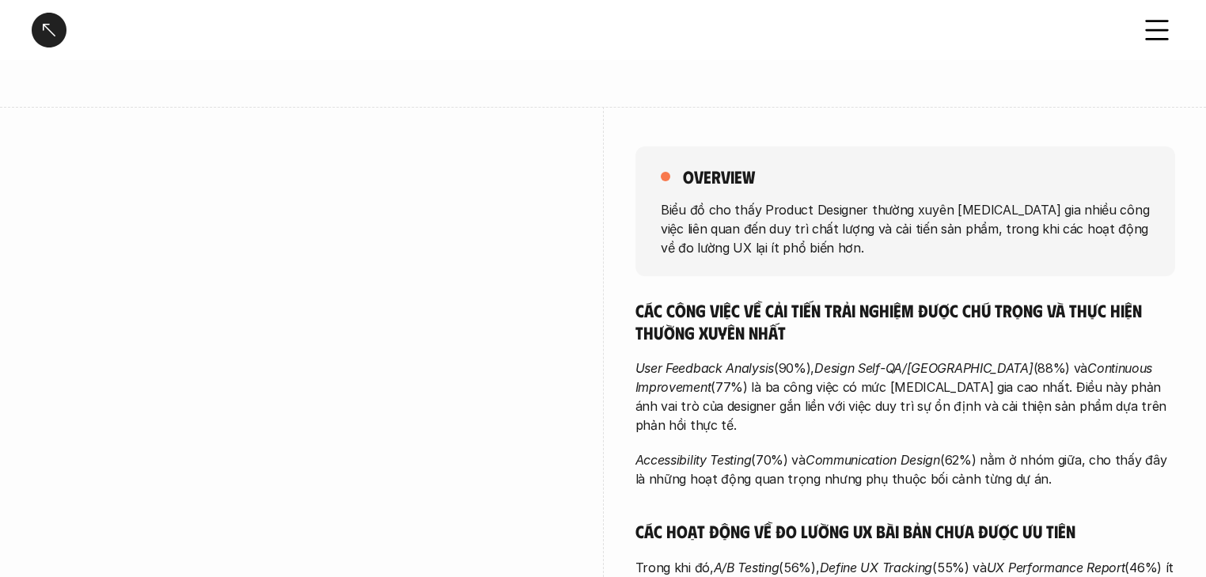
scroll to position [190, 0]
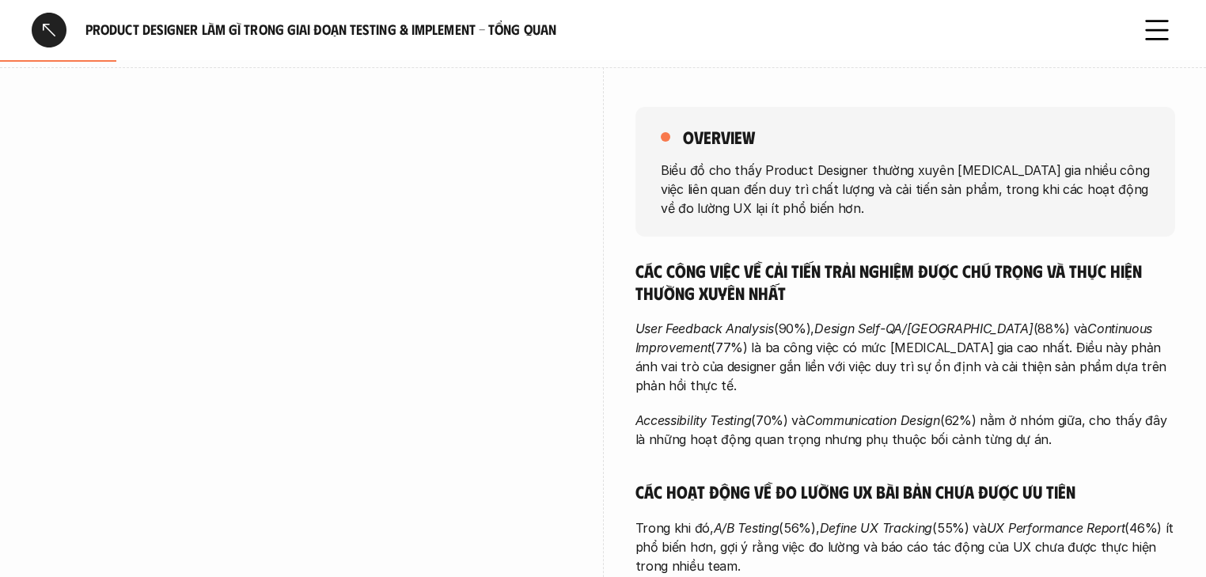
click at [664, 157] on div "overview Biểu đồ cho thấy Product Designer thường xuyên tham gia nhiều công việ…" at bounding box center [905, 172] width 540 height 130
click at [664, 158] on div "overview Biểu đồ cho thấy Product Designer thường xuyên tham gia nhiều công việ…" at bounding box center [905, 172] width 540 height 130
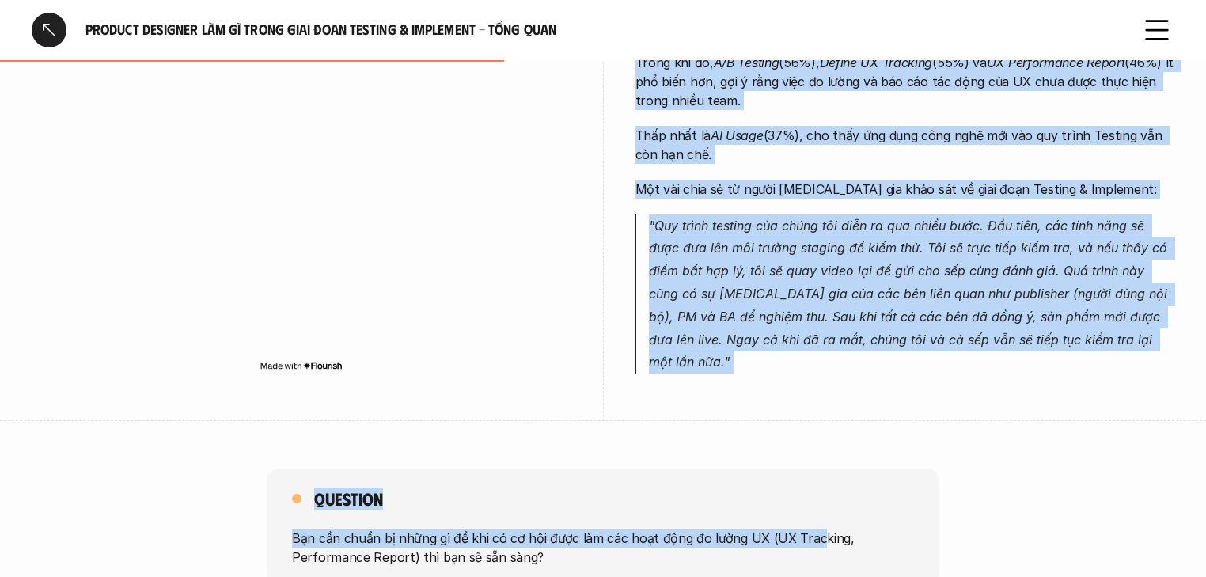
scroll to position [949, 0]
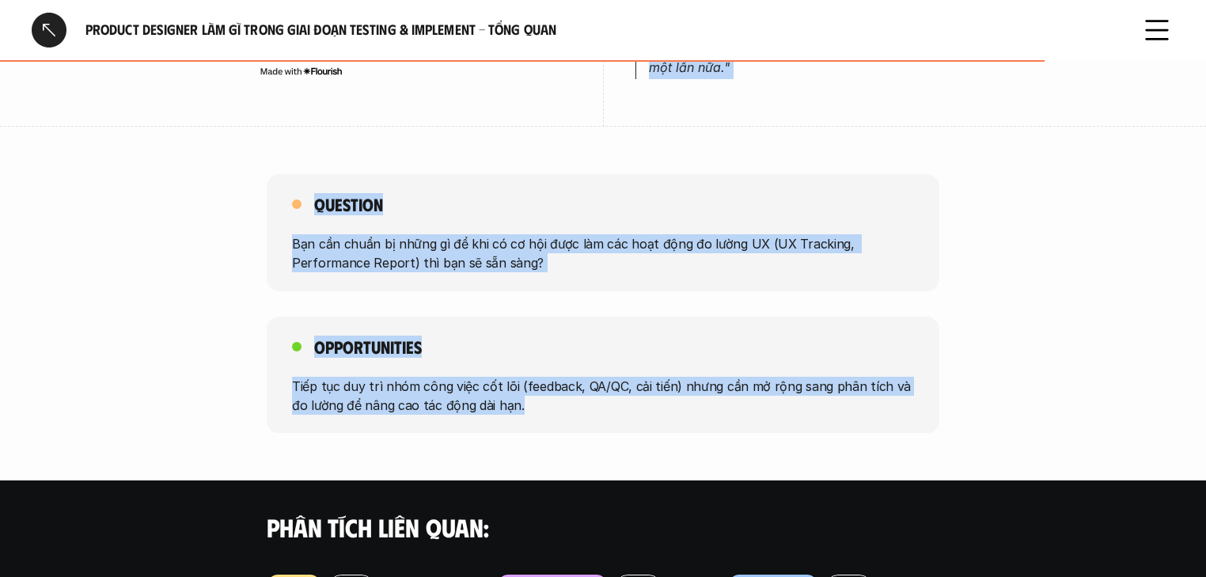
drag, startPoint x: 660, startPoint y: 161, endPoint x: 807, endPoint y: 358, distance: 245.2
click at [745, 358] on div "Product Designer làm gì trong giai đoạn Testing & Implement - Tổng quan Overvie…" at bounding box center [603, 30] width 1206 height 1959
copy div "Biểu đồ cho thấy Product Designer thường xuyên tham gia nhiều công việc liên qu…"
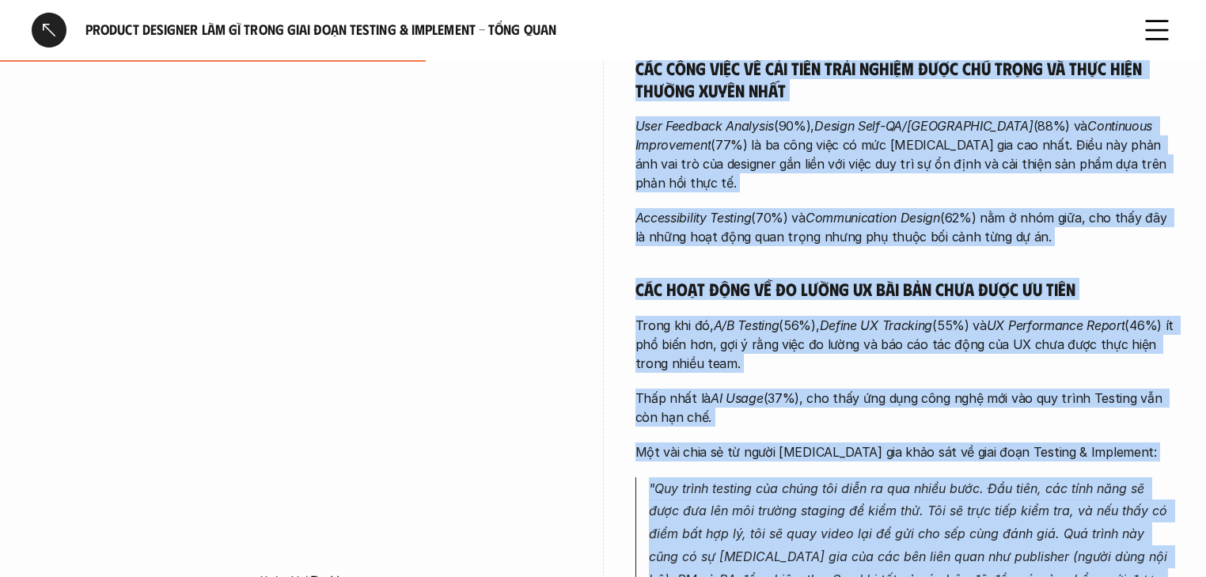
scroll to position [443, 0]
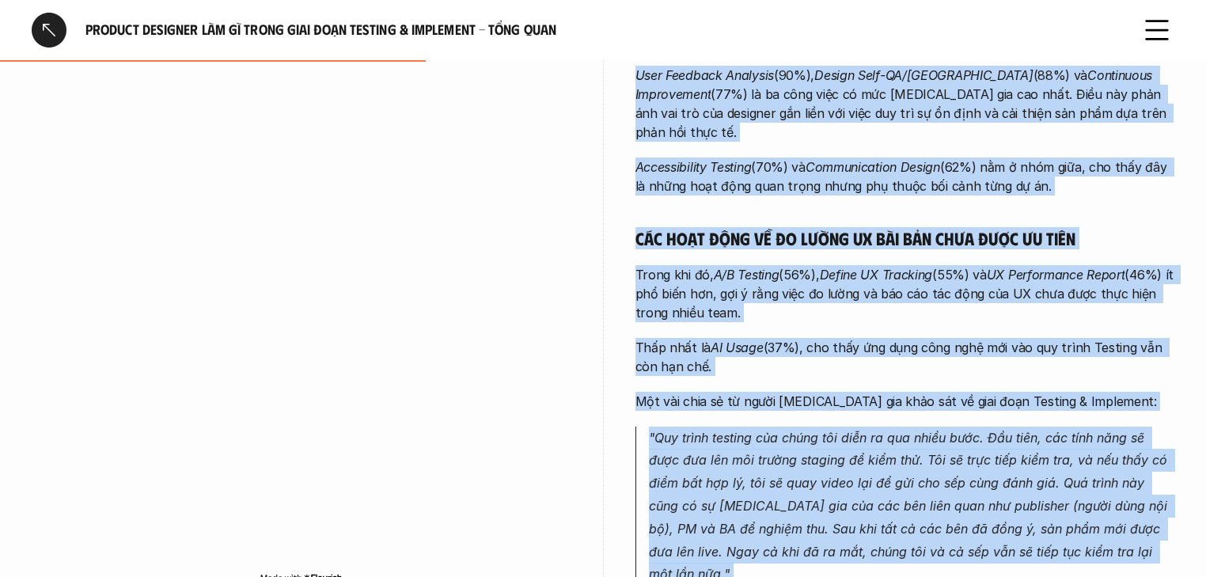
click at [745, 265] on p "Trong khi đó, A/B Testing (56%), Define UX Tracking (55%) và UX Performance Rep…" at bounding box center [905, 293] width 540 height 57
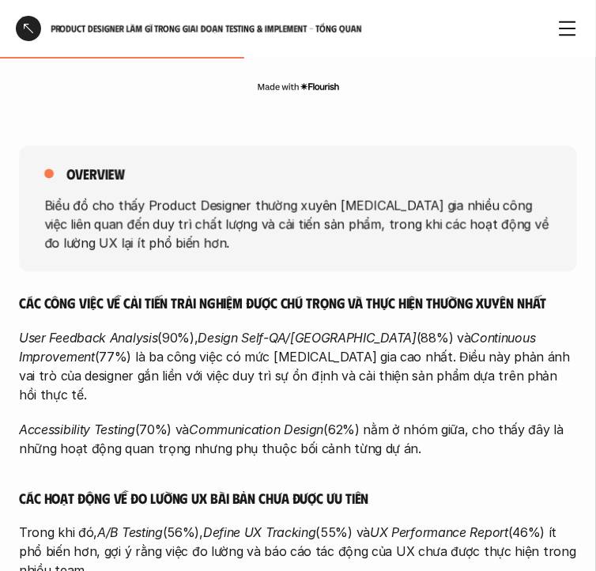
scroll to position [686, 0]
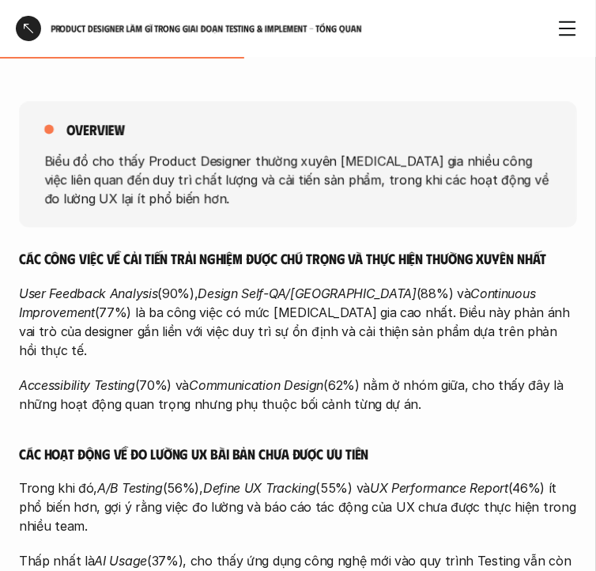
click at [554, 353] on div "Các công việc về cải tiến trải nghiệm được chú trọng và thực hiện thường xuyên …" at bounding box center [298, 514] width 558 height 527
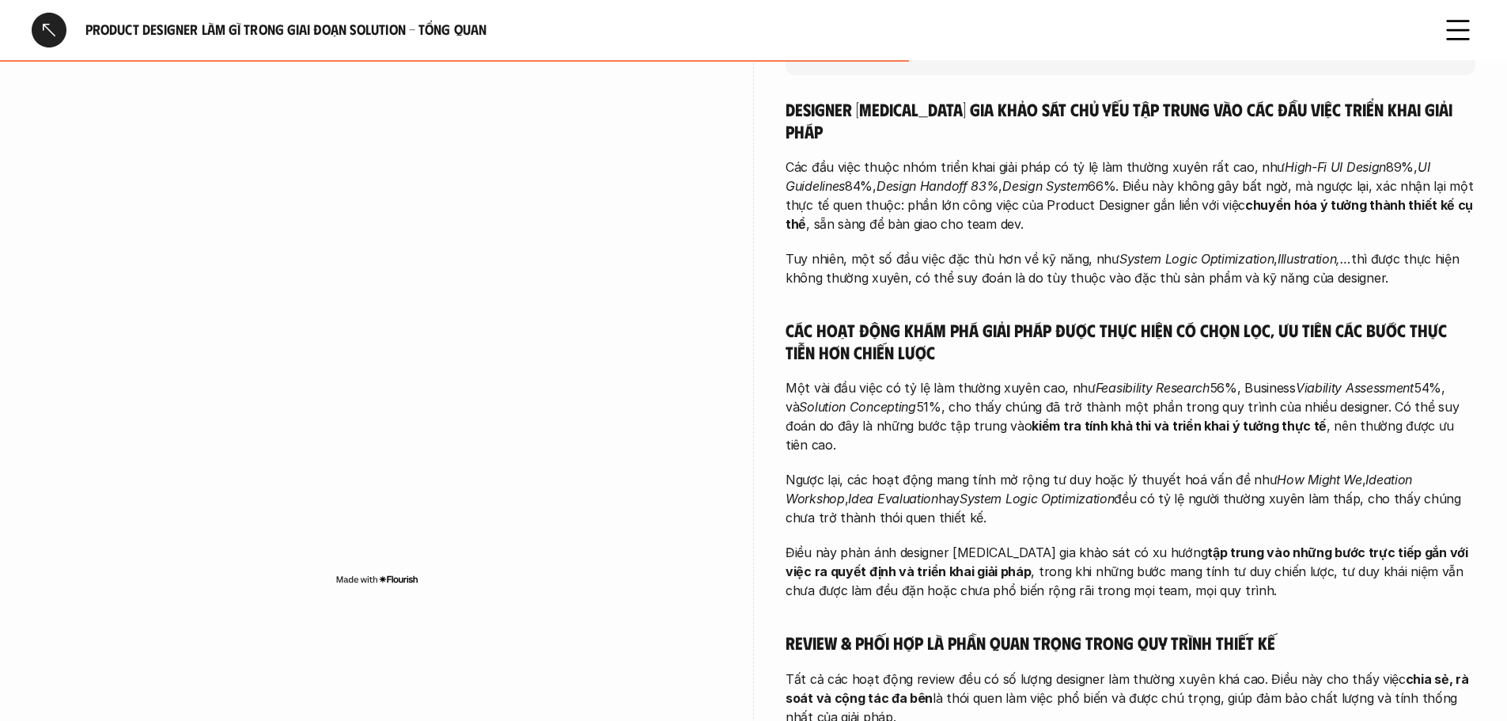
scroll to position [300, 0]
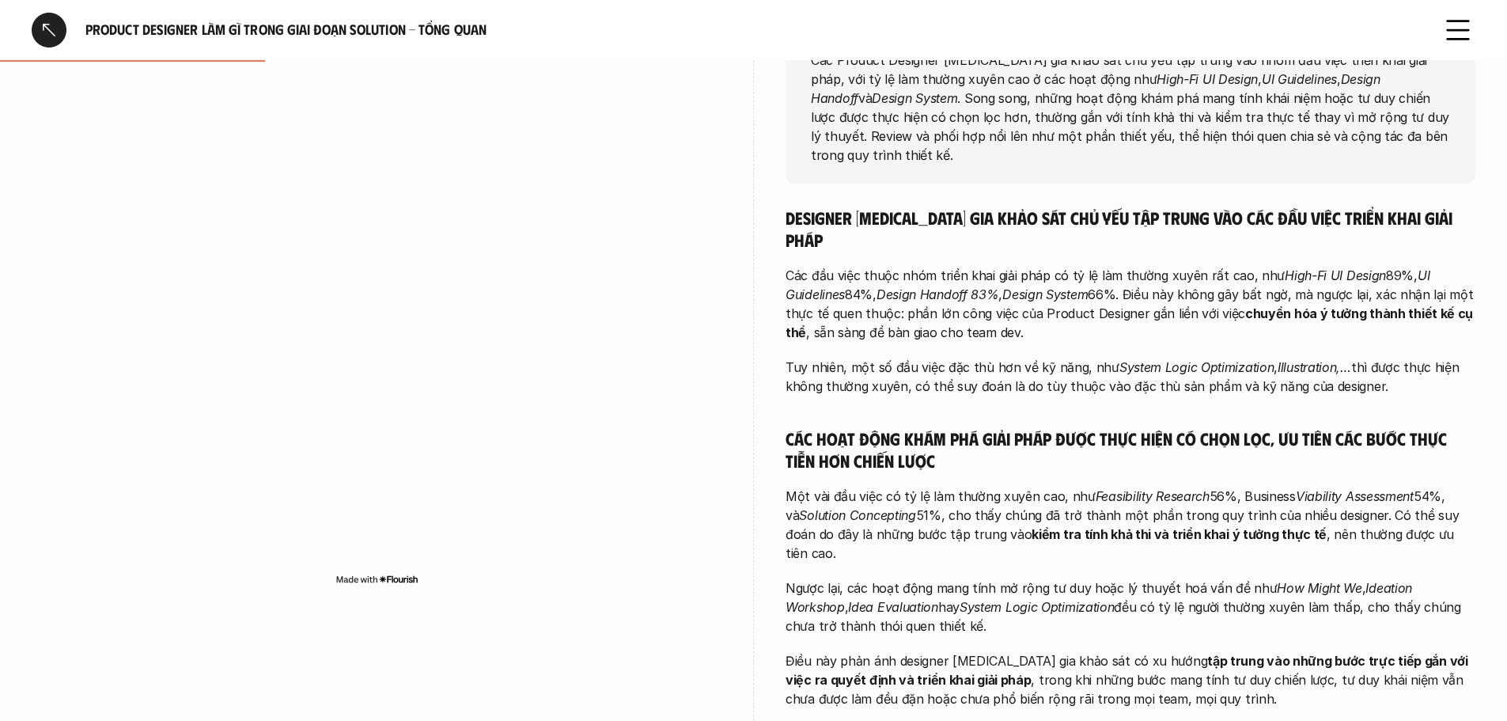
click at [745, 293] on p "Các đầu việc thuộc nhóm triển khai giải pháp có tỷ lệ làm thường xuyên rất cao,…" at bounding box center [1131, 304] width 690 height 76
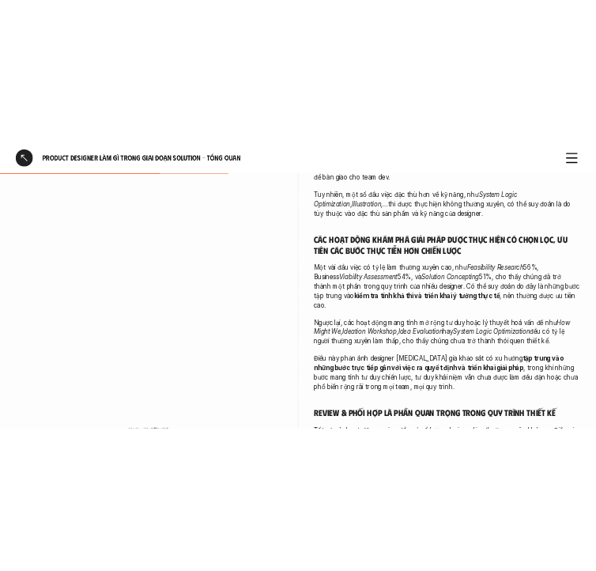
scroll to position [591, 0]
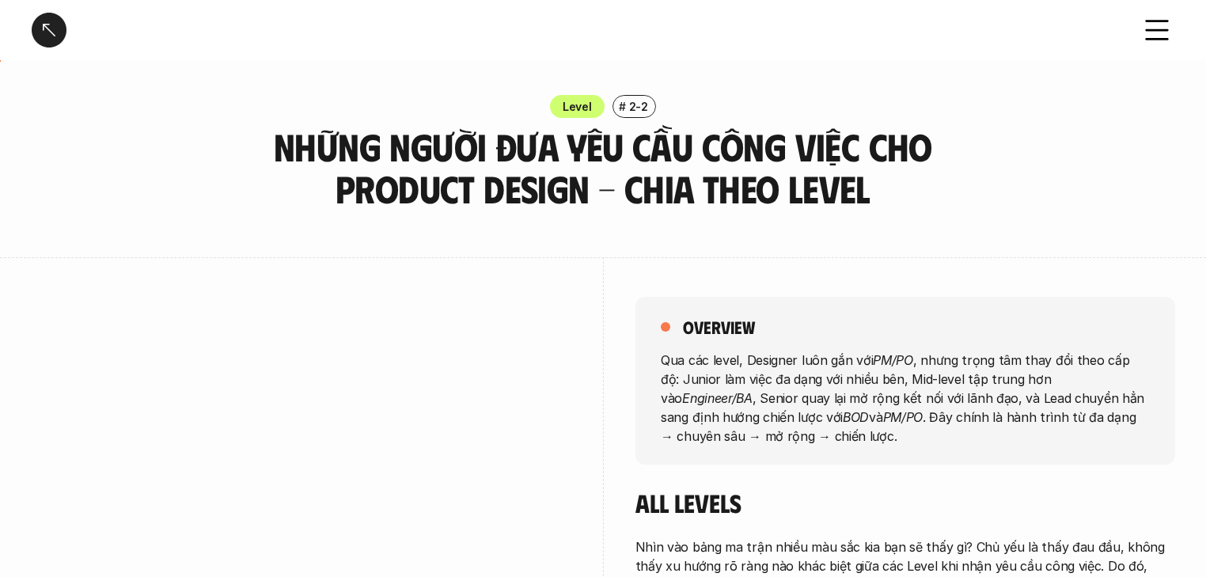
click at [370, 149] on h3 "Những người đưa yêu cầu công việc cho Product Design - Chia theo Level" at bounding box center [603, 168] width 672 height 84
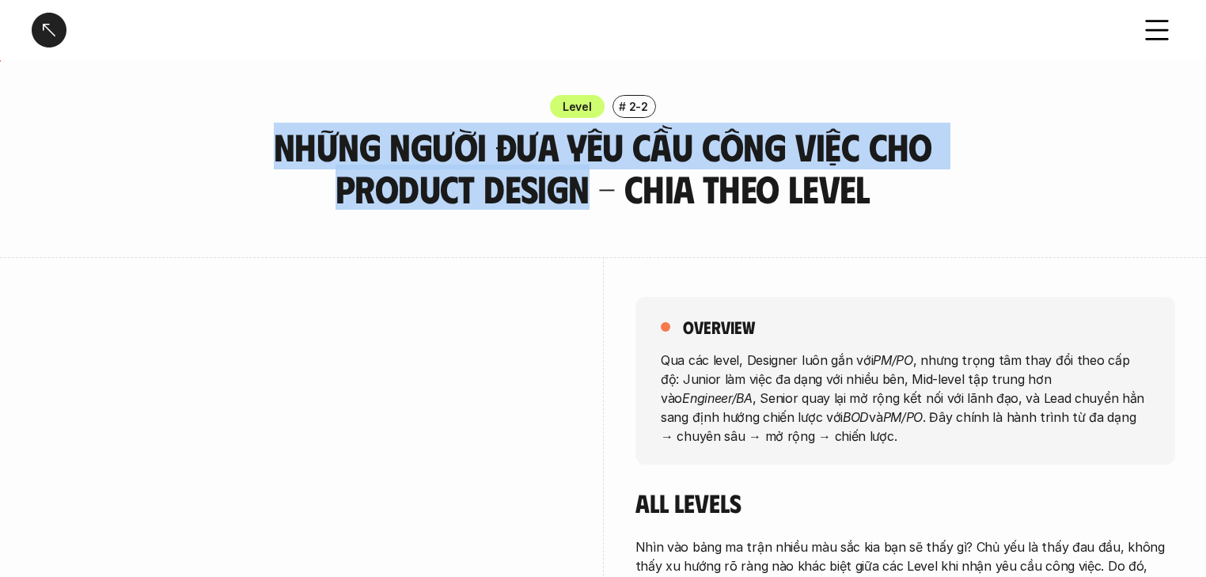
drag, startPoint x: 581, startPoint y: 194, endPoint x: 283, endPoint y: 146, distance: 302.1
click at [283, 146] on h3 "Những người đưa yêu cầu công việc cho Product Design - Chia theo Level" at bounding box center [603, 168] width 672 height 84
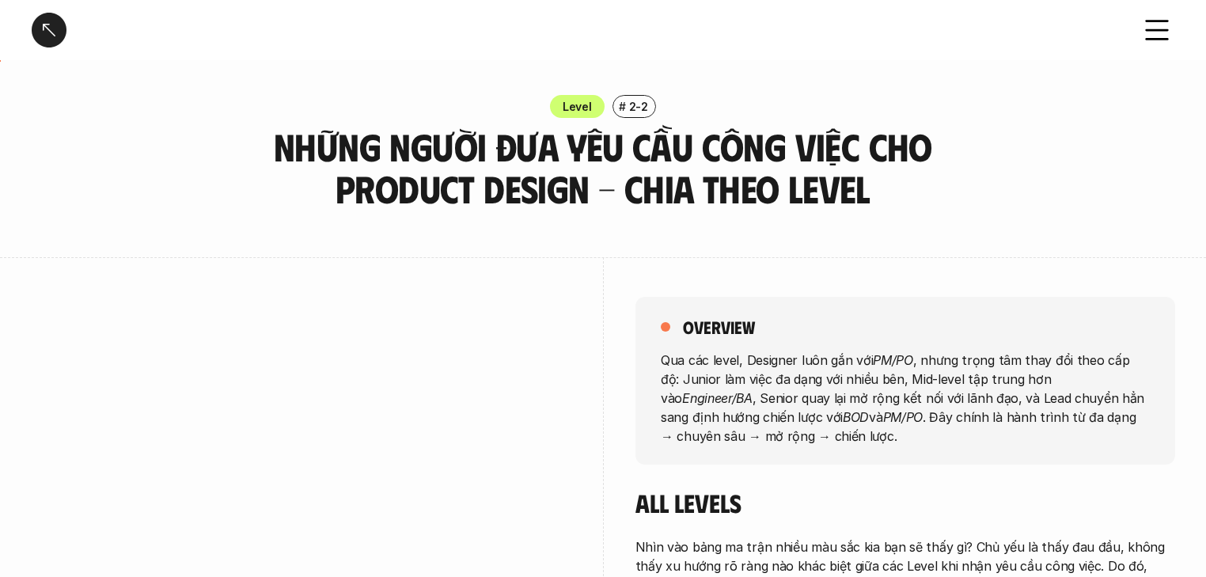
click at [835, 199] on h3 "Những người đưa yêu cầu công việc cho Product Design - Chia theo Level" at bounding box center [603, 168] width 672 height 84
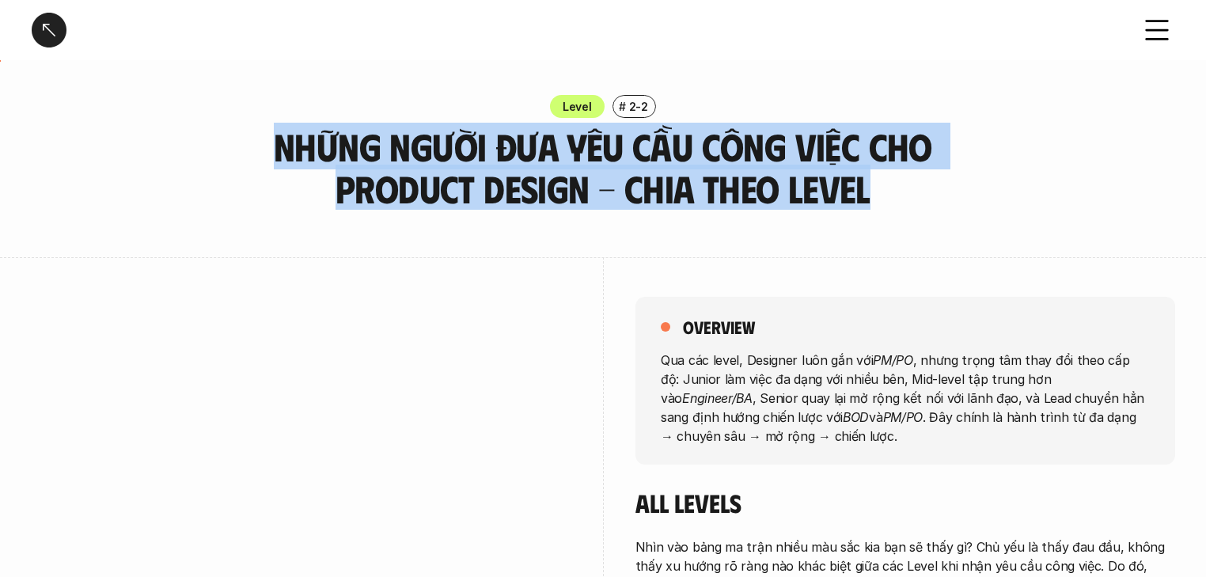
drag, startPoint x: 869, startPoint y: 197, endPoint x: 276, endPoint y: 142, distance: 595.1
click at [276, 142] on h3 "Những người đưa yêu cầu công việc cho Product Design - Chia theo Level" at bounding box center [603, 168] width 672 height 84
copy h3 "Những người đưa yêu cầu công việc cho Product Design - Chia theo Level"
click at [240, 171] on div "Level # 2-2 Những người đưa yêu cầu công việc cho Product Design - Chia theo Le…" at bounding box center [603, 152] width 1206 height 115
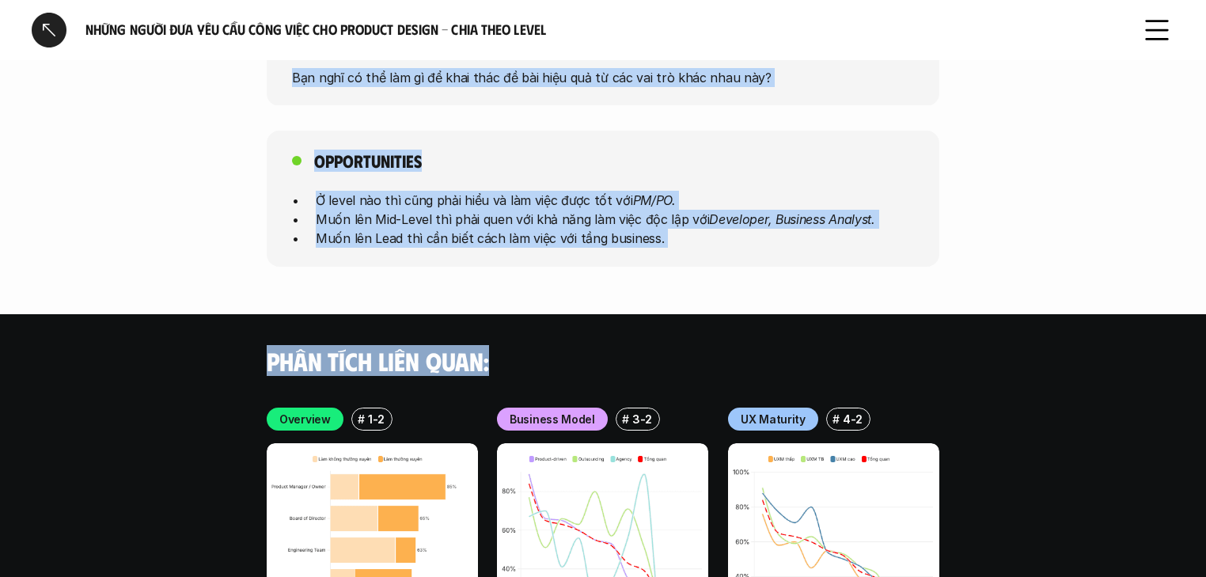
scroll to position [3803, 0]
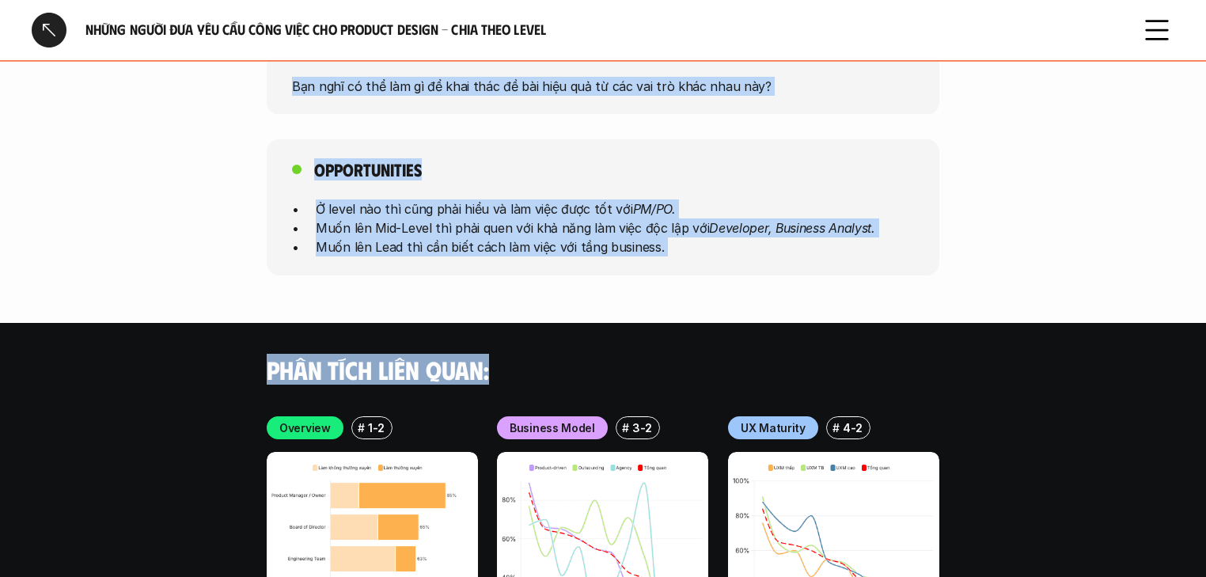
drag, startPoint x: 658, startPoint y: 289, endPoint x: 1060, endPoint y: 278, distance: 402.0
copy div "Qua các level, Designer luôn gắn với PM/PO , nhưng trọng tâm thay đổi theo cấp …"
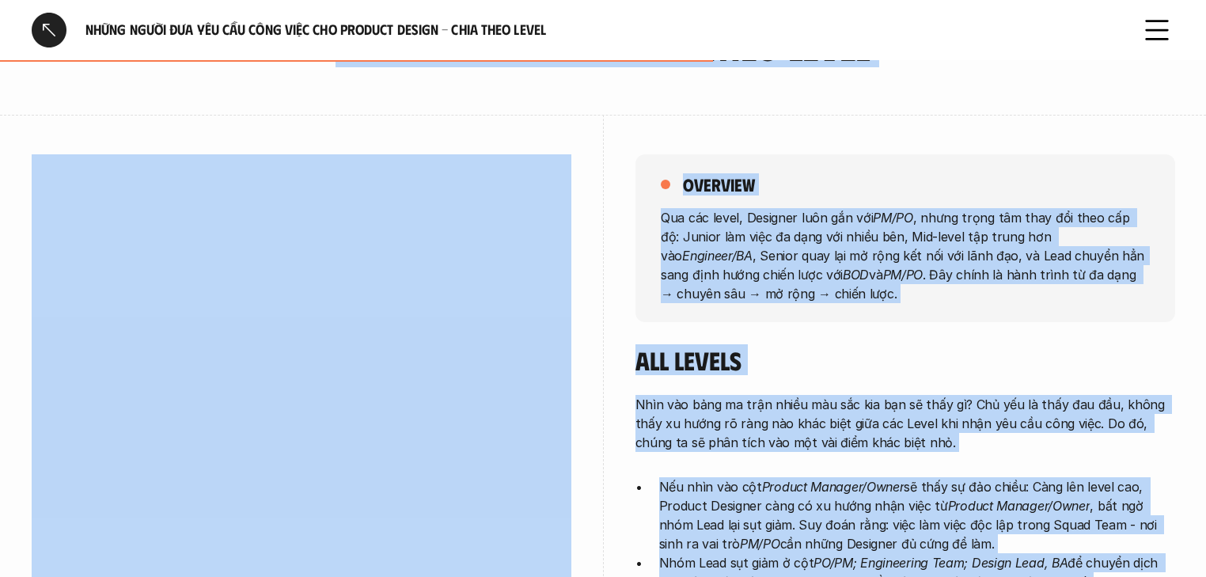
scroll to position [0, 0]
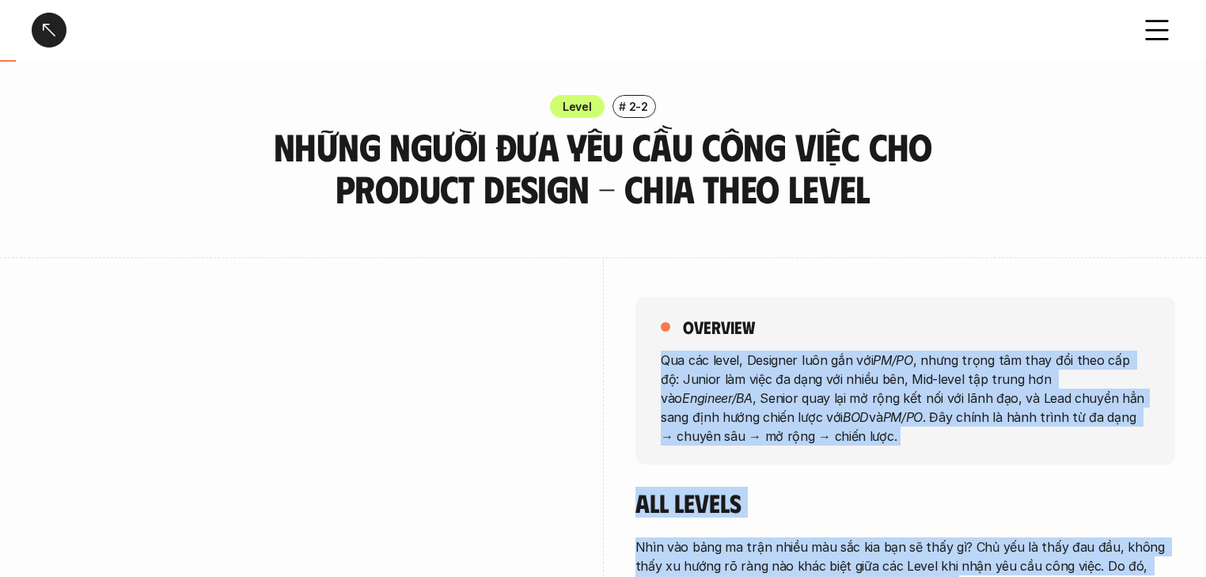
drag, startPoint x: 664, startPoint y: 225, endPoint x: 649, endPoint y: 347, distance: 123.4
copy div "Qua các level, Designer luôn gắn với PM/PO , nhưng trọng tâm thay đổi theo cấp …"
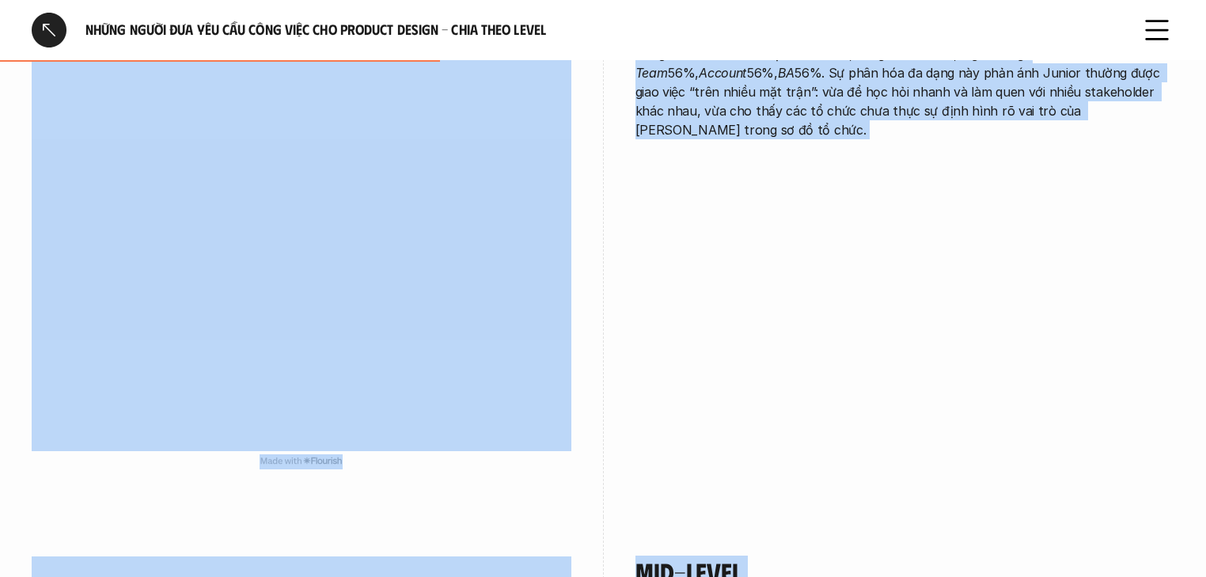
scroll to position [1709, 0]
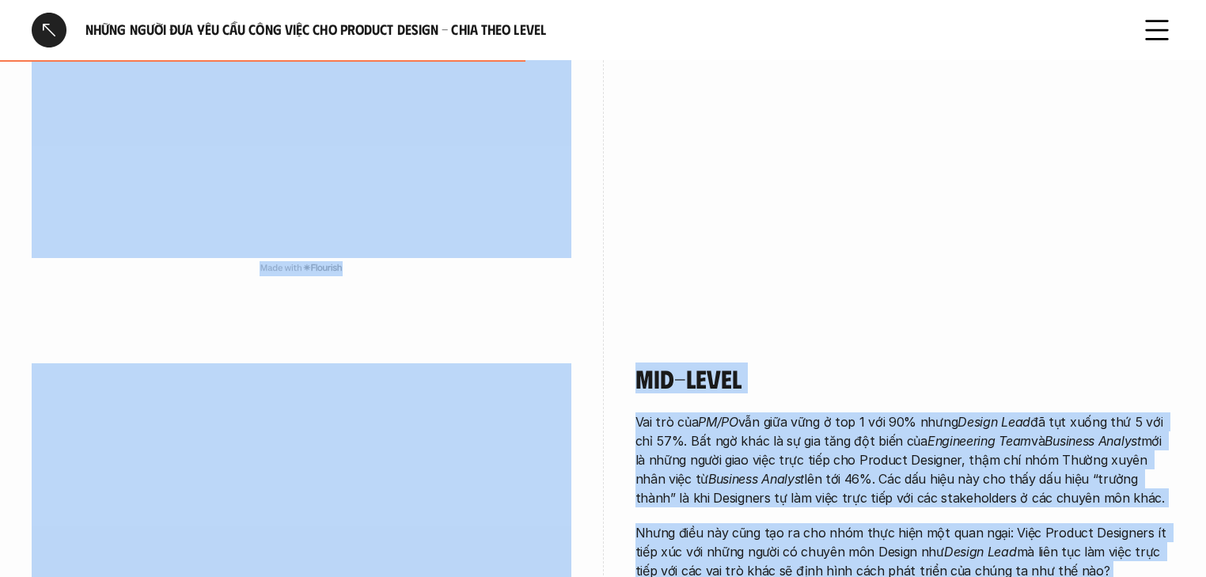
click at [1150, 278] on div "Junior Ngoài mẫu số chung về PM/PO , bất ngờ là Junior được giao việc đa dạng v…" at bounding box center [603, 34] width 1142 height 580
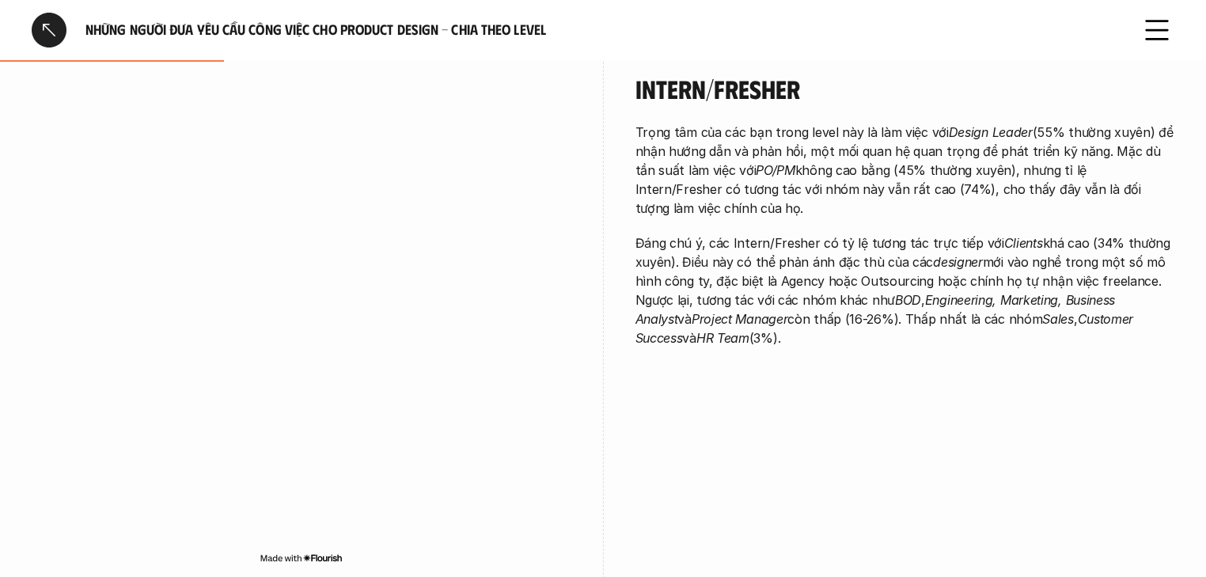
scroll to position [843, 0]
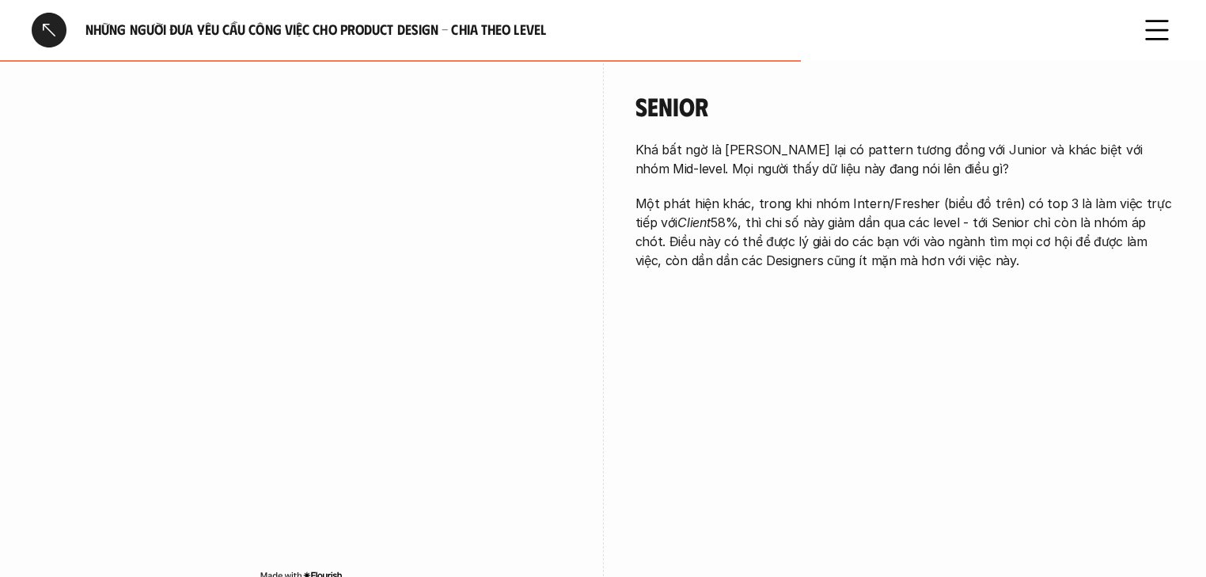
scroll to position [2552, 0]
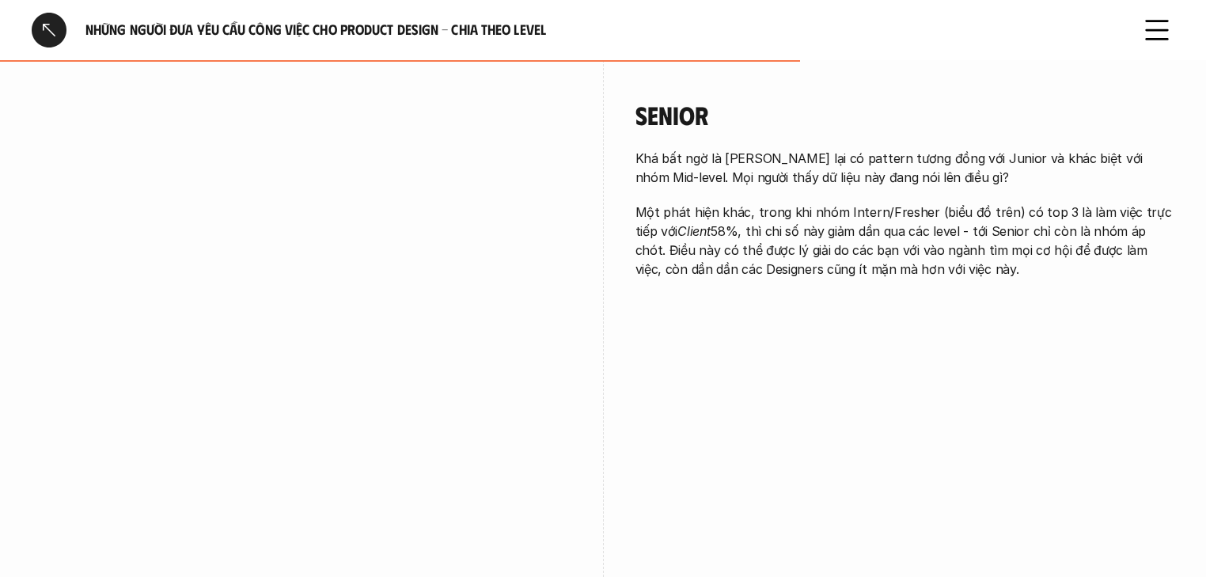
click at [576, 543] on div "Senior Khá bất ngờ là Senior lại có pattern tương đồng với Junior và khác biệt …" at bounding box center [603, 350] width 1142 height 580
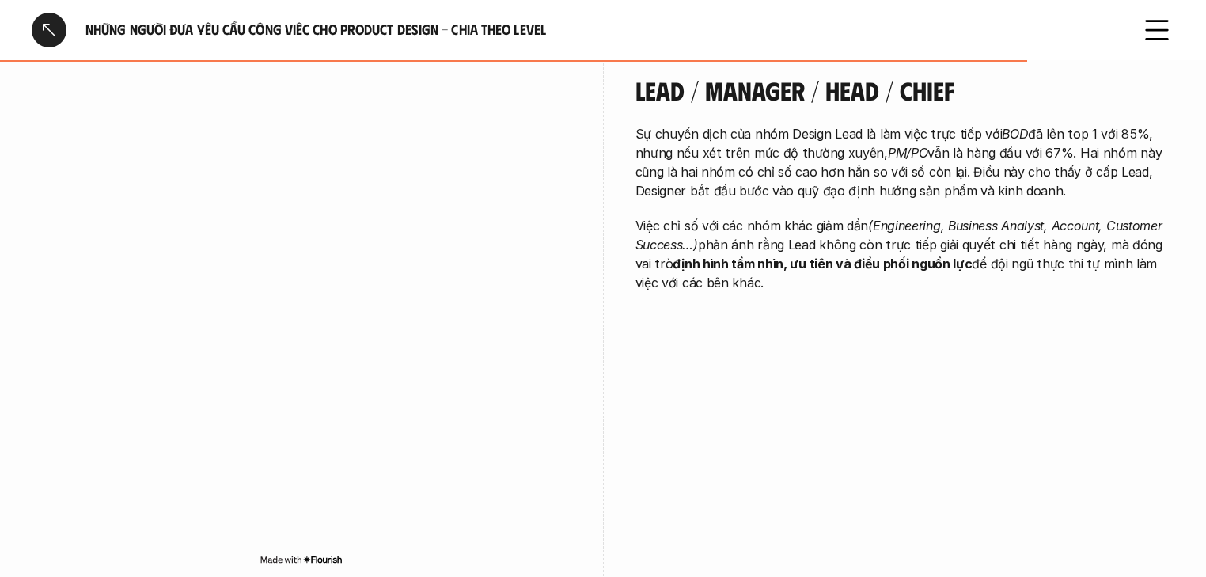
scroll to position [3122, 0]
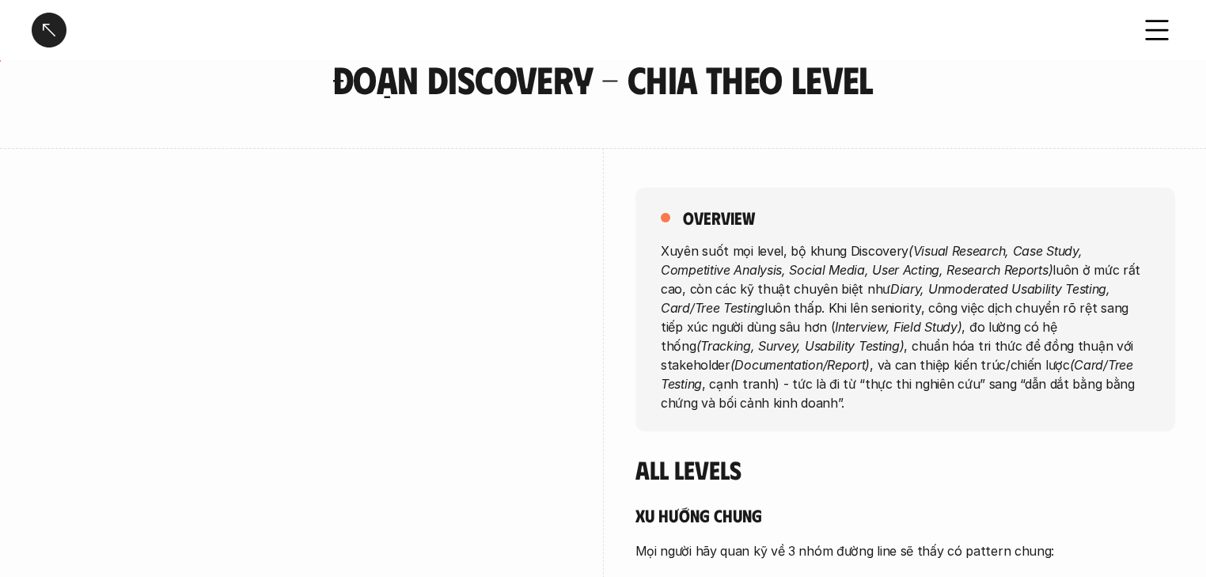
scroll to position [190, 0]
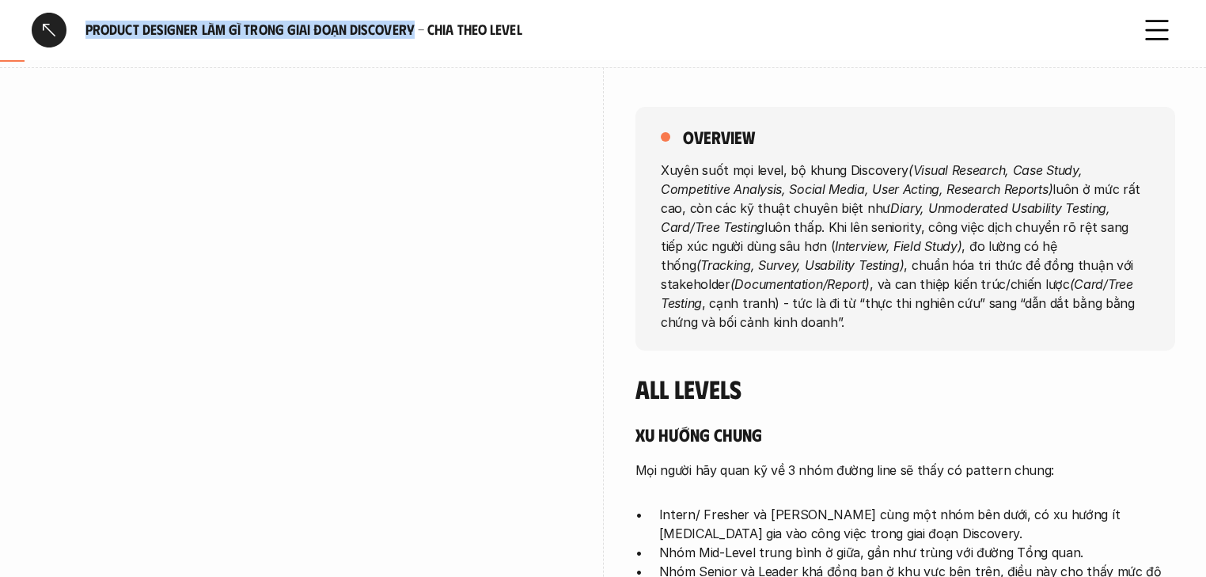
drag, startPoint x: 87, startPoint y: 27, endPoint x: 415, endPoint y: 45, distance: 328.8
click at [415, 45] on div "Product Designer làm gì trong giai đoạn Discovery - Chia theo Level" at bounding box center [576, 30] width 1088 height 35
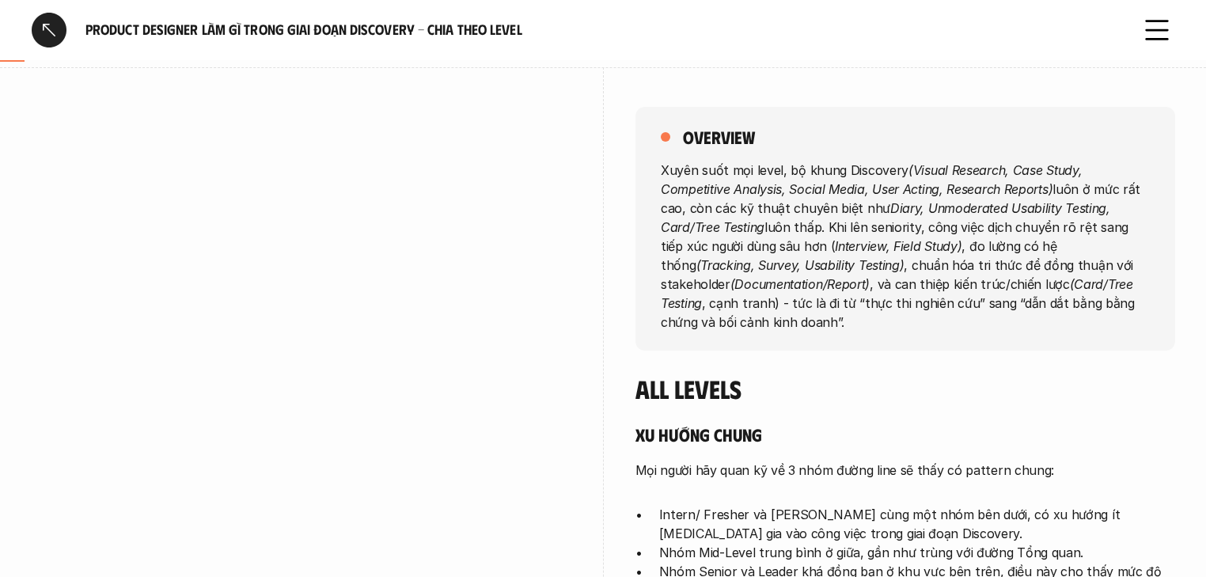
click at [535, 28] on h6 "Product Designer làm gì trong giai đoạn Discovery - Chia theo Level" at bounding box center [602, 30] width 1035 height 18
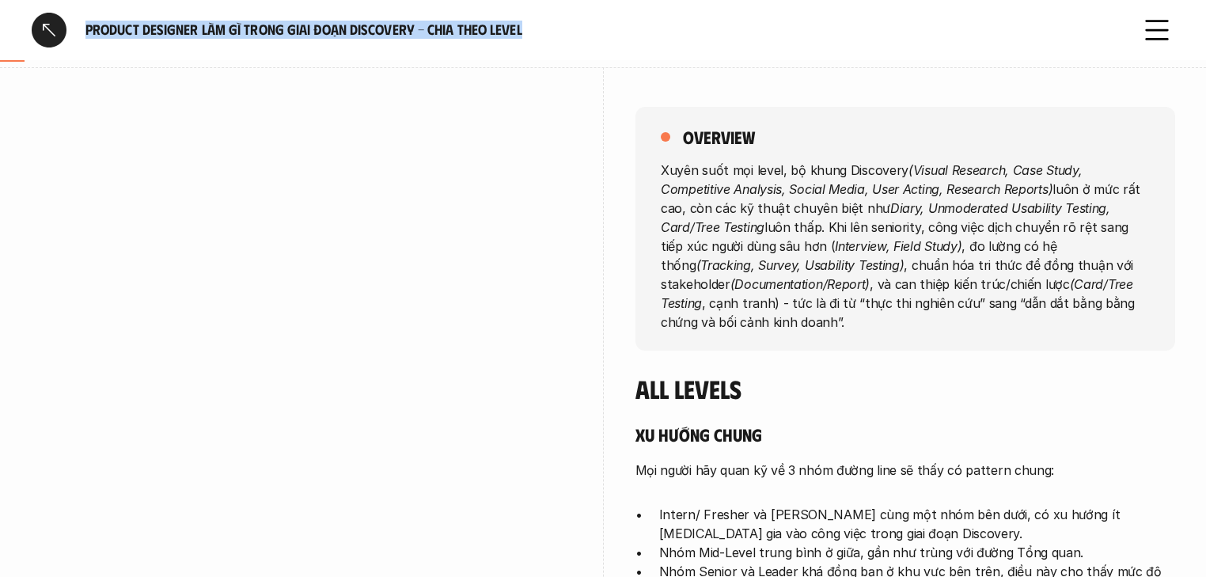
drag, startPoint x: 527, startPoint y: 27, endPoint x: 88, endPoint y: 13, distance: 439.3
click at [88, 13] on div "Product Designer làm gì trong giai đoạn Discovery - Chia theo Level" at bounding box center [576, 30] width 1088 height 35
copy h6 "Product Designer làm gì trong giai đoạn Discovery - Chia theo Level"
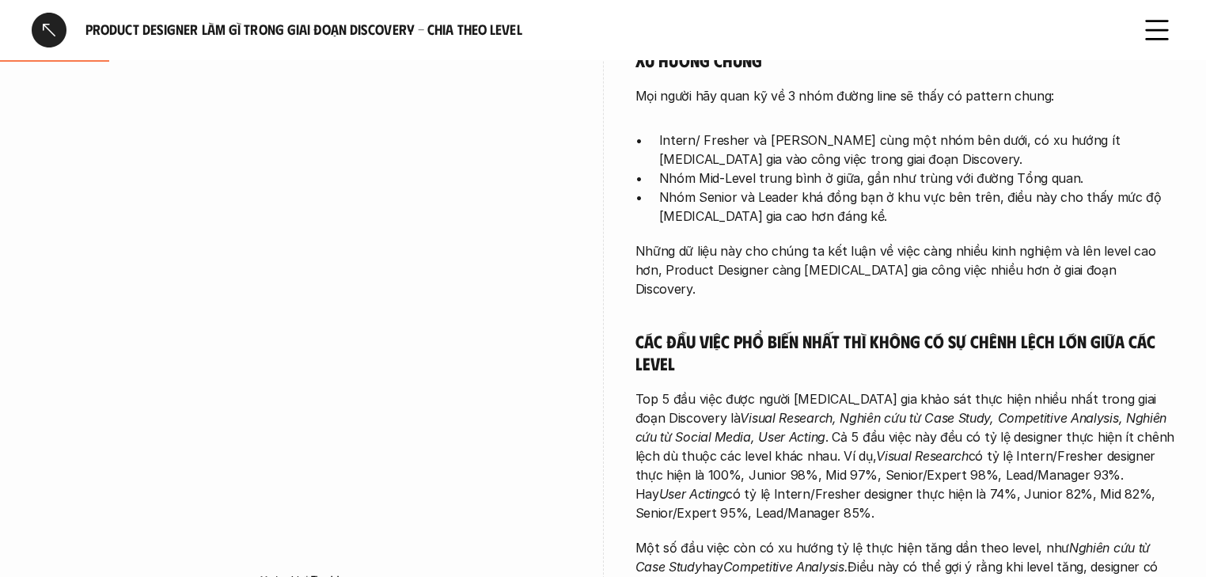
scroll to position [570, 0]
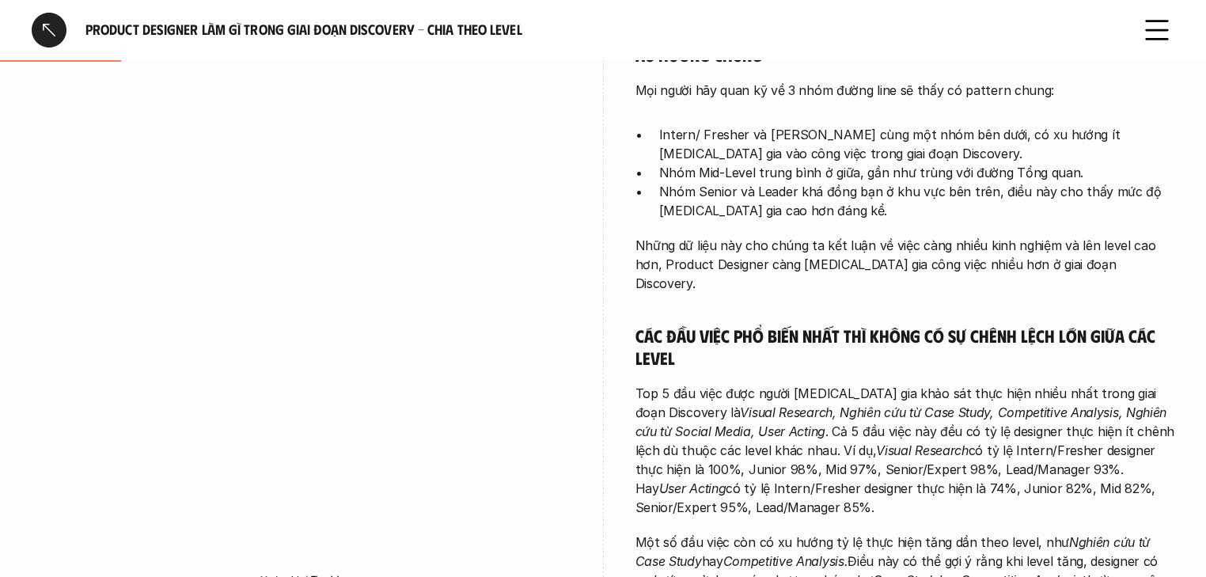
click at [541, 87] on div at bounding box center [302, 345] width 540 height 580
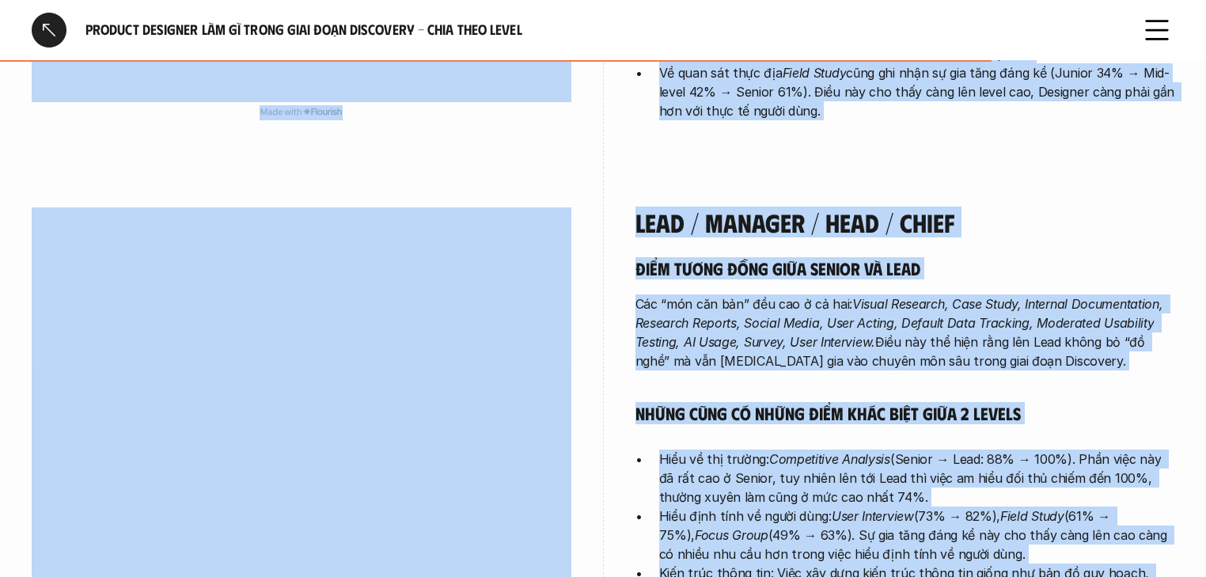
scroll to position [4582, 0]
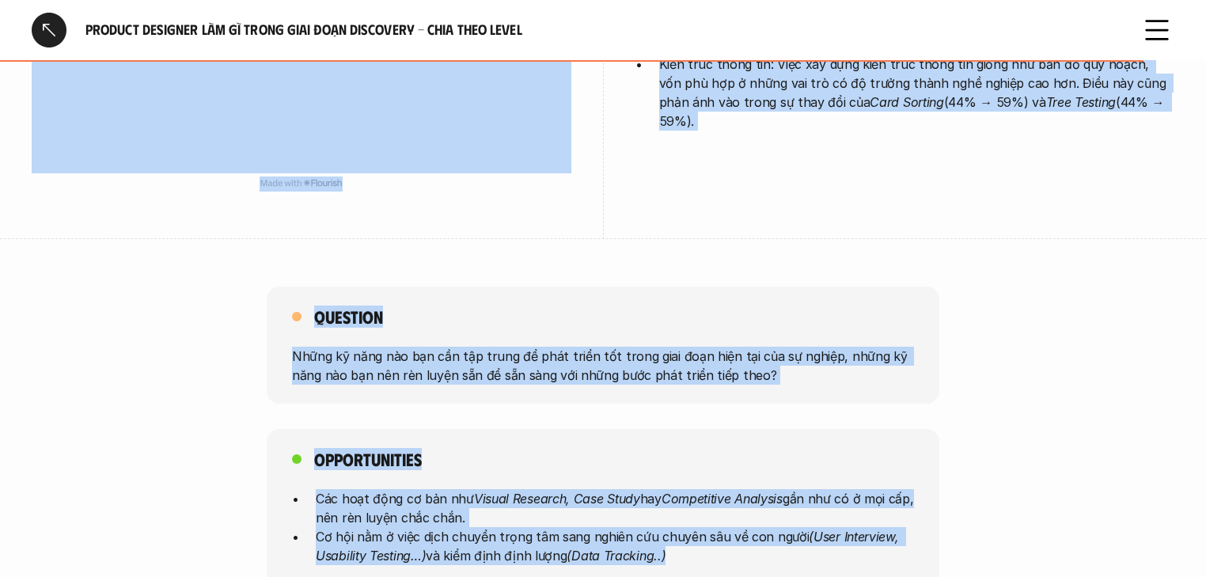
drag, startPoint x: 663, startPoint y: 161, endPoint x: 966, endPoint y: 481, distance: 440.4
copy div "Lorem ipsu dol sitam, co adipi Elitseddo (Eiusmo Temporin, Utla Etdol, Magnaali…"
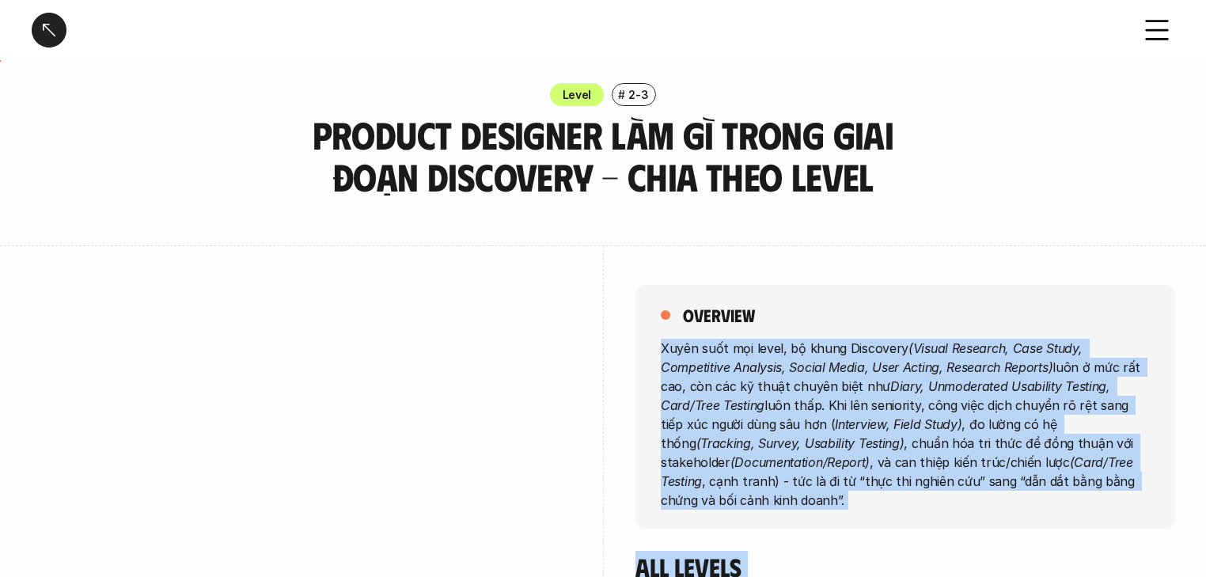
scroll to position [0, 0]
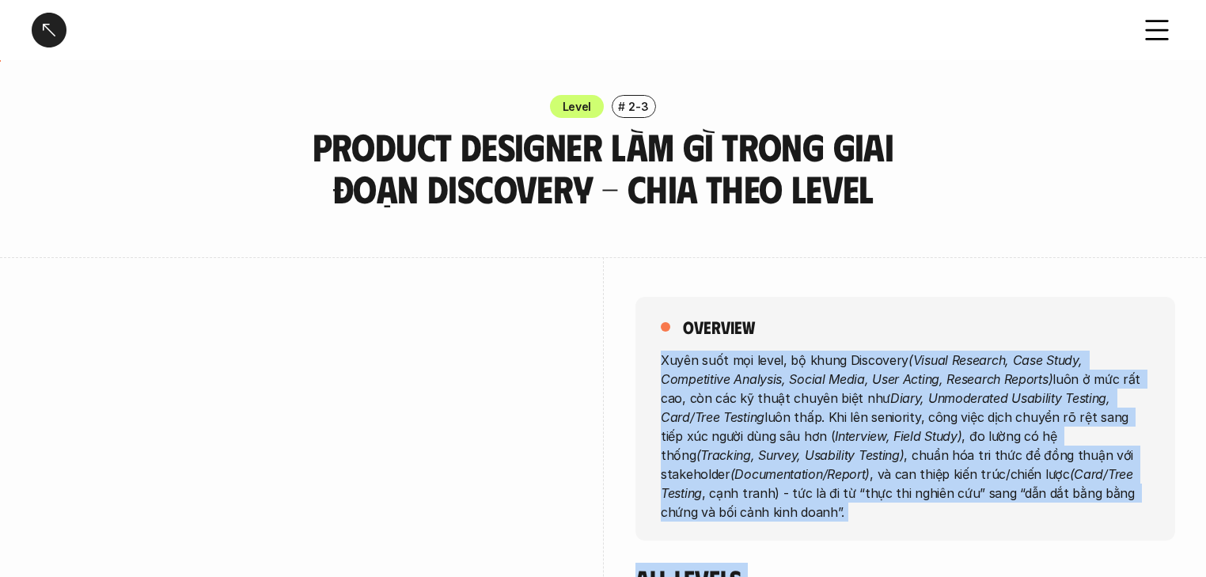
click at [955, 430] on p "Xuyên suốt mọi level, bộ khung Discovery (Visual Research, Case Study, Competit…" at bounding box center [905, 435] width 489 height 171
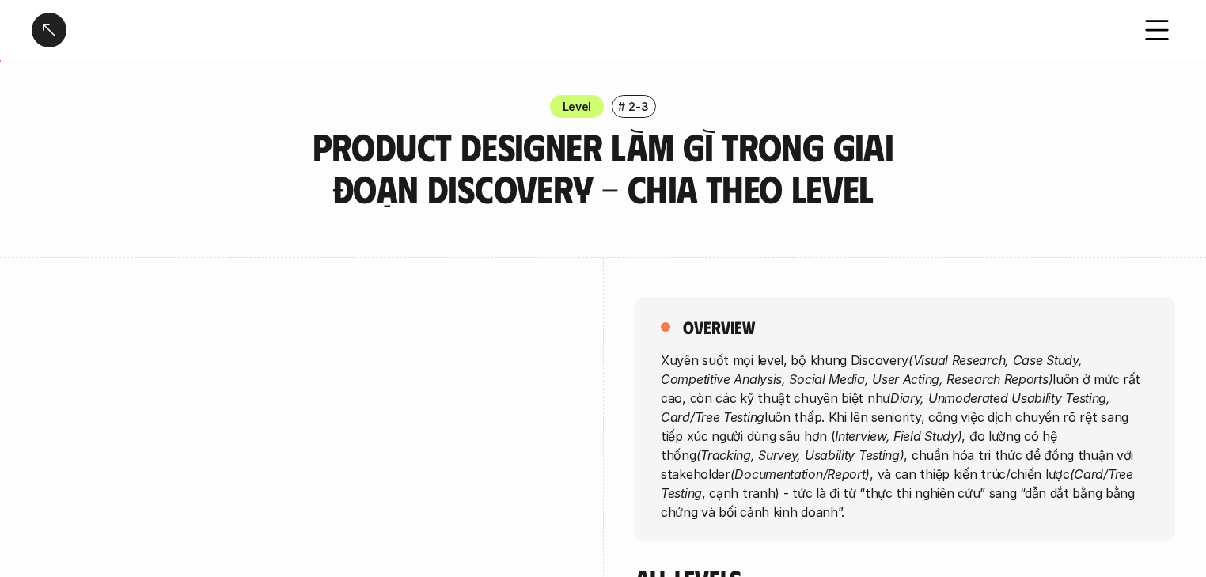
click at [810, 301] on div "overview Xuyên suốt mọi level, bộ khung Discovery (Visual Research, Case Study,…" at bounding box center [905, 419] width 540 height 244
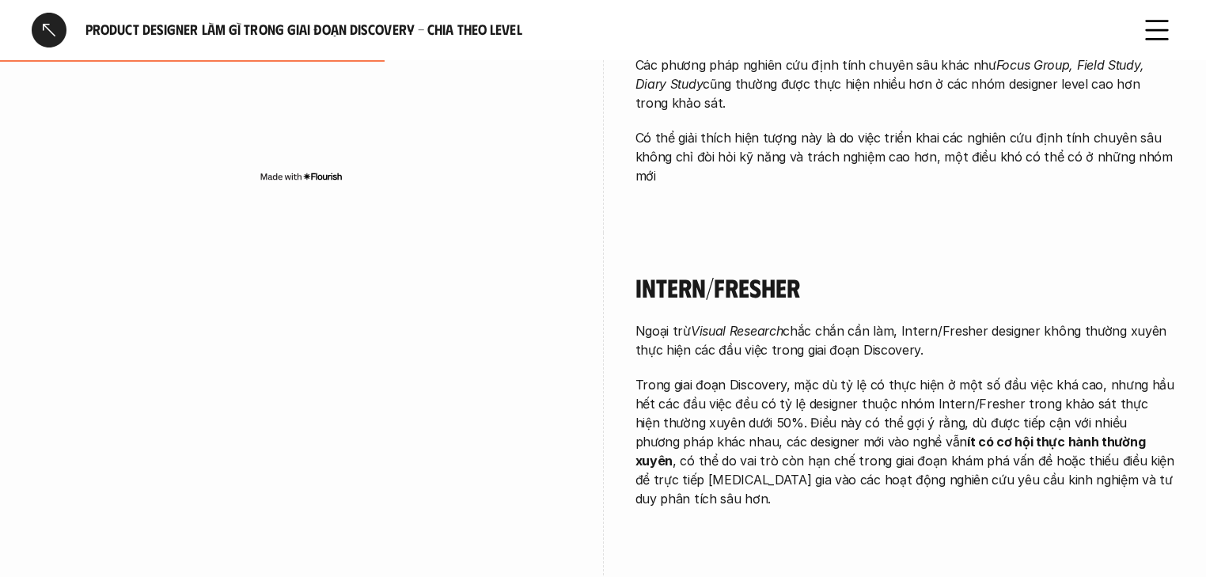
scroll to position [1551, 0]
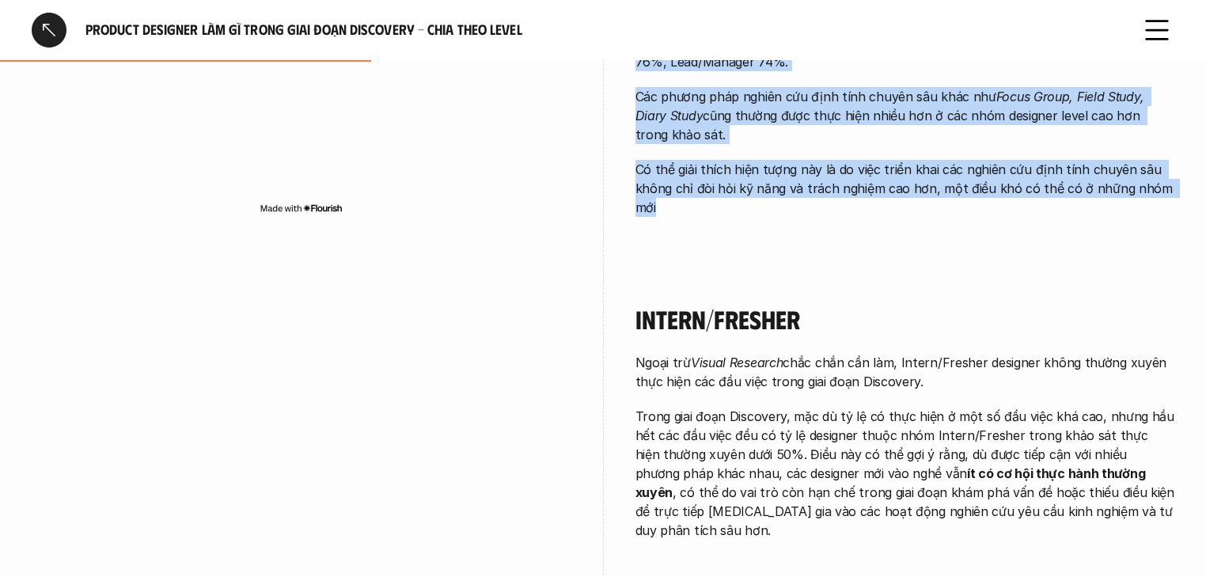
drag, startPoint x: 653, startPoint y: 358, endPoint x: 725, endPoint y: 186, distance: 185.8
copy div "Lorem ipsu dol sitam, co adipi Elitseddo (Eiusmo Temporin, Utla Etdol, Magnaali…"
